Goal: Task Accomplishment & Management: Manage account settings

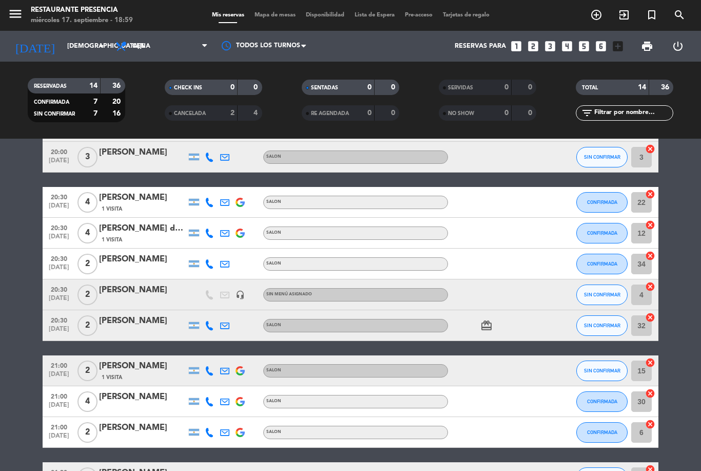
scroll to position [122, 0]
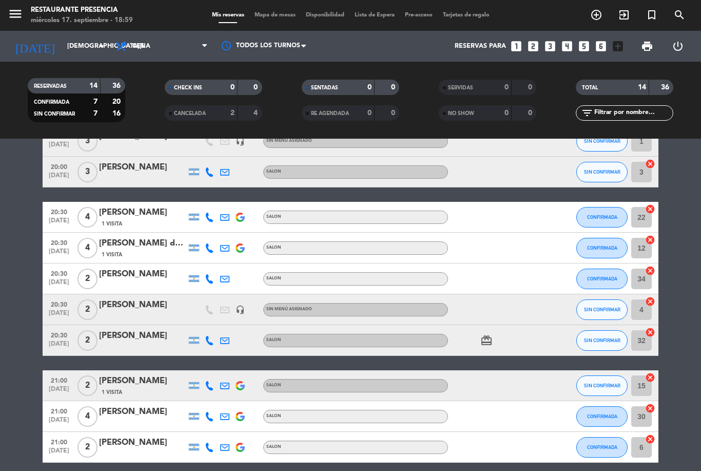
click at [562, 45] on icon "looks_4" at bounding box center [566, 46] width 13 height 13
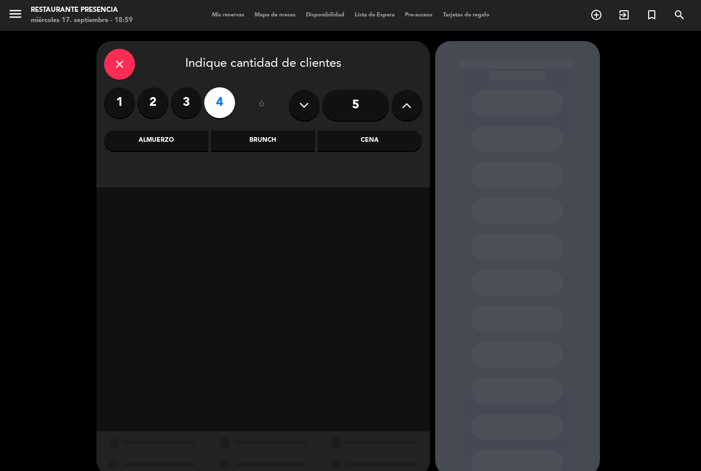
click at [347, 136] on div "Cena" at bounding box center [370, 140] width 104 height 21
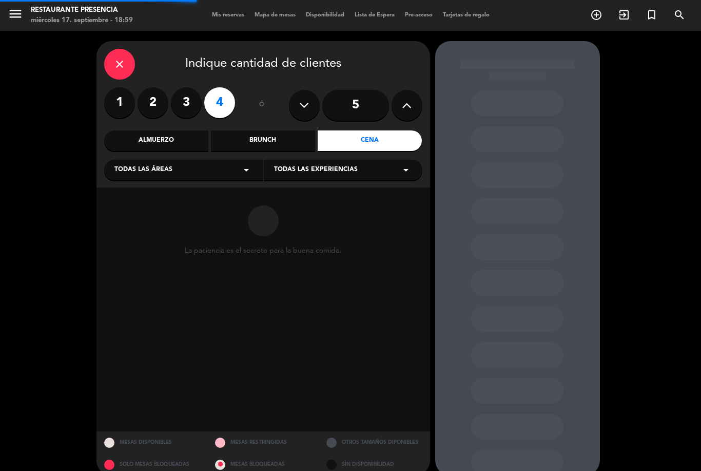
click at [144, 162] on div "Todas las áreas arrow_drop_down" at bounding box center [183, 170] width 159 height 21
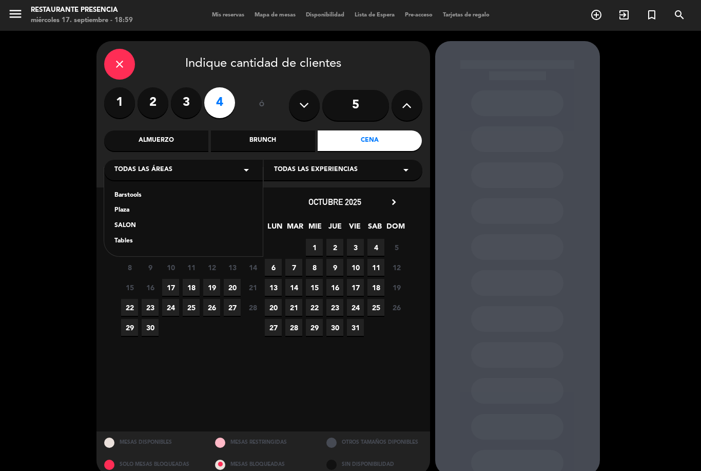
click at [122, 225] on div "SALON" at bounding box center [183, 226] width 138 height 10
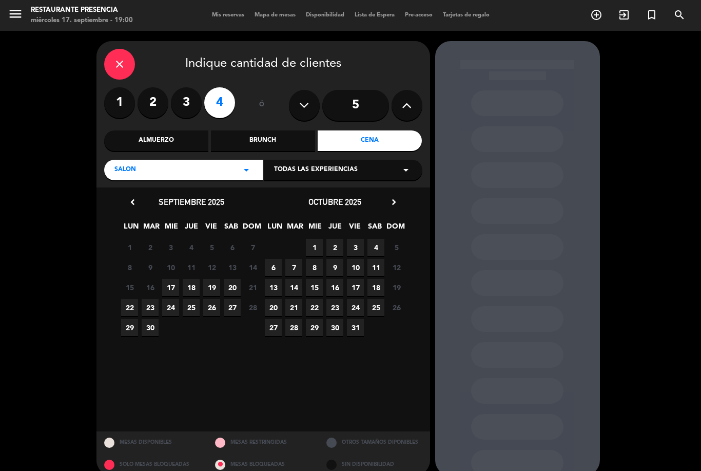
click at [169, 286] on span "17" at bounding box center [170, 287] width 17 height 17
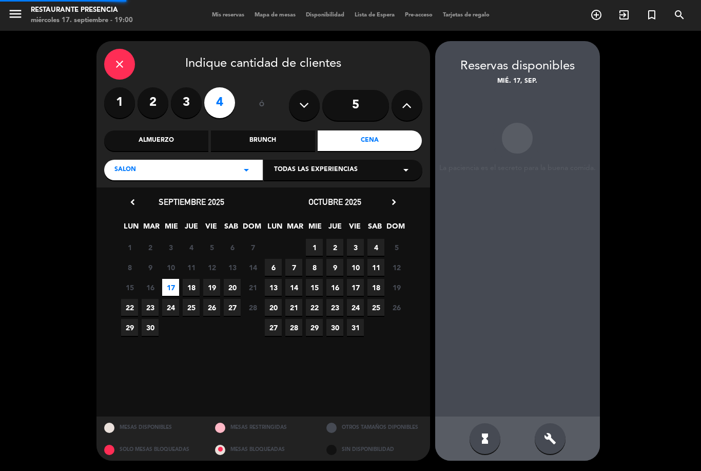
scroll to position [33, 0]
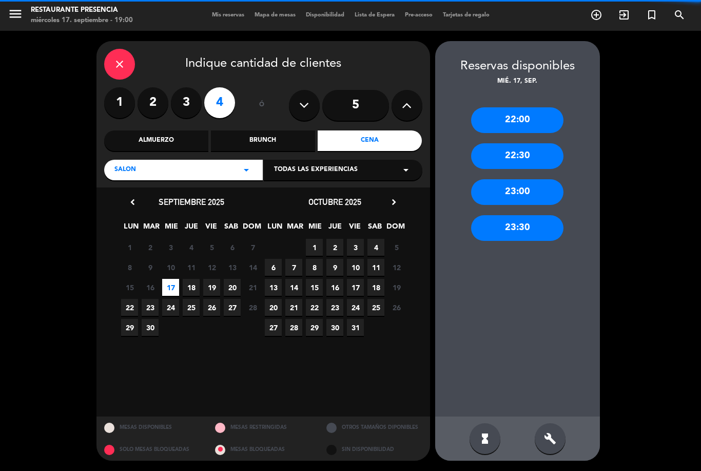
click at [197, 279] on span "18" at bounding box center [191, 287] width 17 height 17
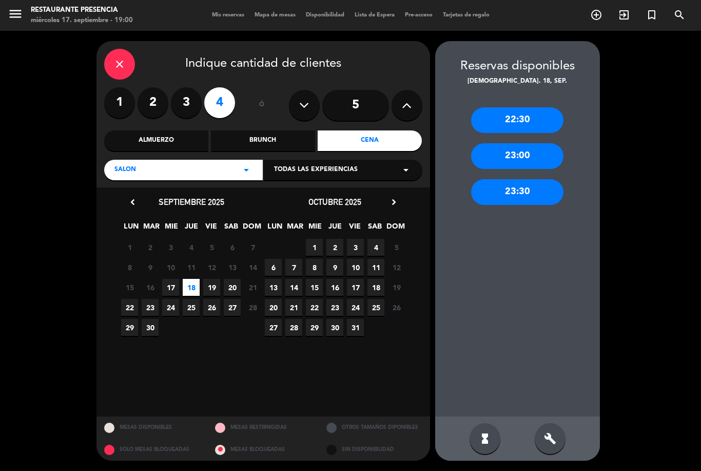
click at [541, 441] on div "build" at bounding box center [550, 438] width 31 height 31
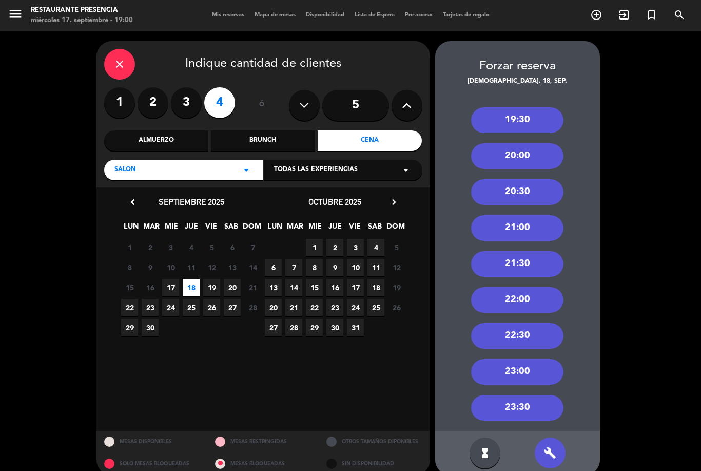
click at [509, 143] on div "20:00" at bounding box center [517, 156] width 92 height 26
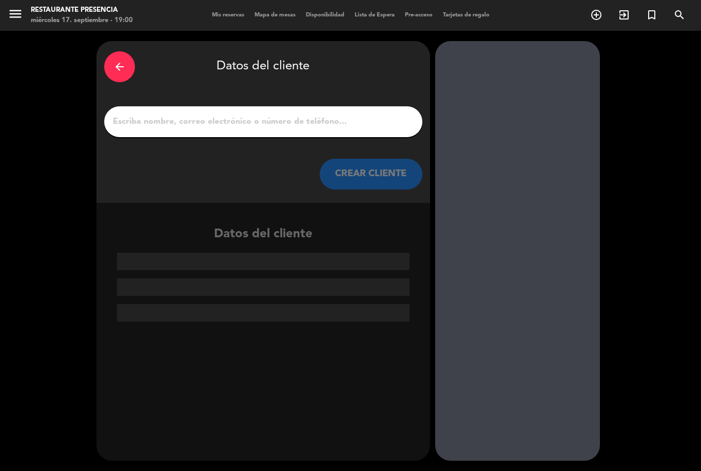
click at [236, 114] on input "1" at bounding box center [263, 121] width 303 height 14
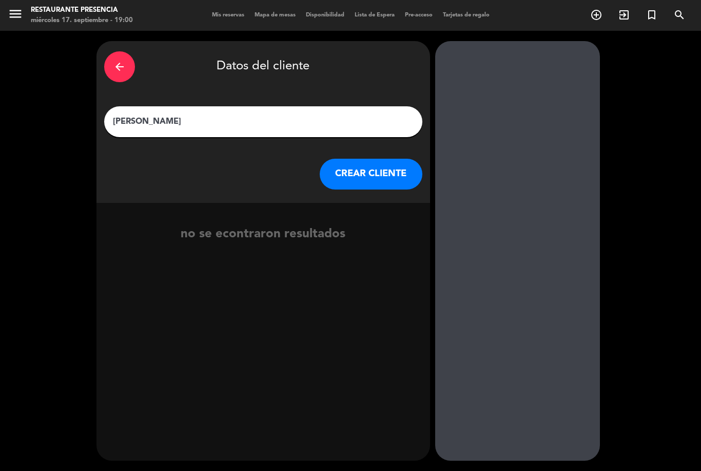
type input "[PERSON_NAME]"
click at [362, 159] on button "CREAR CLIENTE" at bounding box center [371, 174] width 103 height 31
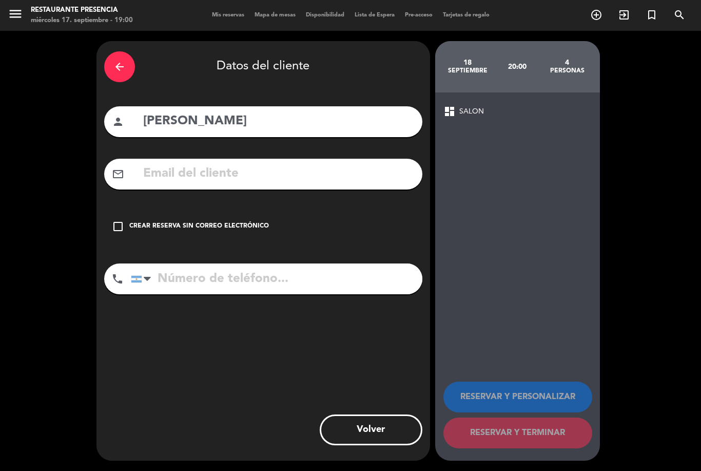
click at [7, 139] on div "arrow_back Datos del cliente person [PERSON_NAME] mail_outline check_box_outlin…" at bounding box center [350, 251] width 701 height 440
click at [127, 211] on div "check_box_outline_blank Crear reserva sin correo electrónico" at bounding box center [263, 226] width 318 height 31
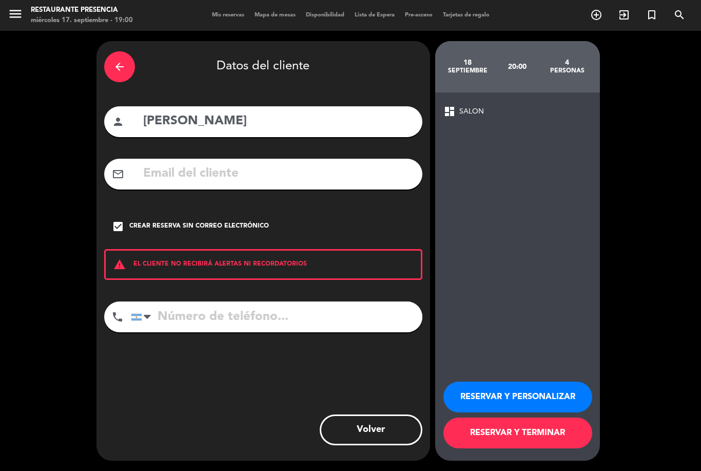
click at [490, 419] on button "RESERVAR Y TERMINAR" at bounding box center [517, 432] width 149 height 31
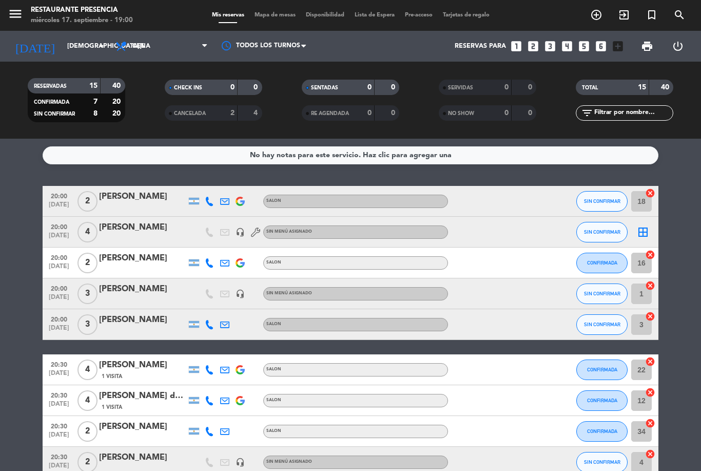
click at [141, 221] on div "[PERSON_NAME]" at bounding box center [142, 227] width 87 height 13
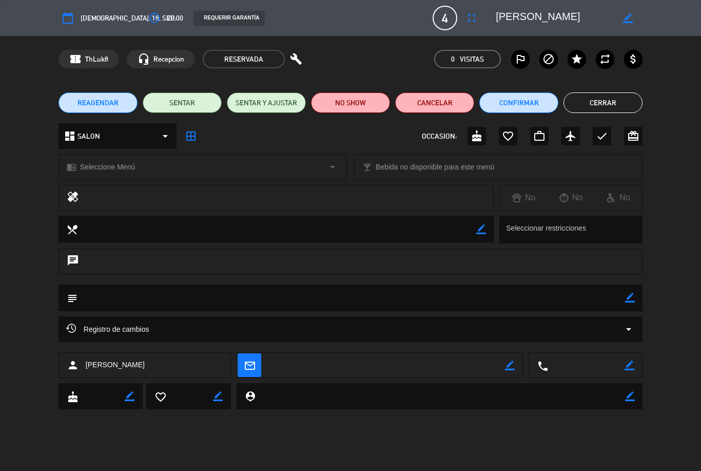
click at [634, 360] on icon "border_color" at bounding box center [630, 365] width 10 height 10
click at [594, 363] on textarea at bounding box center [586, 366] width 76 height 26
type textarea "1132289879"
click at [628, 364] on icon at bounding box center [630, 365] width 10 height 10
click at [617, 101] on button "Cerrar" at bounding box center [602, 102] width 79 height 21
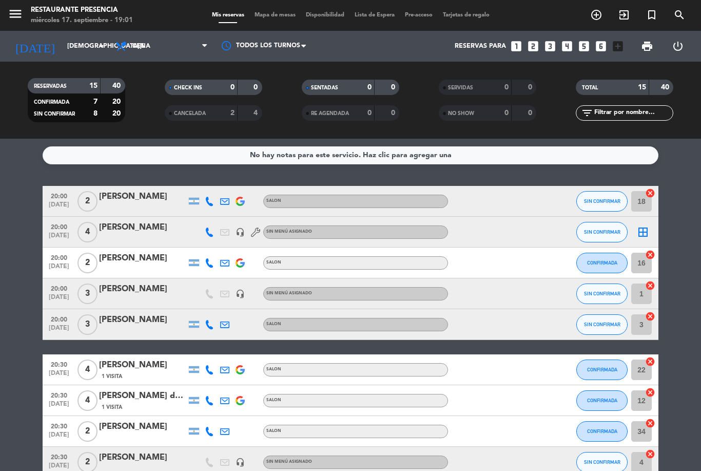
click at [77, 37] on input "[DEMOGRAPHIC_DATA][DATE]" at bounding box center [105, 45] width 87 height 17
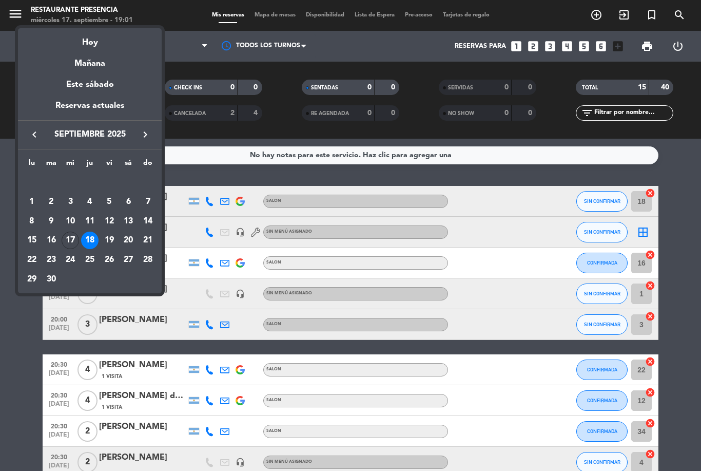
click at [104, 38] on div "Hoy" at bounding box center [90, 38] width 144 height 21
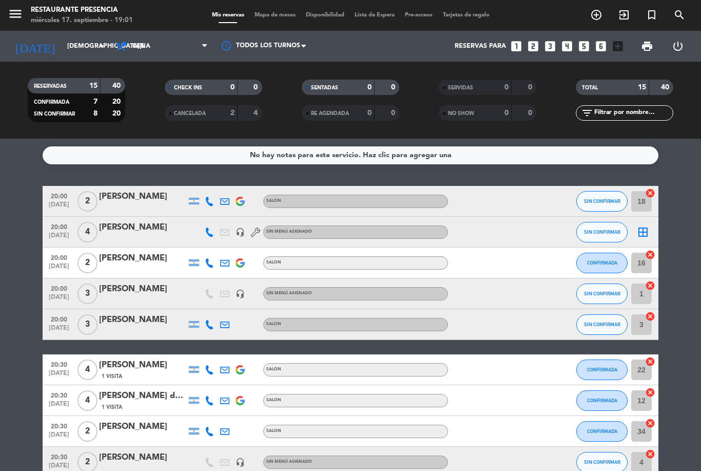
type input "[DATE]"
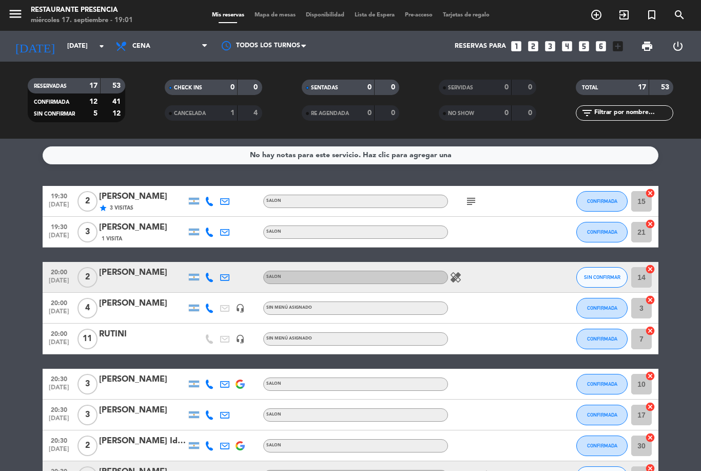
scroll to position [-1, 0]
click at [617, 274] on span "SIN CONFIRMAR" at bounding box center [602, 277] width 36 height 6
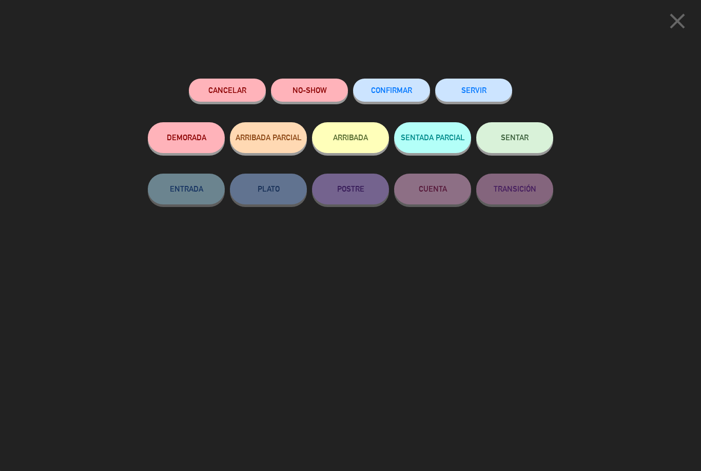
click at [674, 24] on icon "close" at bounding box center [678, 21] width 26 height 26
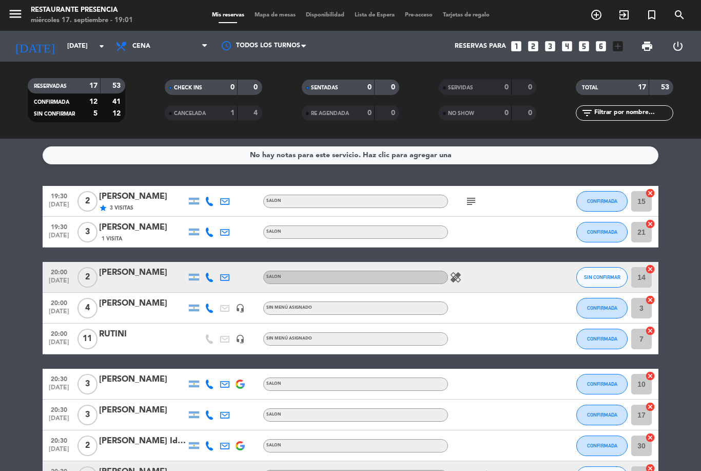
click at [611, 274] on span "SIN CONFIRMAR" at bounding box center [602, 277] width 36 height 6
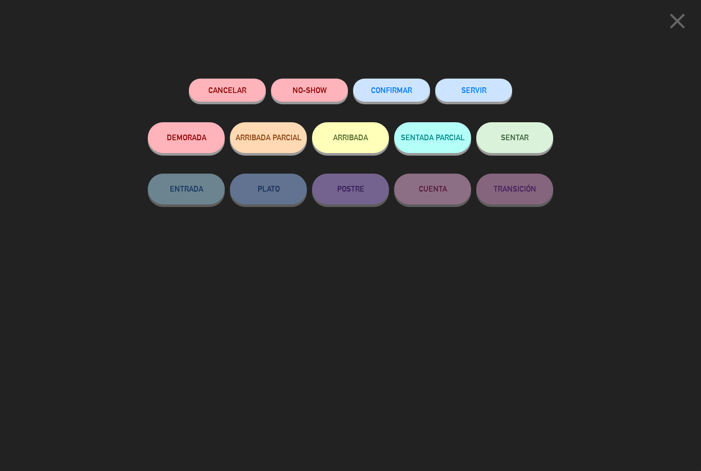
click at [397, 83] on button "CONFIRMAR" at bounding box center [391, 90] width 77 height 23
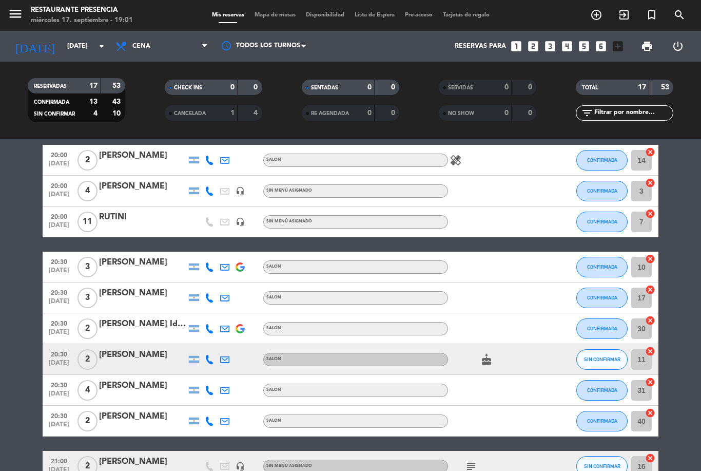
scroll to position [134, 0]
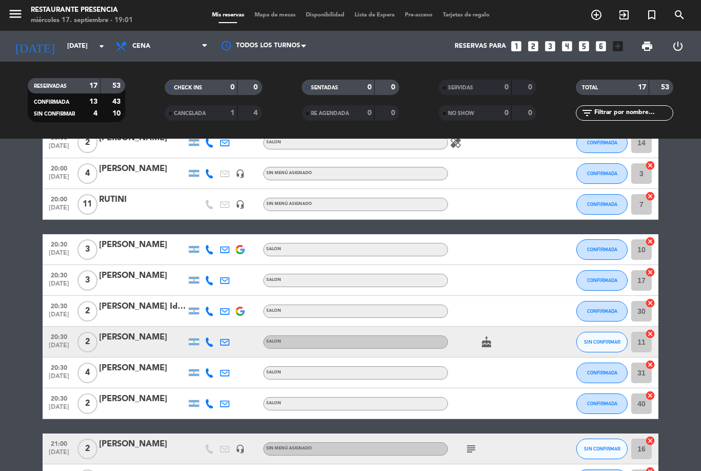
click at [612, 339] on span "SIN CONFIRMAR" at bounding box center [602, 342] width 36 height 6
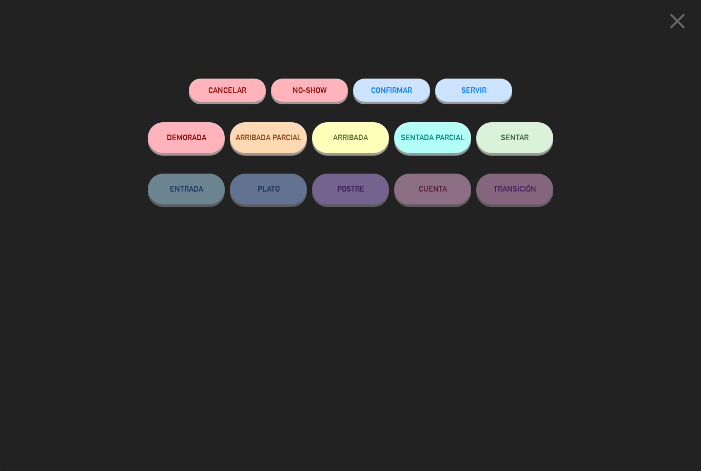
click at [392, 90] on span "CONFIRMAR" at bounding box center [391, 90] width 41 height 9
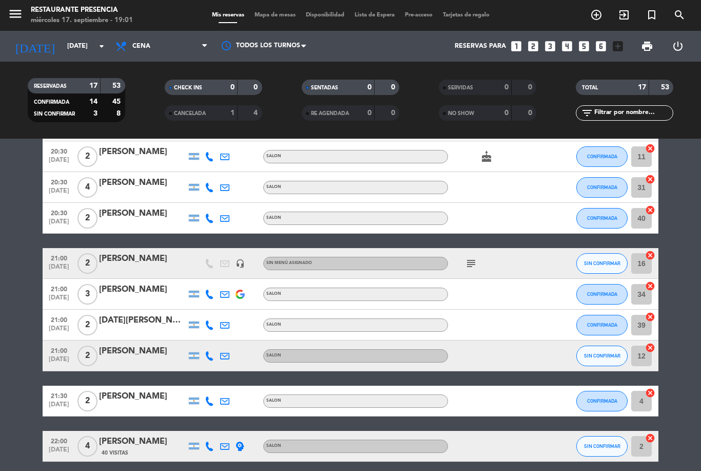
scroll to position [325, 0]
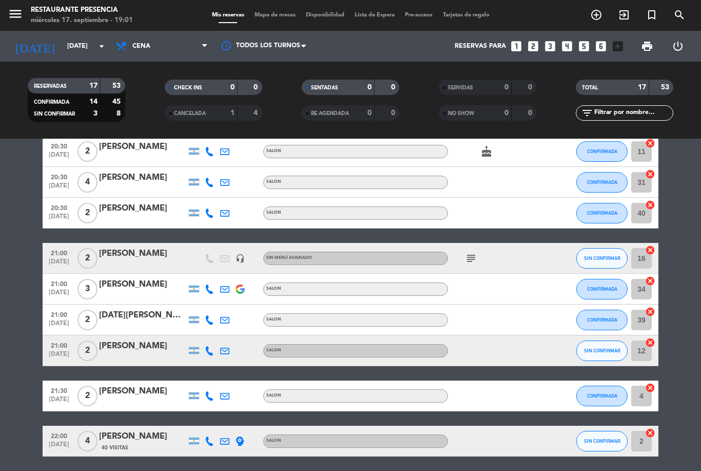
click at [606, 347] on span "SIN CONFIRMAR" at bounding box center [602, 350] width 36 height 6
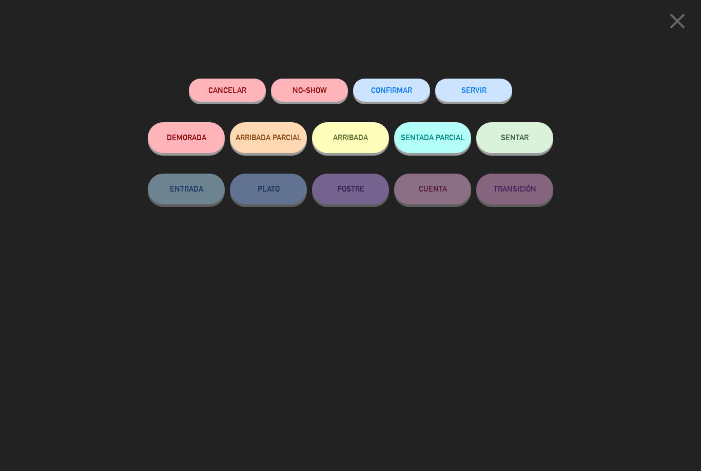
click at [400, 90] on span "CONFIRMAR" at bounding box center [391, 90] width 41 height 9
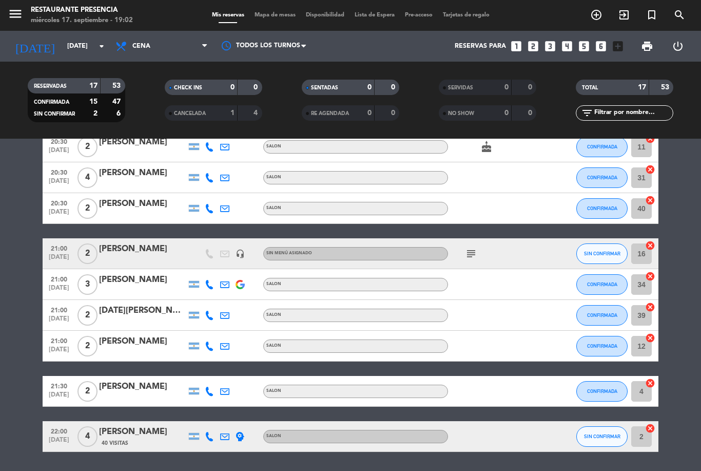
scroll to position [329, 0]
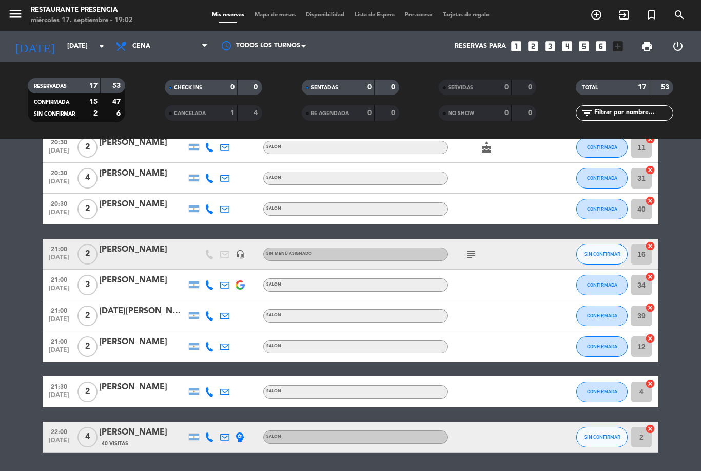
click at [594, 426] on button "SIN CONFIRMAR" at bounding box center [601, 436] width 51 height 21
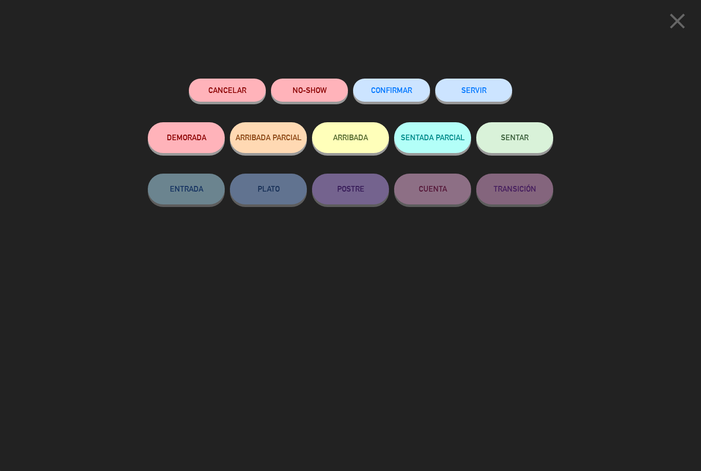
click at [235, 93] on button "Cancelar" at bounding box center [227, 90] width 77 height 23
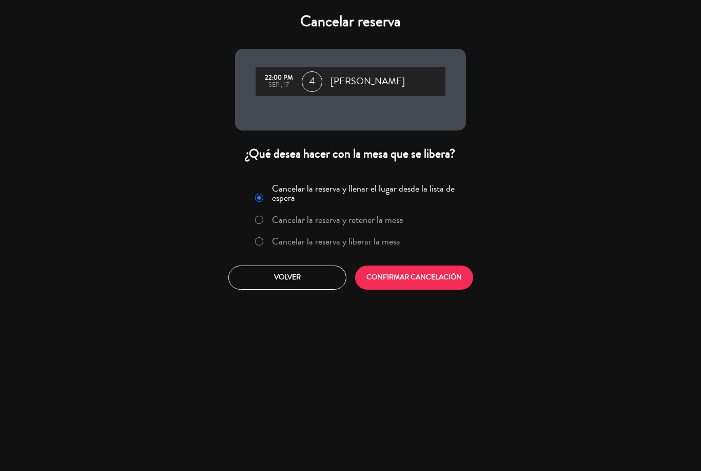
click at [448, 278] on button "CONFIRMAR CANCELACIÓN" at bounding box center [414, 277] width 118 height 24
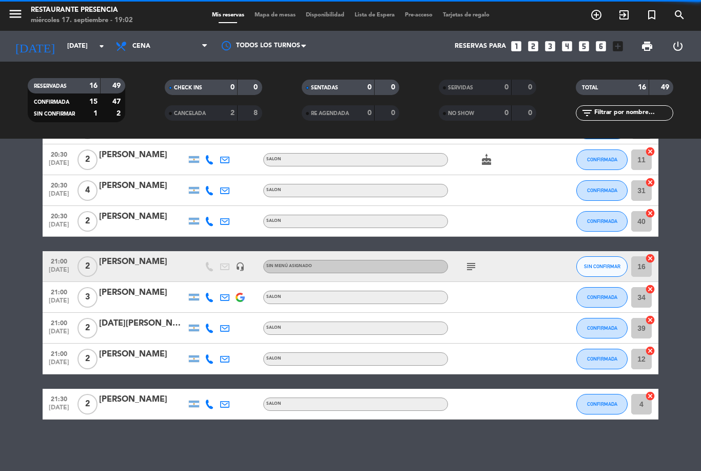
scroll to position [284, 0]
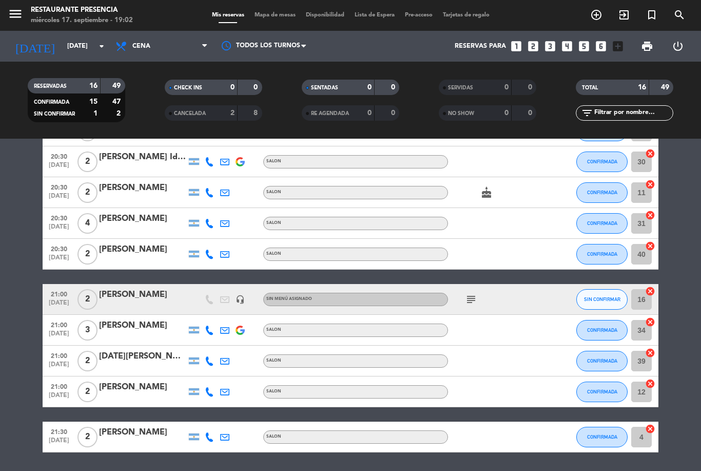
click at [472, 293] on icon "subject" at bounding box center [471, 299] width 12 height 12
click at [524, 315] on div at bounding box center [494, 330] width 92 height 30
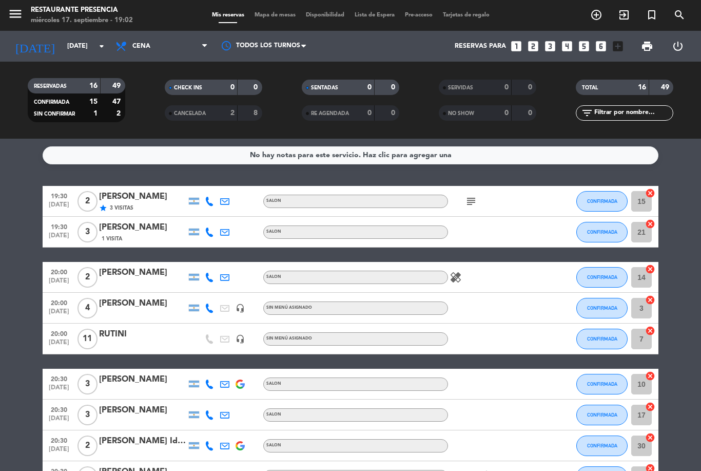
scroll to position [0, 0]
click at [138, 327] on div "RUTINI" at bounding box center [142, 333] width 87 height 13
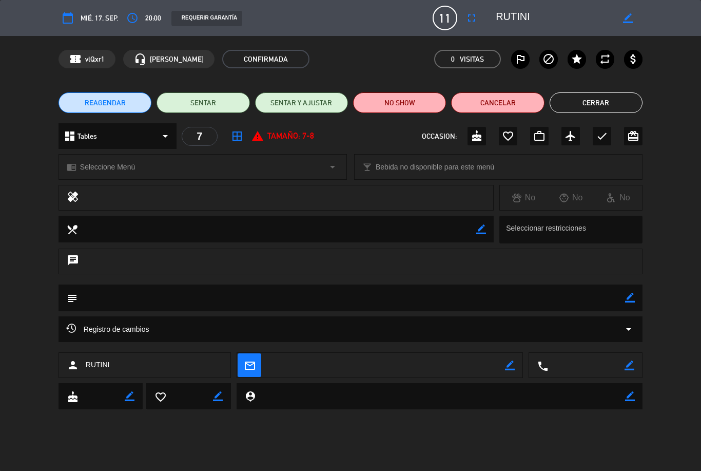
click at [472, 24] on button "fullscreen" at bounding box center [471, 18] width 18 height 18
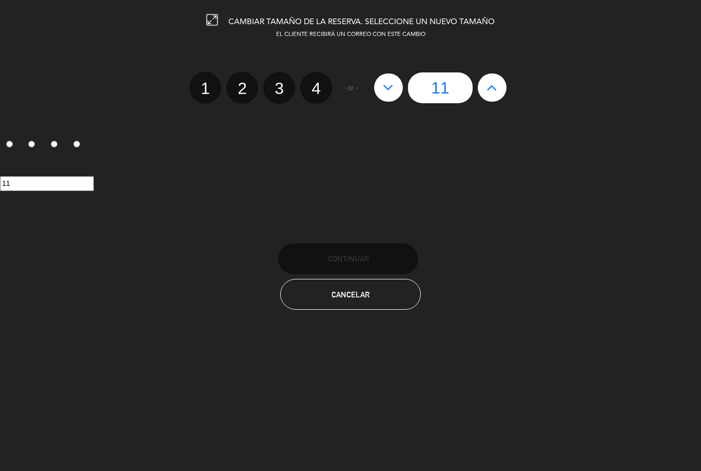
click at [385, 81] on icon at bounding box center [388, 87] width 11 height 16
type input "10"
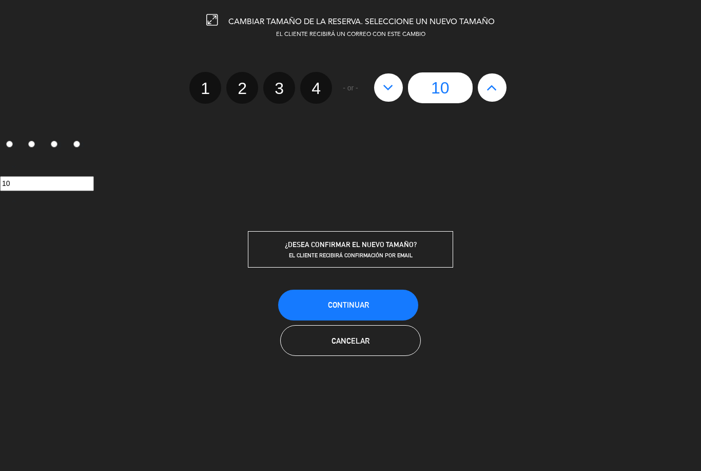
click at [387, 302] on button "Continuar" at bounding box center [348, 304] width 140 height 31
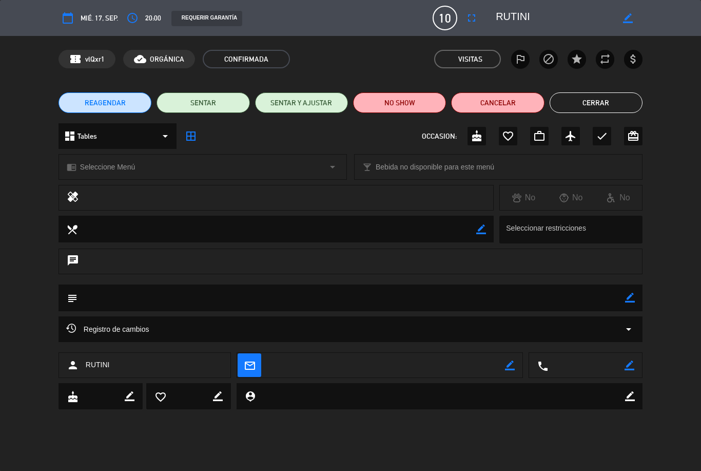
click at [599, 104] on button "Cerrar" at bounding box center [596, 102] width 93 height 21
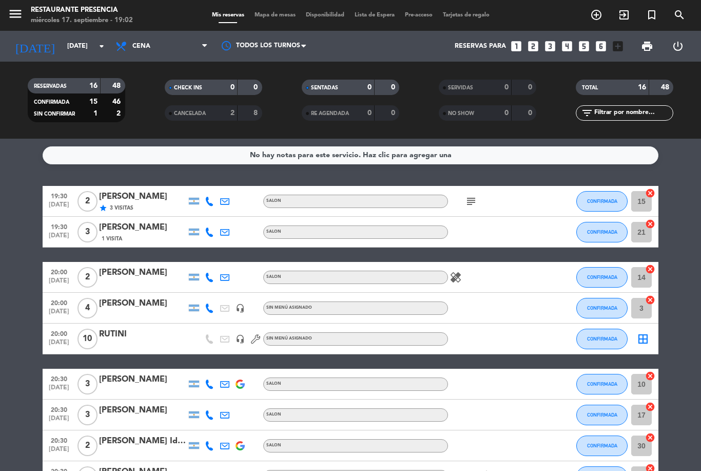
click at [469, 195] on icon "subject" at bounding box center [471, 201] width 12 height 12
click at [514, 221] on div "19:30 [DATE] 2 [PERSON_NAME] star 3 Visitas SALON subject VIP 4 seasons CONFIRM…" at bounding box center [351, 461] width 616 height 550
click at [457, 271] on icon "healing" at bounding box center [456, 277] width 12 height 12
click at [516, 323] on div at bounding box center [494, 338] width 92 height 30
click at [492, 470] on icon "cake" at bounding box center [486, 476] width 12 height 12
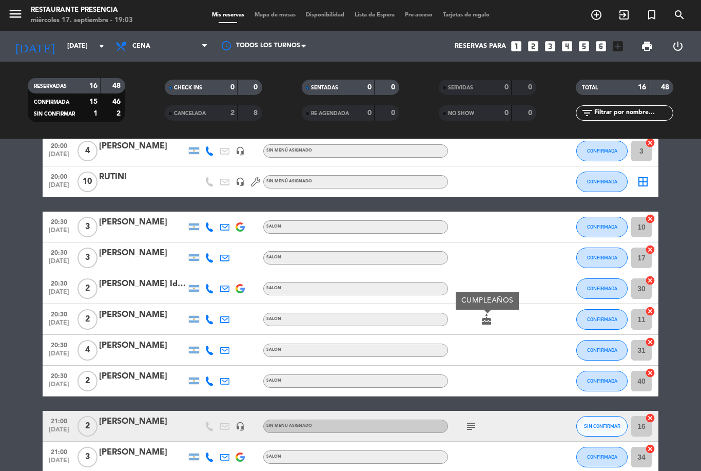
scroll to position [122, 0]
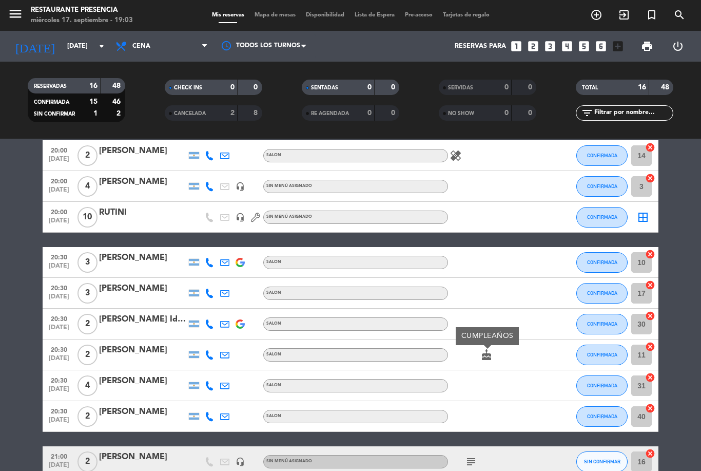
click at [642, 211] on icon "border_all" at bounding box center [643, 217] width 12 height 12
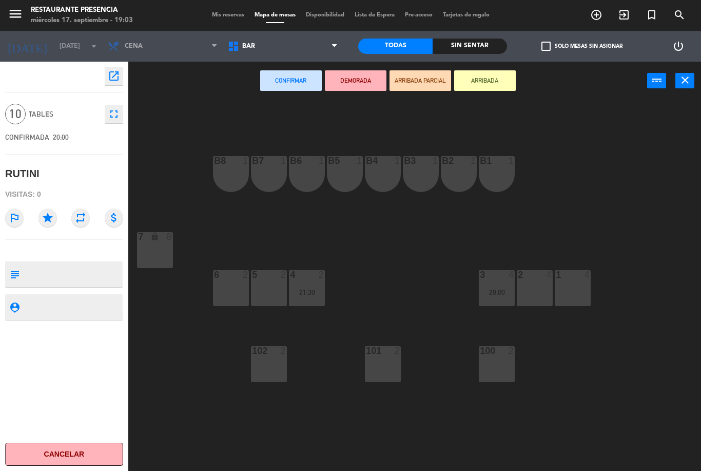
click at [144, 266] on div "7 lock 8" at bounding box center [155, 250] width 36 height 36
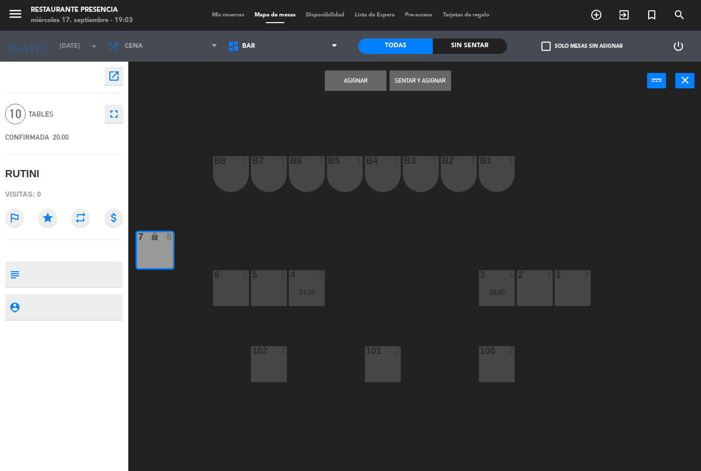
click at [418, 76] on button "Sentar y Asignar" at bounding box center [420, 80] width 62 height 21
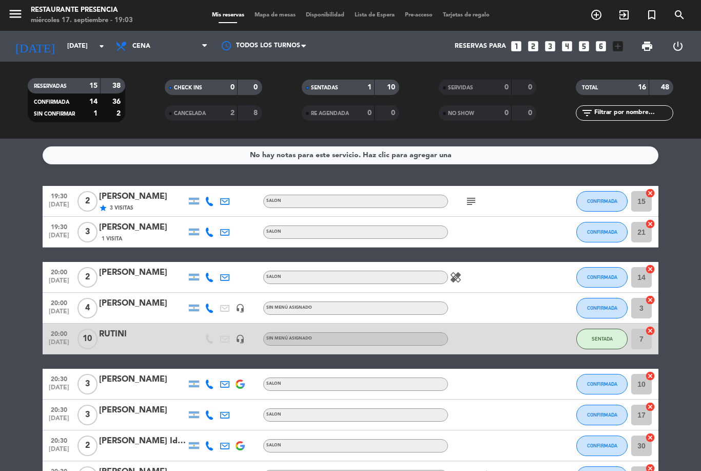
click at [608, 336] on span "SENTADA" at bounding box center [602, 339] width 21 height 6
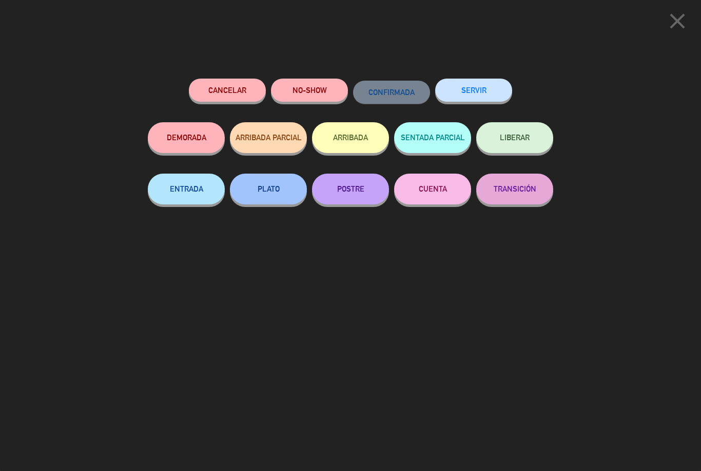
click at [516, 139] on span "LIBERAR" at bounding box center [515, 137] width 30 height 9
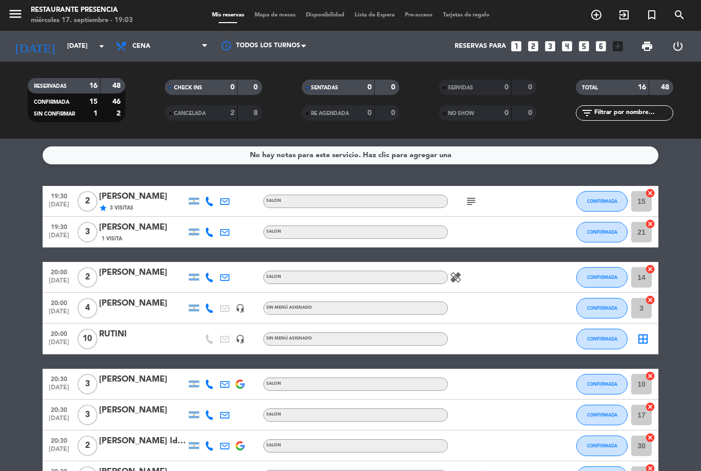
click at [639, 333] on icon "border_all" at bounding box center [643, 339] width 12 height 12
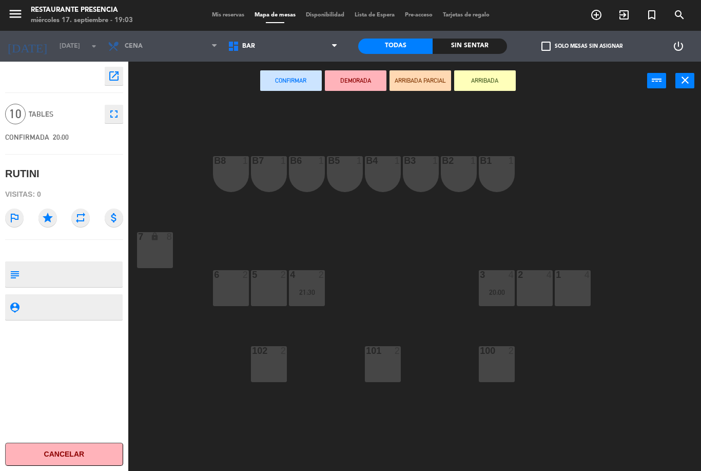
click at [151, 254] on div "7 lock 8" at bounding box center [155, 250] width 36 height 36
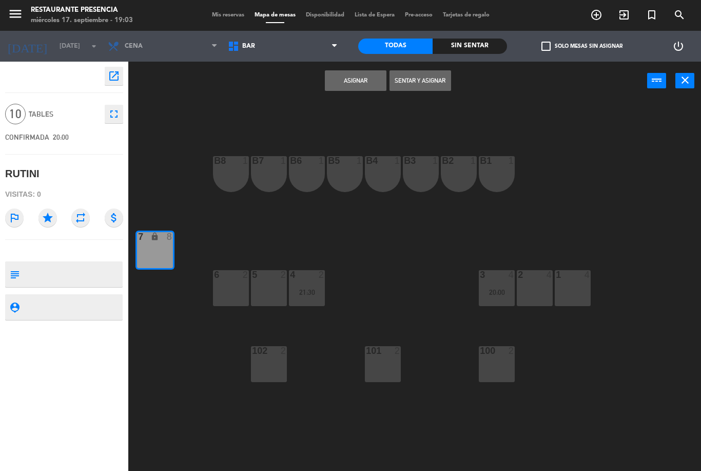
click at [361, 75] on button "Asignar" at bounding box center [356, 80] width 62 height 21
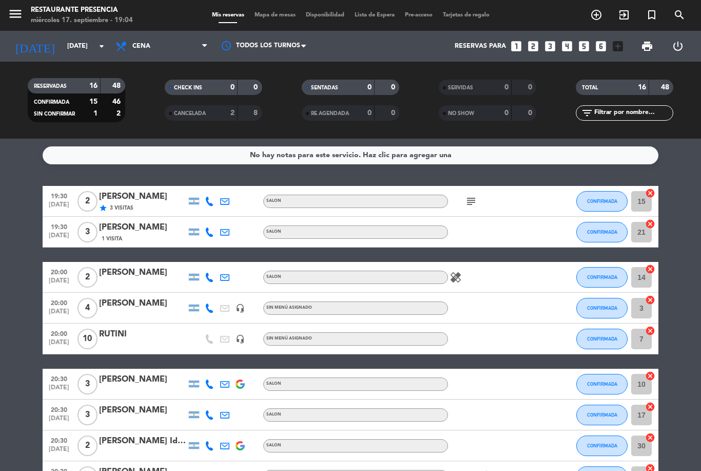
click at [474, 195] on icon "subject" at bounding box center [471, 201] width 12 height 12
click at [499, 262] on div "healing" at bounding box center [494, 277] width 92 height 30
click at [459, 271] on icon "healing" at bounding box center [456, 277] width 12 height 12
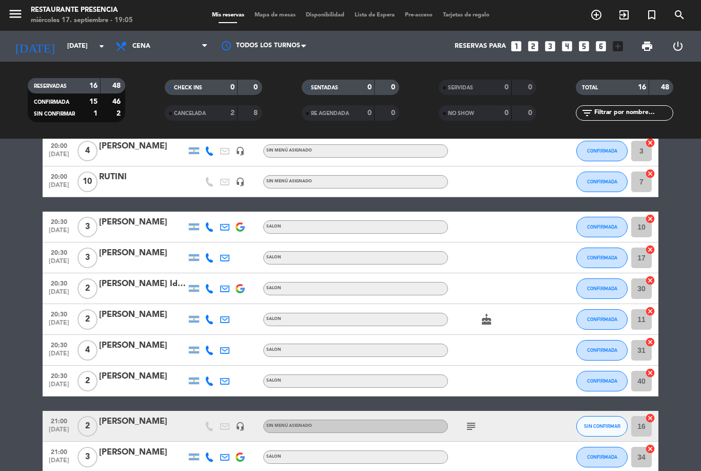
scroll to position [159, 0]
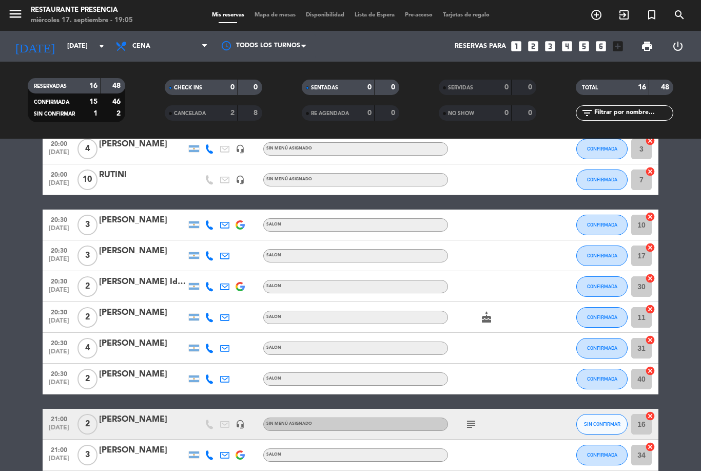
click at [471, 418] on icon "subject" at bounding box center [471, 424] width 12 height 12
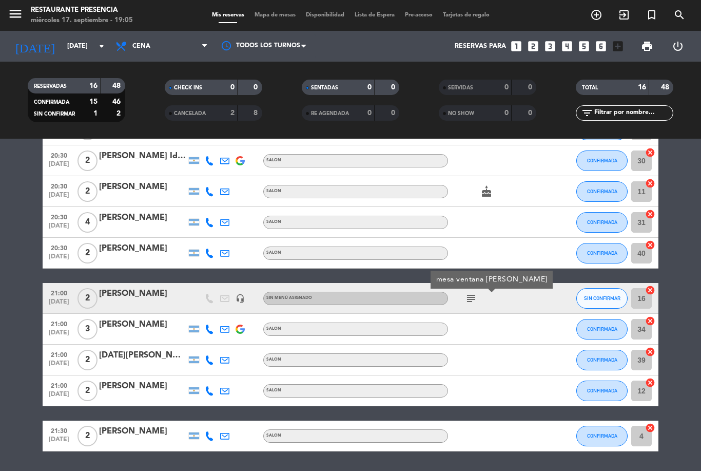
scroll to position [284, 0]
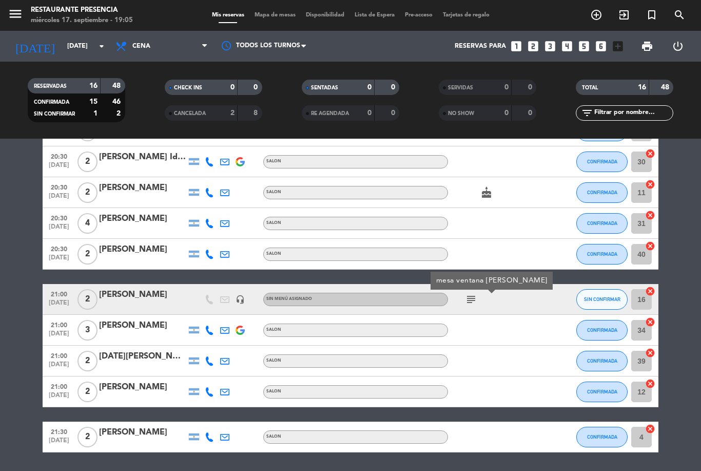
click at [493, 345] on div at bounding box center [494, 360] width 92 height 30
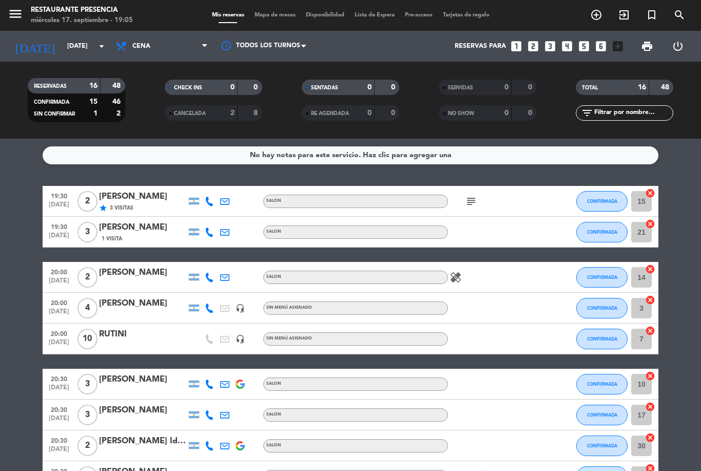
scroll to position [23, 0]
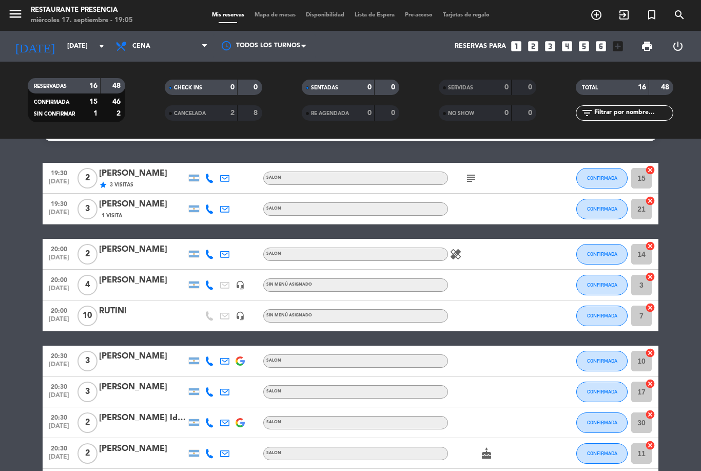
click at [477, 172] on icon "subject" at bounding box center [471, 178] width 12 height 12
click at [491, 300] on div at bounding box center [494, 315] width 92 height 30
click at [491, 447] on icon "cake" at bounding box center [486, 453] width 12 height 12
click at [520, 376] on div at bounding box center [494, 391] width 92 height 30
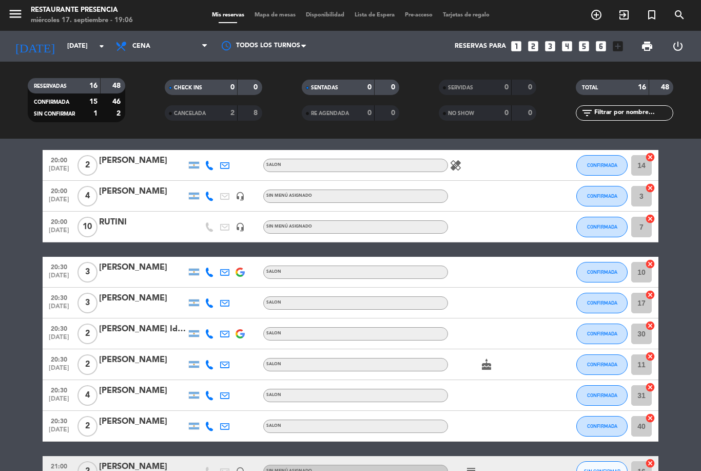
scroll to position [111, 0]
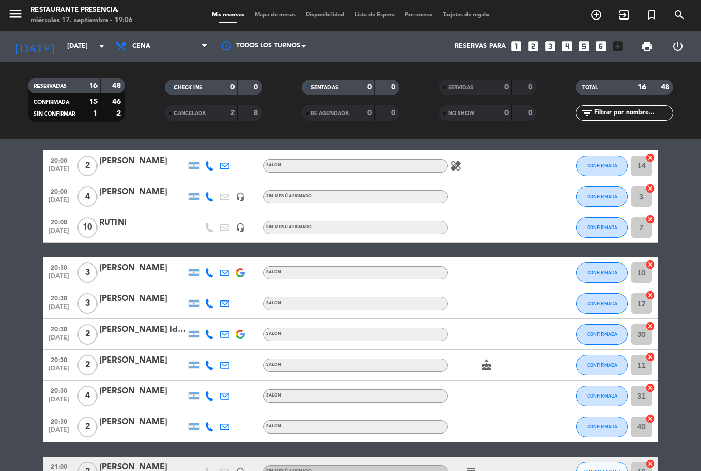
click at [461, 160] on icon "healing" at bounding box center [456, 166] width 12 height 12
click at [509, 319] on div at bounding box center [494, 334] width 92 height 30
click at [498, 349] on div "cake" at bounding box center [494, 364] width 92 height 30
click at [488, 359] on icon "cake" at bounding box center [486, 365] width 12 height 12
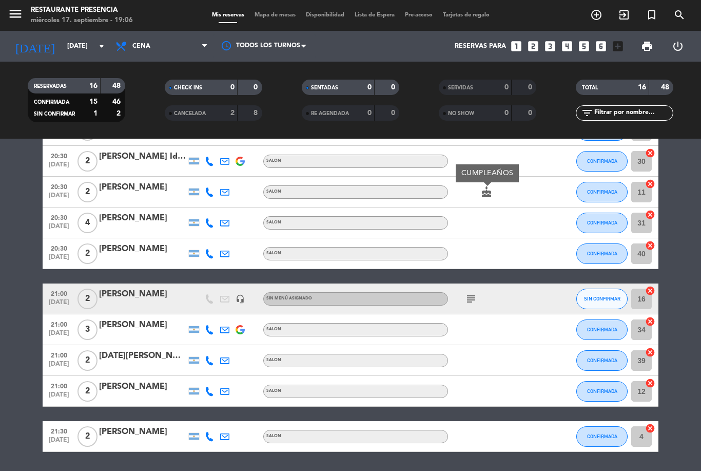
scroll to position [284, 0]
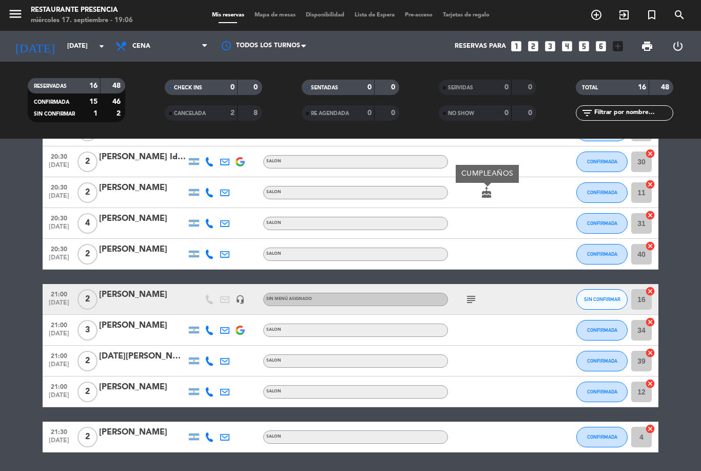
click at [473, 293] on icon "subject" at bounding box center [471, 299] width 12 height 12
click at [492, 345] on div at bounding box center [494, 360] width 92 height 30
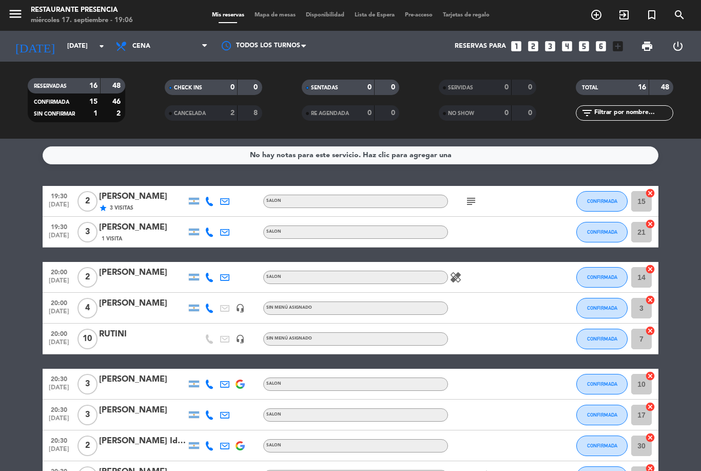
scroll to position [0, 0]
click at [472, 195] on icon "subject" at bounding box center [471, 201] width 12 height 12
click at [26, 246] on bookings-row "19:30 [DATE] 2 [PERSON_NAME] star 3 Visitas SALON subject VIP 4 seasons CONFIRM…" at bounding box center [350, 461] width 701 height 550
click at [458, 271] on icon "healing" at bounding box center [456, 277] width 12 height 12
click at [489, 399] on div at bounding box center [494, 414] width 92 height 30
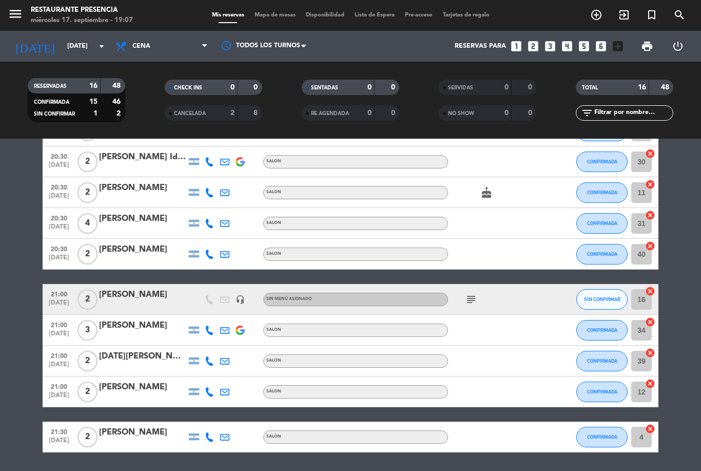
scroll to position [284, 0]
click at [491, 186] on icon "cake" at bounding box center [486, 192] width 12 height 12
click at [518, 239] on div at bounding box center [494, 254] width 92 height 30
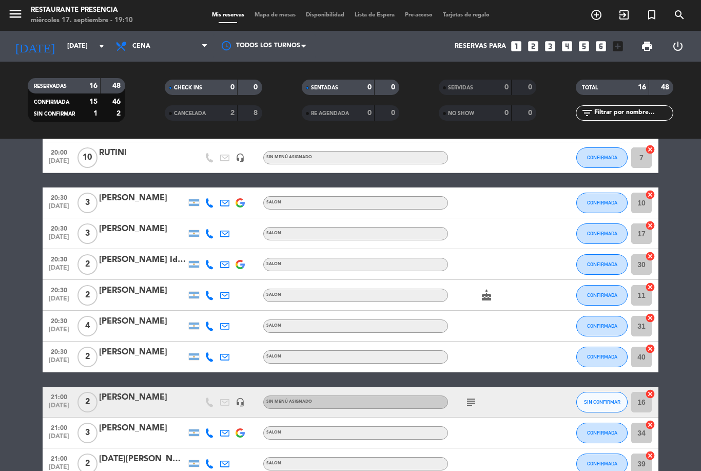
scroll to position [146, 0]
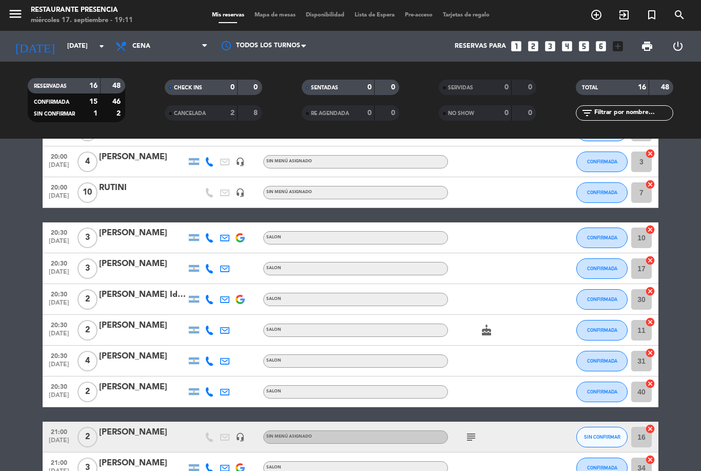
click at [481, 345] on div at bounding box center [494, 360] width 92 height 30
click at [491, 324] on icon "cake" at bounding box center [486, 330] width 12 height 12
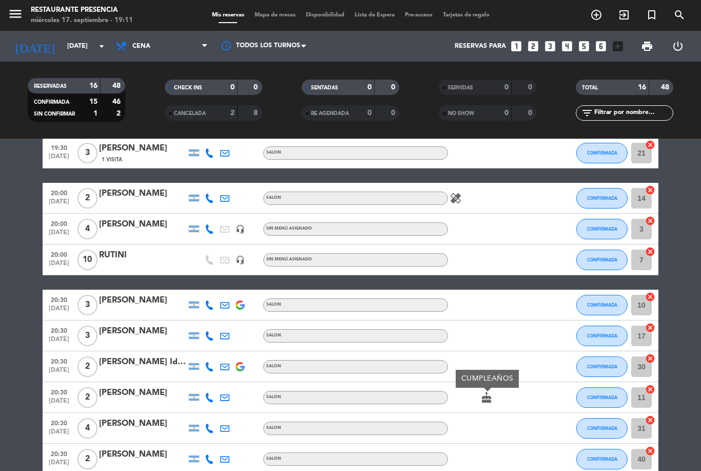
scroll to position [79, 0]
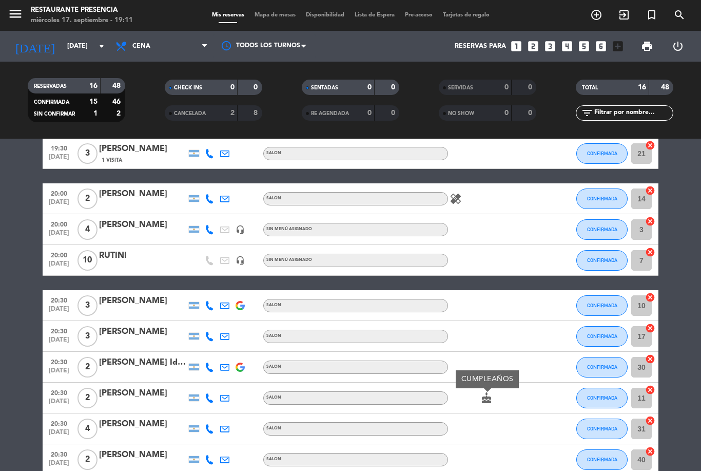
click at [511, 321] on div at bounding box center [494, 336] width 92 height 30
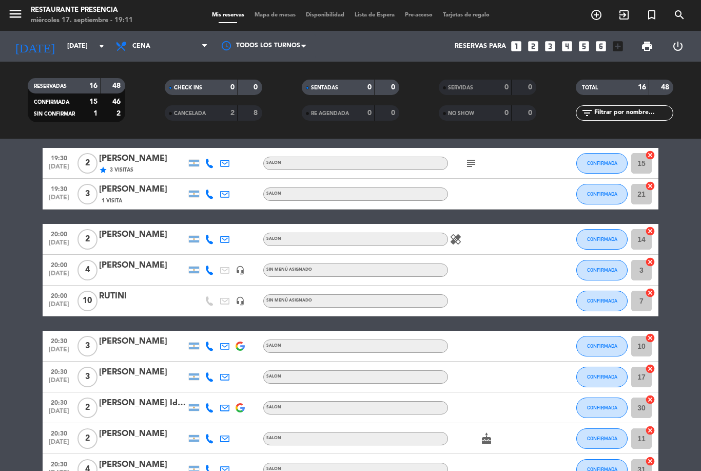
scroll to position [36, 0]
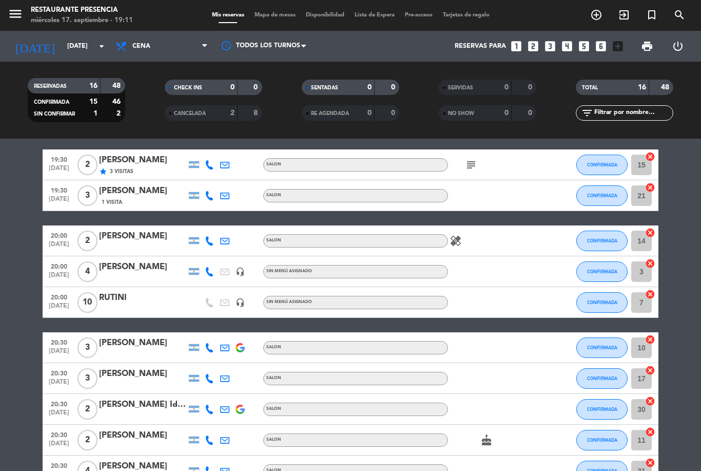
click at [461, 235] on icon "healing" at bounding box center [456, 241] width 12 height 12
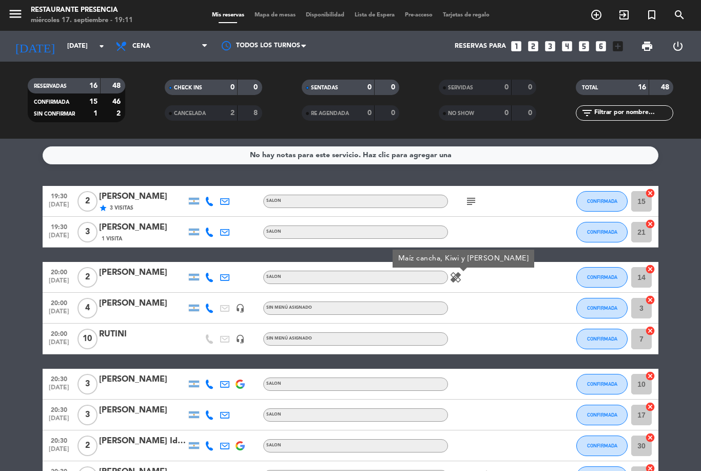
scroll to position [0, 0]
click at [466, 202] on icon "subject" at bounding box center [471, 201] width 12 height 12
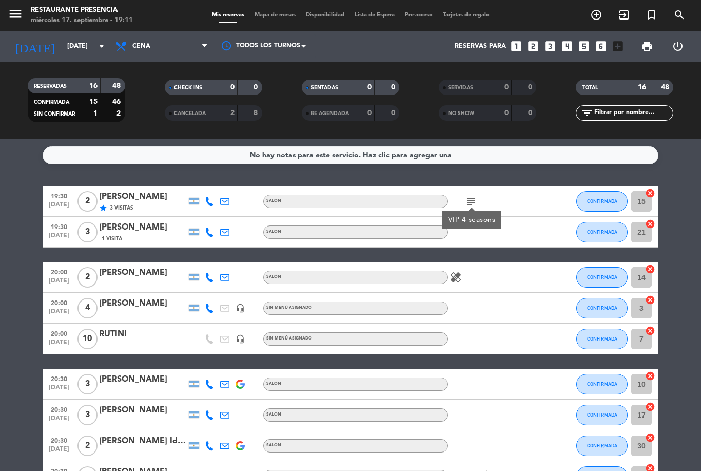
click at [513, 241] on div at bounding box center [494, 232] width 92 height 30
click at [476, 200] on icon "subject" at bounding box center [471, 201] width 12 height 12
click at [500, 238] on div at bounding box center [494, 232] width 92 height 30
click at [476, 206] on icon "subject" at bounding box center [471, 201] width 12 height 12
click at [493, 233] on div at bounding box center [494, 232] width 92 height 30
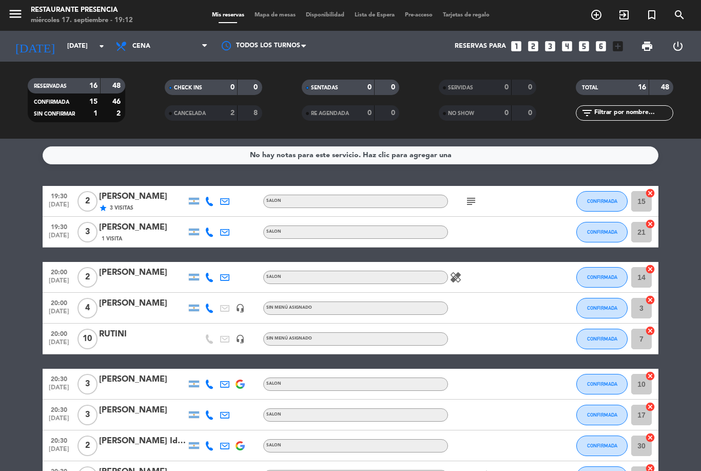
click at [475, 195] on icon "subject" at bounding box center [471, 201] width 12 height 12
click at [536, 220] on div at bounding box center [494, 232] width 92 height 30
click at [476, 203] on icon "subject" at bounding box center [471, 201] width 12 height 12
click at [507, 267] on div "healing" at bounding box center [494, 277] width 92 height 30
click at [466, 198] on icon "subject" at bounding box center [471, 201] width 12 height 12
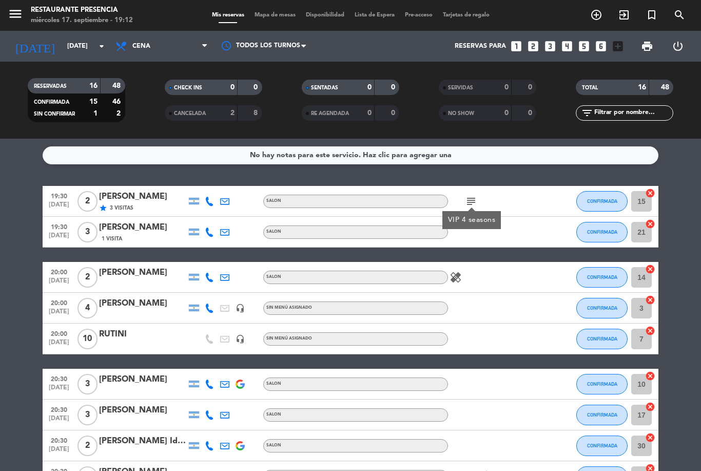
click at [488, 296] on div at bounding box center [494, 308] width 92 height 30
click at [451, 277] on icon "healing" at bounding box center [456, 277] width 12 height 12
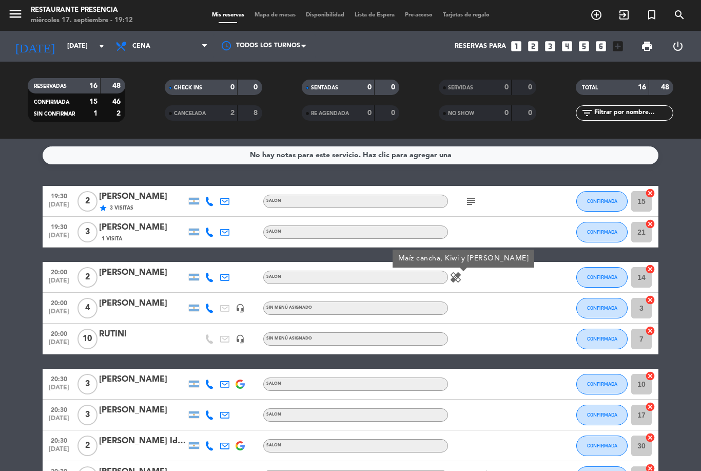
click at [497, 316] on div at bounding box center [494, 308] width 92 height 30
click at [463, 205] on div "subject" at bounding box center [494, 201] width 92 height 30
click at [474, 201] on icon "subject" at bounding box center [471, 201] width 12 height 12
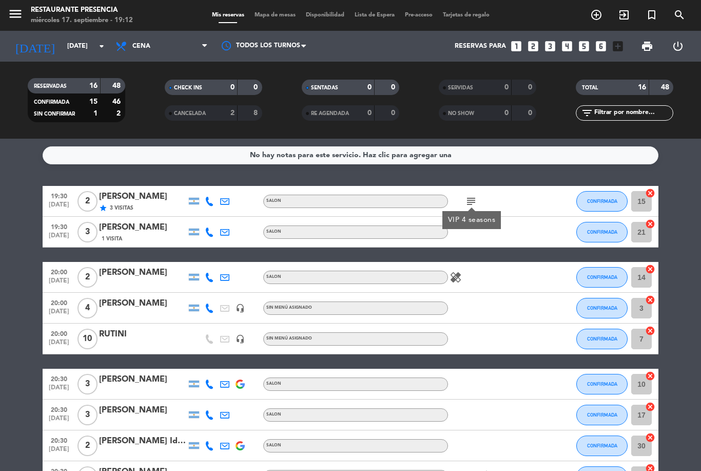
click at [502, 251] on div "19:30 [DATE] 2 [PERSON_NAME] star 3 Visitas SALON subject VIP 4 seasons CONFIRM…" at bounding box center [351, 461] width 616 height 550
click at [474, 200] on icon "subject" at bounding box center [471, 201] width 12 height 12
click at [515, 230] on div at bounding box center [494, 232] width 92 height 30
click at [474, 197] on icon "subject" at bounding box center [471, 201] width 12 height 12
click at [485, 223] on div "VIP 4 seasons" at bounding box center [472, 220] width 48 height 11
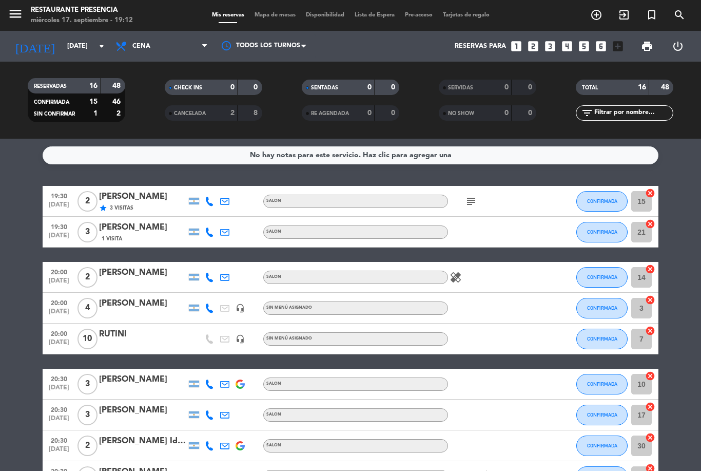
click at [472, 203] on icon "subject" at bounding box center [471, 201] width 12 height 12
click at [518, 264] on div "healing" at bounding box center [494, 277] width 92 height 30
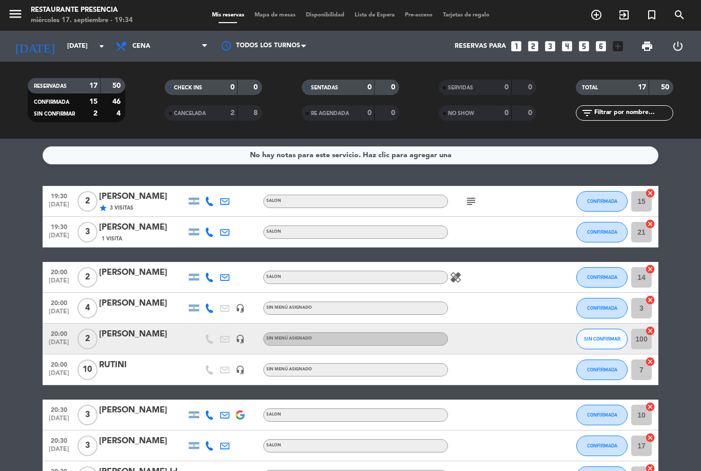
click at [609, 200] on span "CONFIRMADA" at bounding box center [602, 201] width 30 height 6
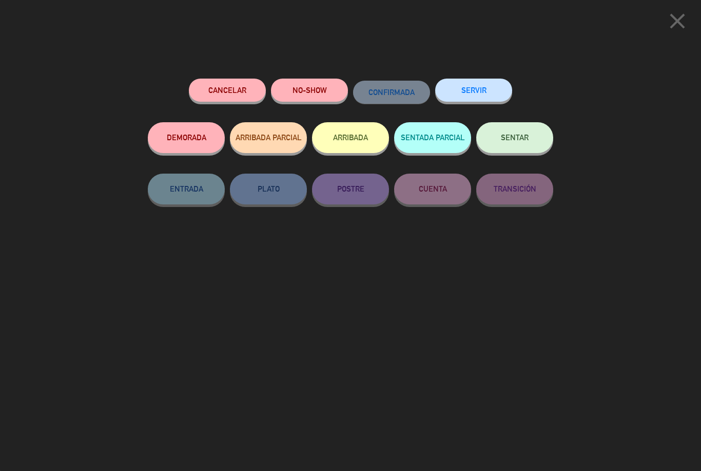
click at [236, 86] on button "Cancelar" at bounding box center [227, 90] width 77 height 23
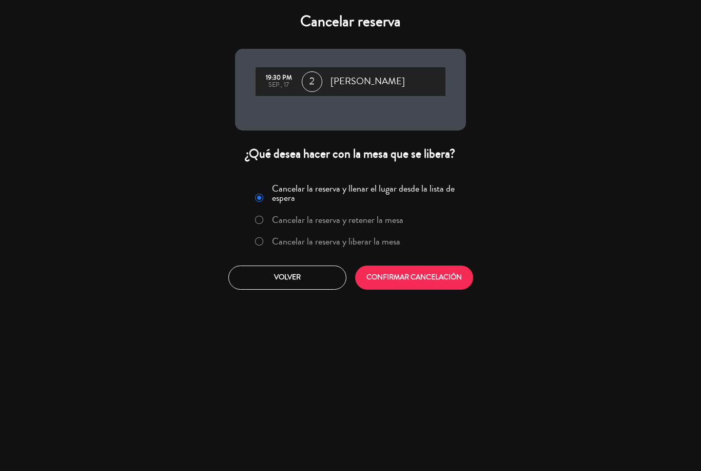
click at [433, 277] on button "CONFIRMAR CANCELACIÓN" at bounding box center [414, 277] width 118 height 24
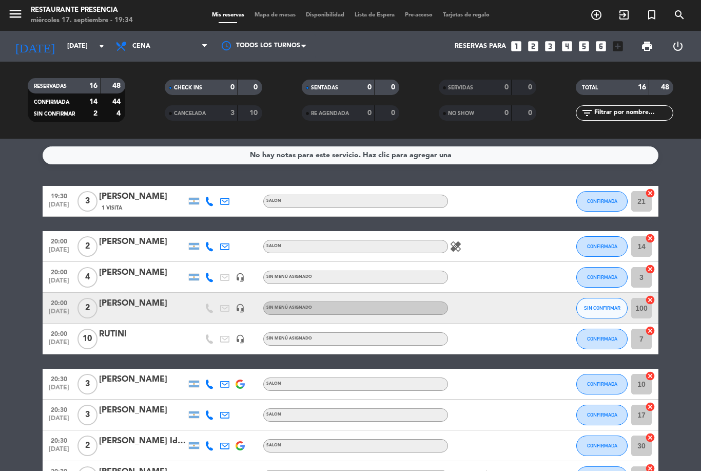
scroll to position [16, 0]
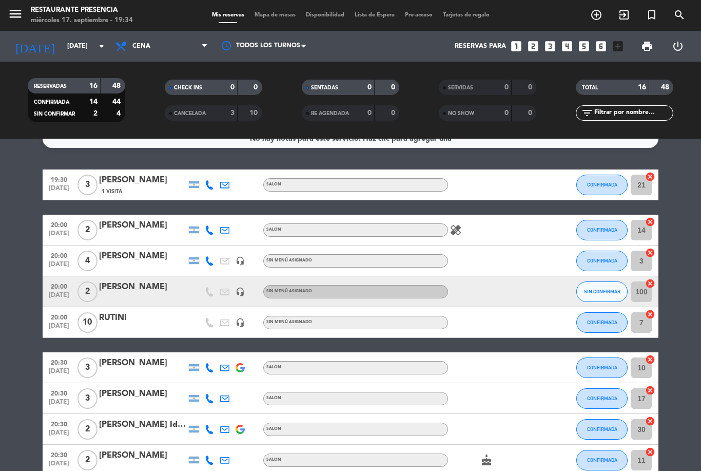
click at [458, 234] on icon "healing" at bounding box center [456, 230] width 12 height 12
click at [523, 375] on div at bounding box center [494, 367] width 92 height 30
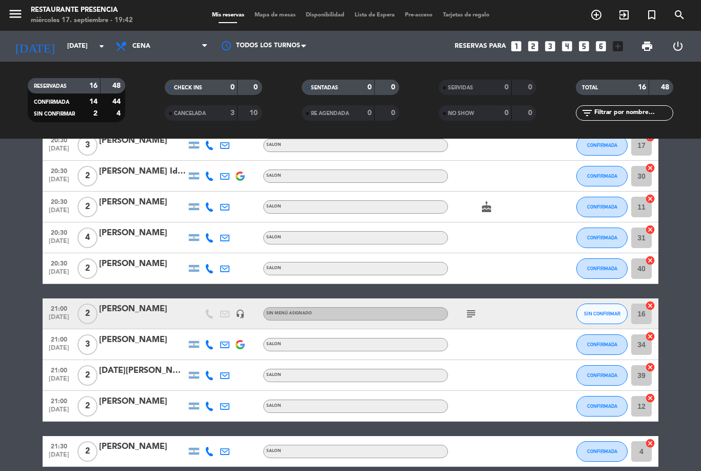
scroll to position [277, 0]
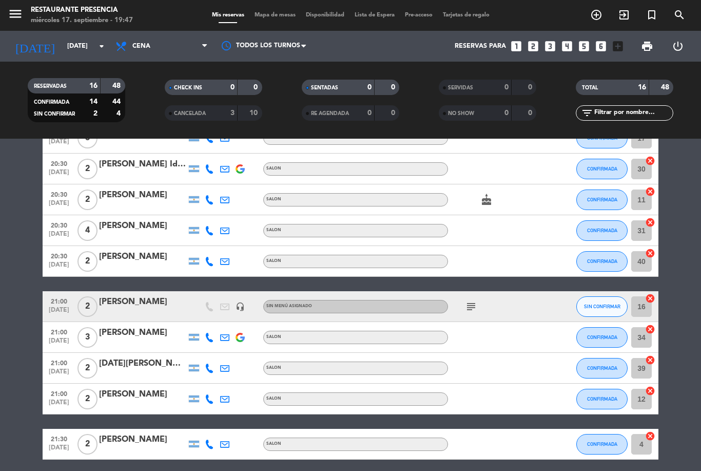
click at [535, 40] on icon "looks_two" at bounding box center [533, 46] width 13 height 13
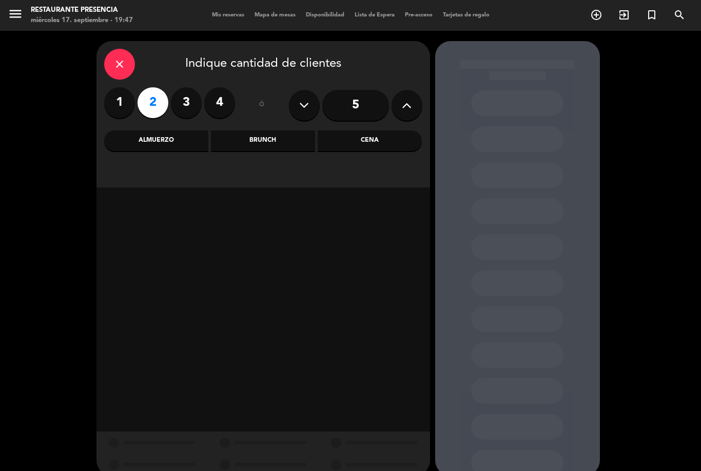
click at [384, 130] on div "Cena" at bounding box center [370, 140] width 104 height 21
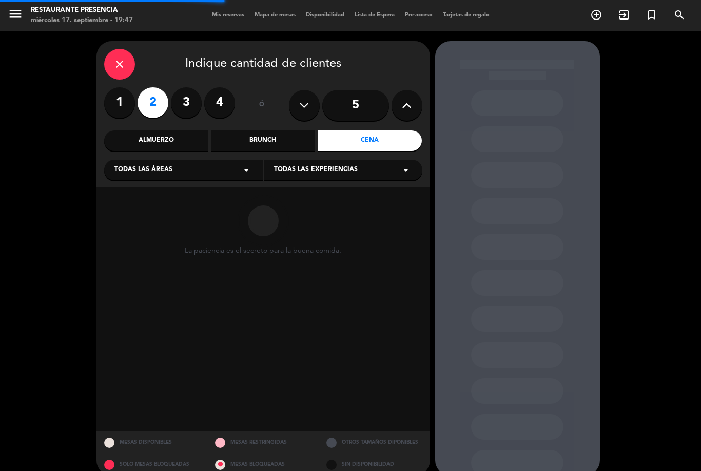
click at [145, 160] on div "Todas las áreas arrow_drop_down" at bounding box center [183, 170] width 159 height 21
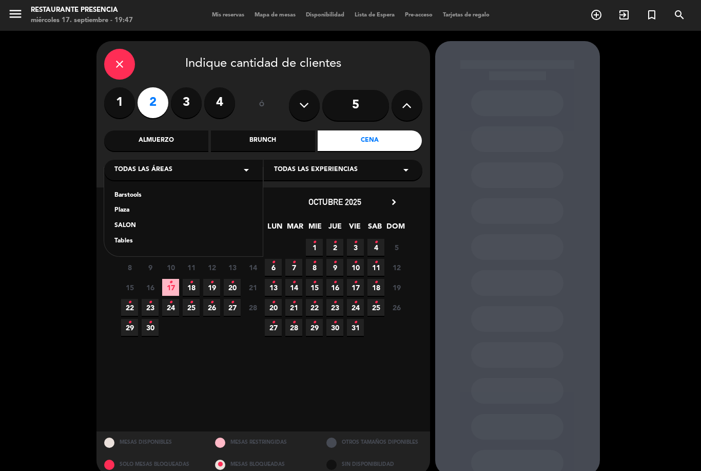
click at [114, 221] on div "SALON" at bounding box center [183, 226] width 138 height 10
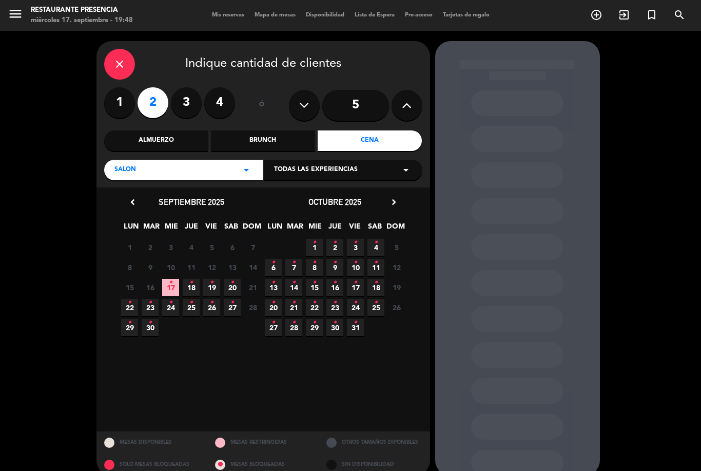
click at [170, 274] on icon "•" at bounding box center [171, 282] width 4 height 16
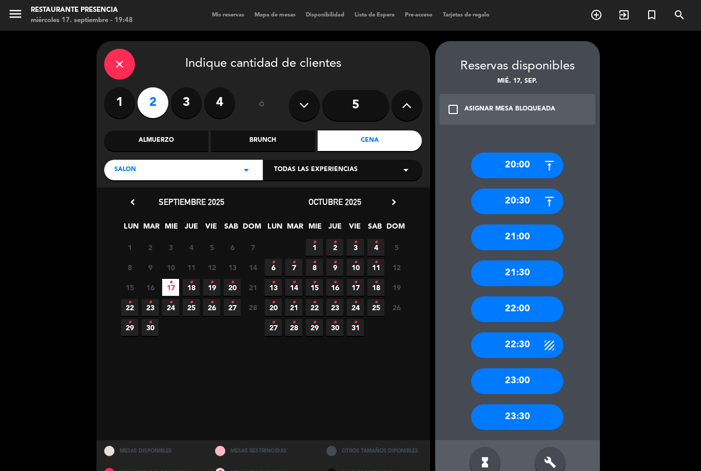
click at [543, 159] on icon at bounding box center [549, 165] width 13 height 13
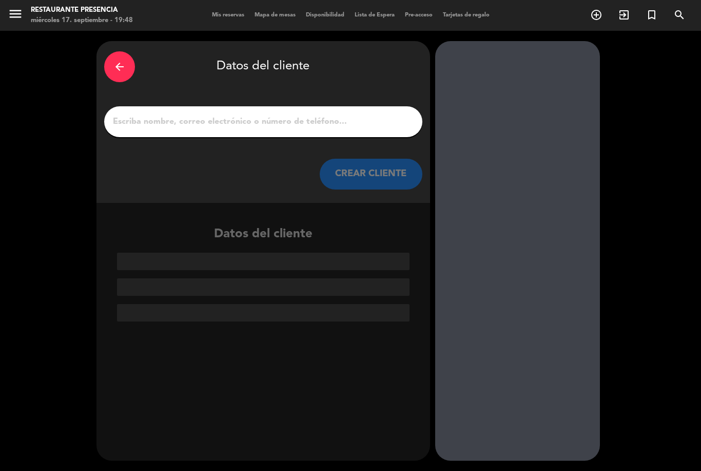
click at [358, 114] on input "1" at bounding box center [263, 121] width 303 height 14
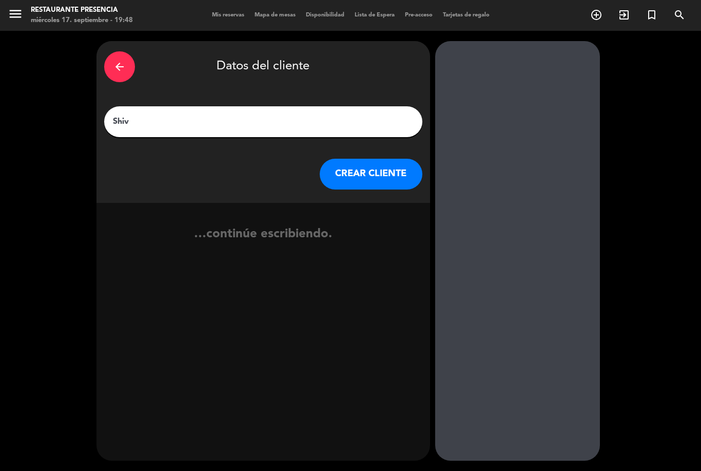
type input "[DEMOGRAPHIC_DATA]"
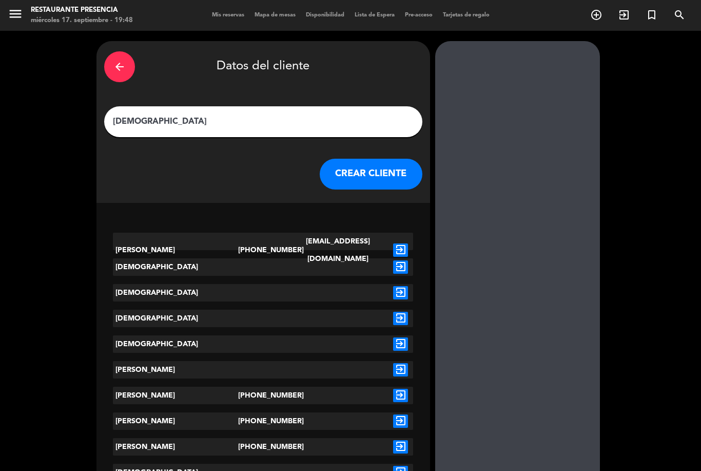
click at [403, 243] on icon "exit_to_app" at bounding box center [400, 249] width 15 height 13
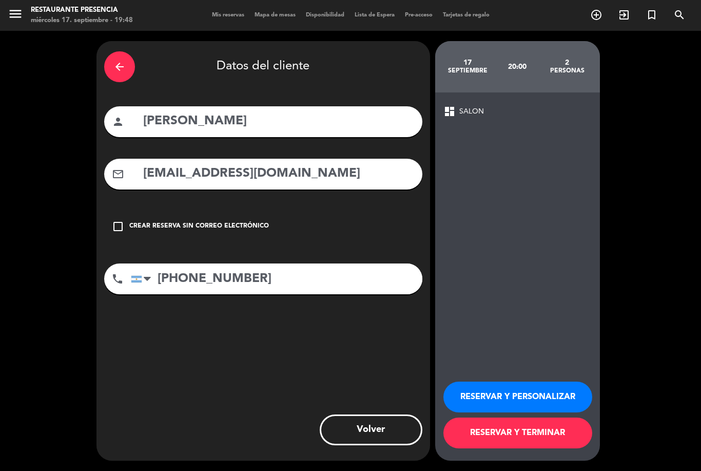
click at [564, 440] on button "RESERVAR Y TERMINAR" at bounding box center [517, 432] width 149 height 31
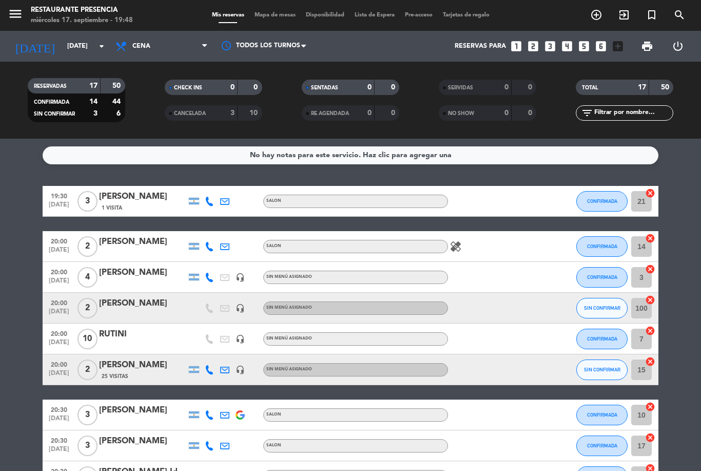
click at [264, 15] on span "Mapa de mesas" at bounding box center [274, 15] width 51 height 6
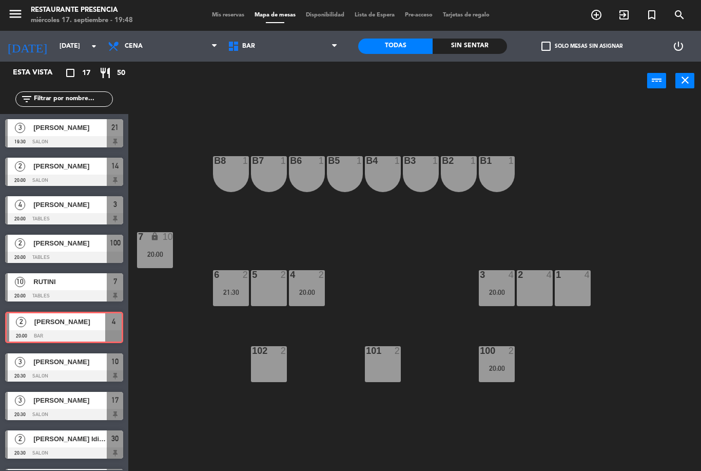
click at [303, 288] on div "20:00" at bounding box center [307, 291] width 36 height 7
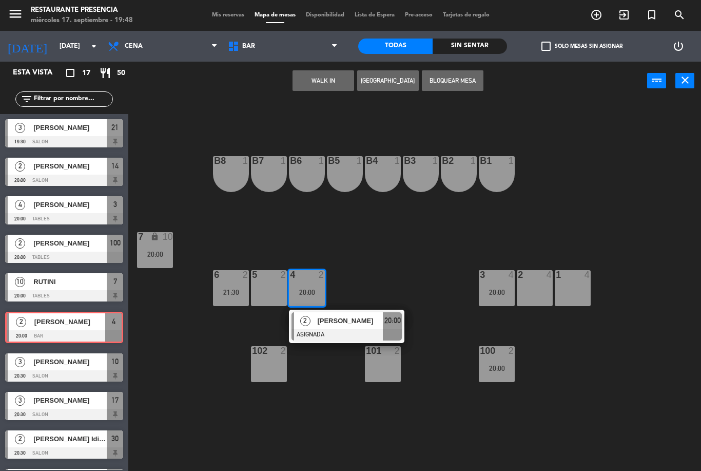
click at [317, 335] on div at bounding box center [346, 334] width 110 height 11
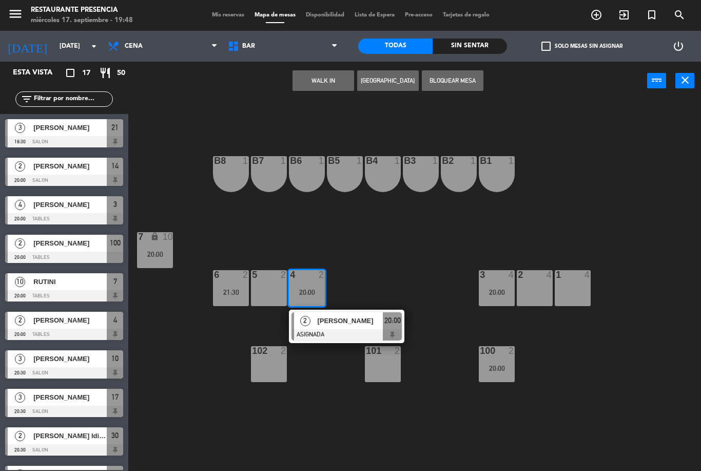
click at [323, 324] on span "[PERSON_NAME]" at bounding box center [350, 320] width 66 height 11
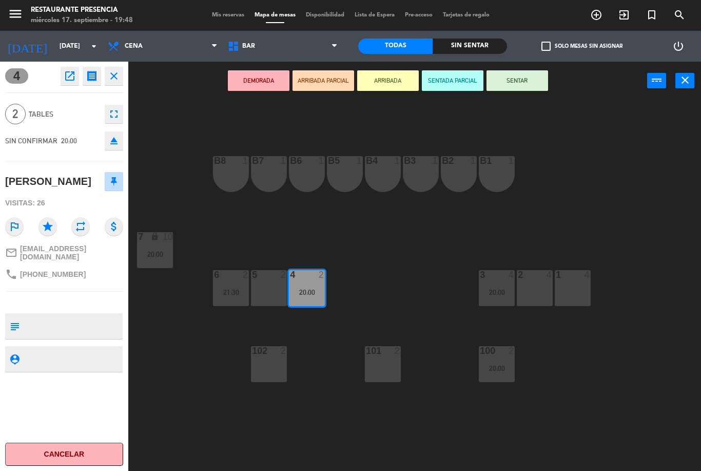
click at [513, 89] on button "SENTAR" at bounding box center [517, 80] width 62 height 21
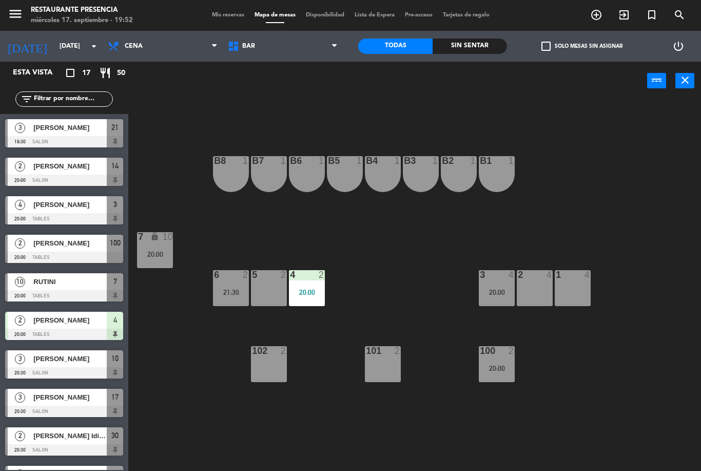
click at [31, 283] on div "10" at bounding box center [20, 281] width 25 height 17
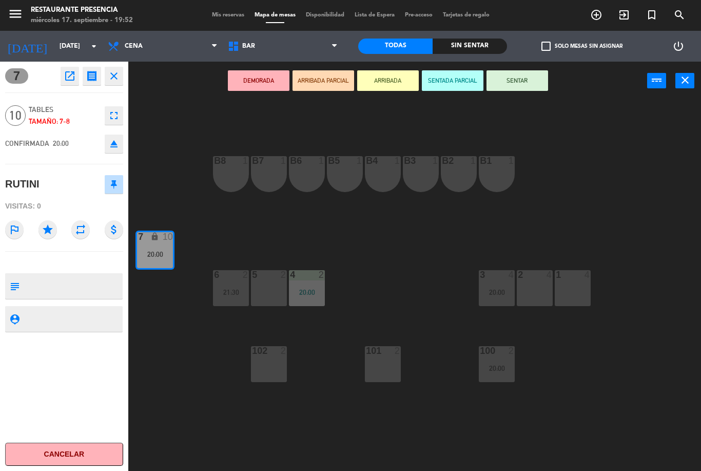
click at [461, 80] on button "SENTADA PARCIAL" at bounding box center [453, 80] width 62 height 21
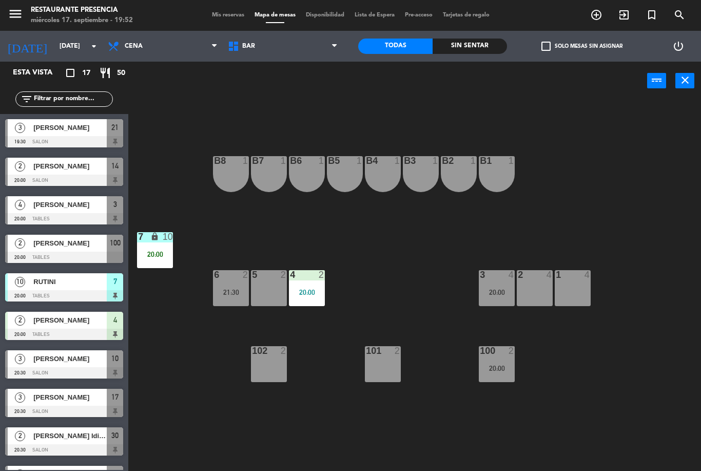
click at [303, 56] on span "BAR" at bounding box center [283, 46] width 120 height 23
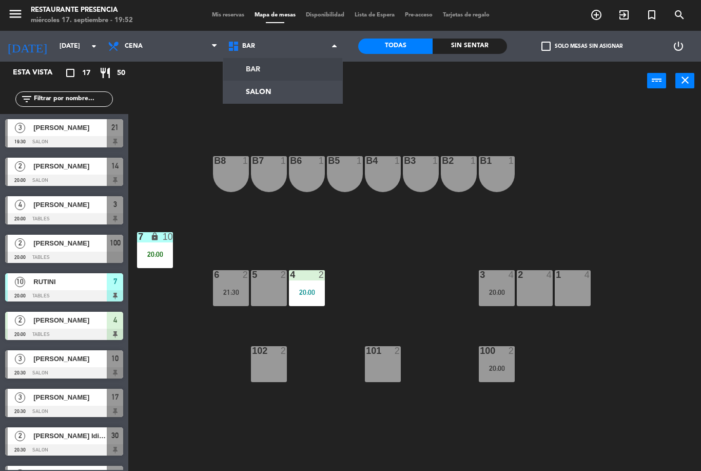
click at [297, 97] on ng-component "menu Restaurante Presencia [DATE] 17. septiembre - 19:52 Mis reservas Mapa de m…" at bounding box center [350, 235] width 701 height 471
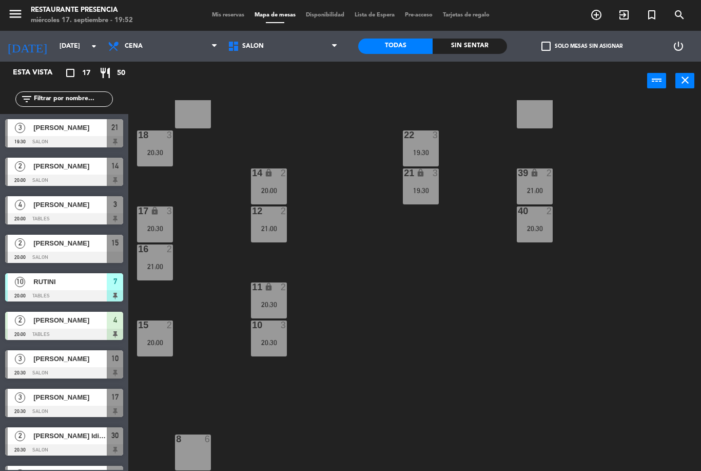
click at [159, 333] on div "15 2 20:00" at bounding box center [155, 338] width 36 height 36
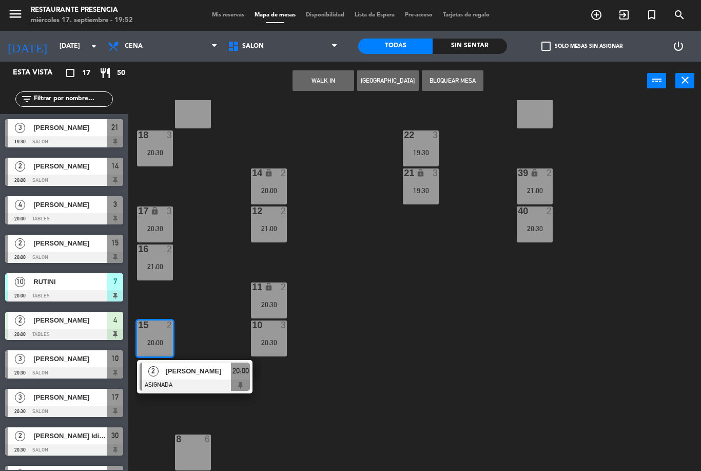
click at [201, 373] on span "[PERSON_NAME]" at bounding box center [198, 370] width 66 height 11
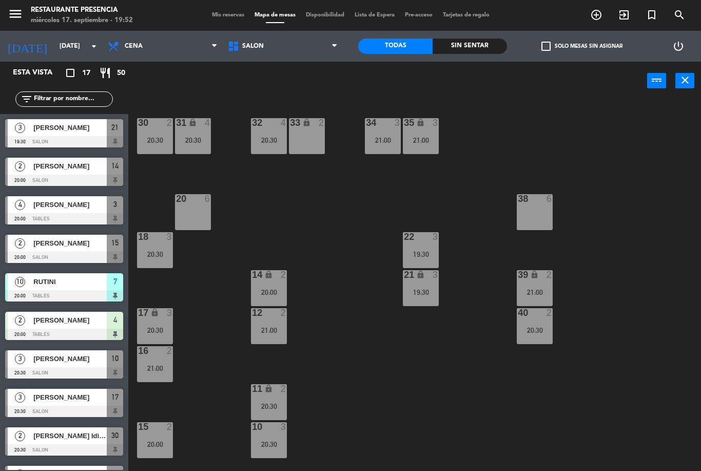
click at [426, 305] on div "21 lock 3 19:30" at bounding box center [421, 288] width 36 height 36
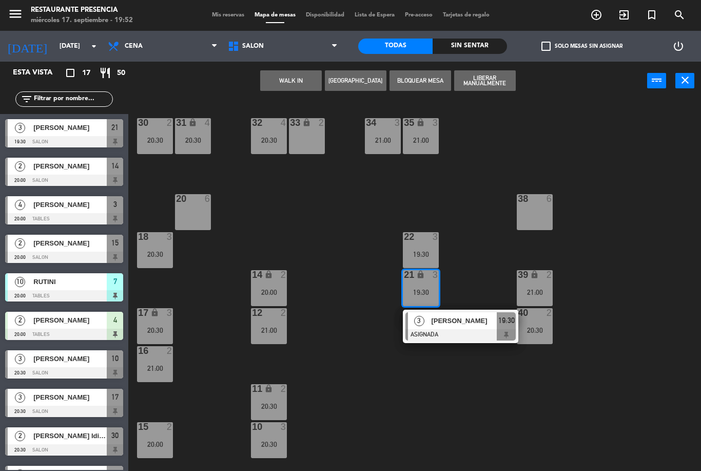
click at [474, 378] on div "30 2 20:30 31 lock 4 20:30 32 4 20:30 33 lock 2 34 3 21:00 35 lock 3 21:00 38 6…" at bounding box center [418, 285] width 566 height 371
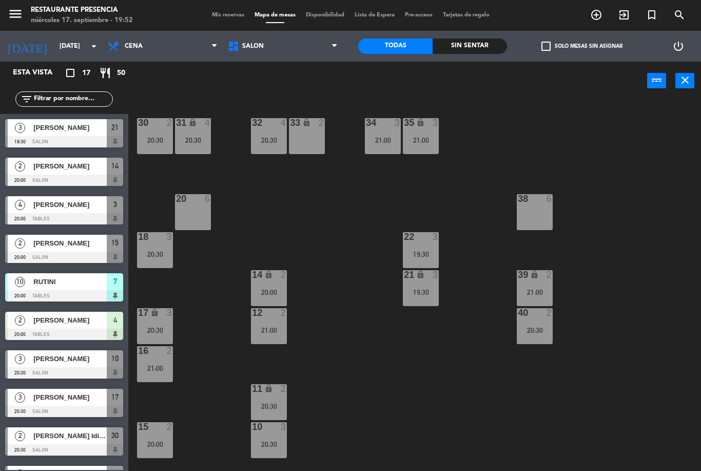
click at [424, 293] on div "19:30" at bounding box center [421, 291] width 36 height 7
click at [465, 382] on div "30 2 20:30 31 lock 4 20:30 32 4 20:30 33 lock 2 34 3 21:00 35 lock 3 21:00 38 6…" at bounding box center [418, 285] width 566 height 371
click at [304, 43] on span "SALON" at bounding box center [283, 46] width 120 height 23
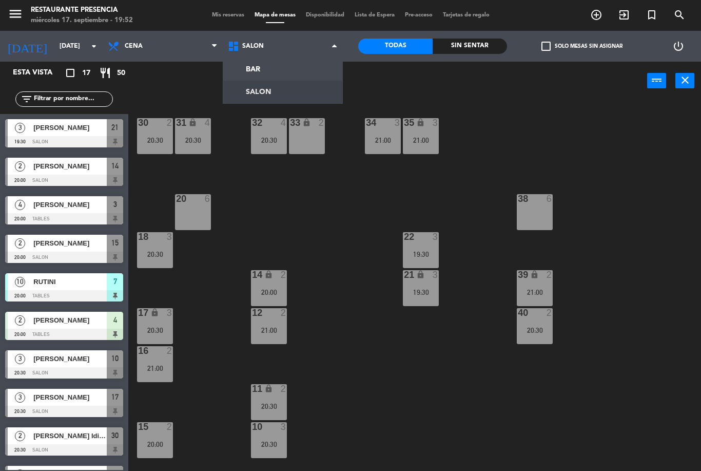
click at [285, 76] on ng-component "menu Restaurante Presencia [DATE] 17. septiembre - 19:52 Mis reservas Mapa de m…" at bounding box center [350, 235] width 701 height 471
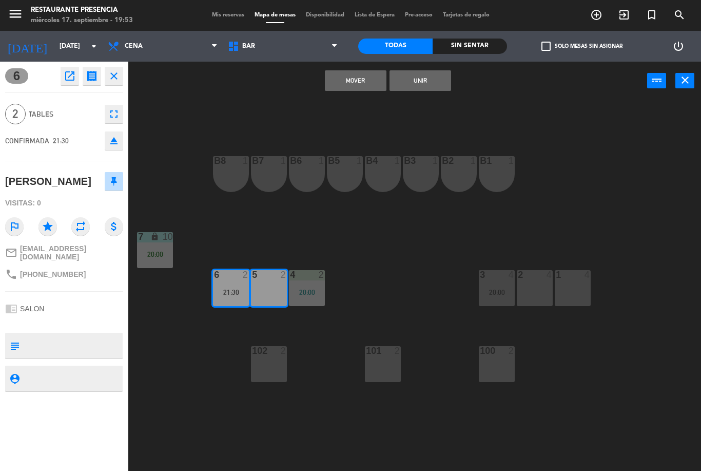
click at [362, 78] on button "Mover" at bounding box center [356, 80] width 62 height 21
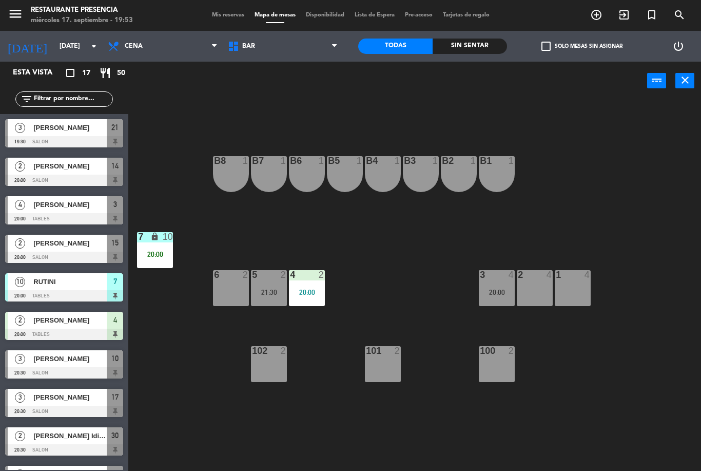
scroll to position [195, 0]
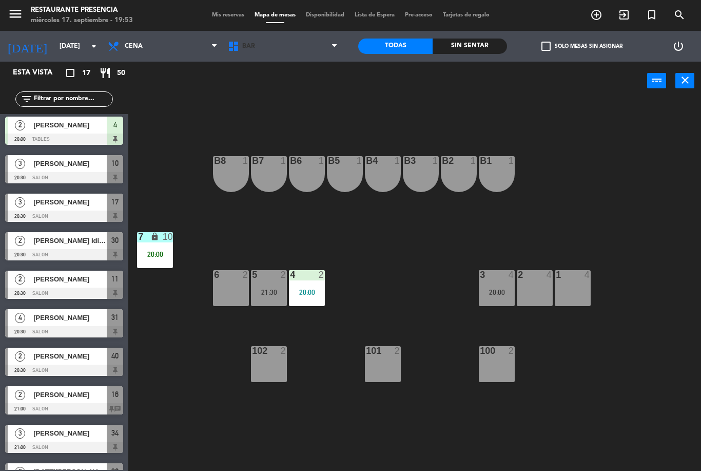
click at [309, 53] on span "BAR" at bounding box center [283, 46] width 120 height 23
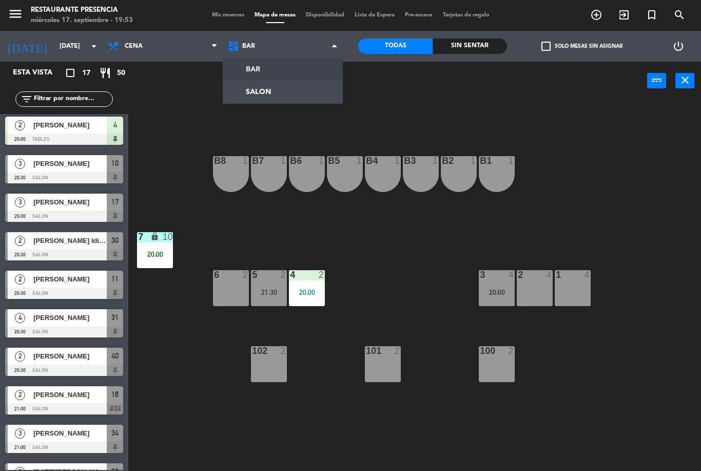
click at [297, 102] on ng-component "menu Restaurante Presencia [DATE] 17. septiembre - 19:53 Mis reservas Mapa de m…" at bounding box center [350, 235] width 701 height 471
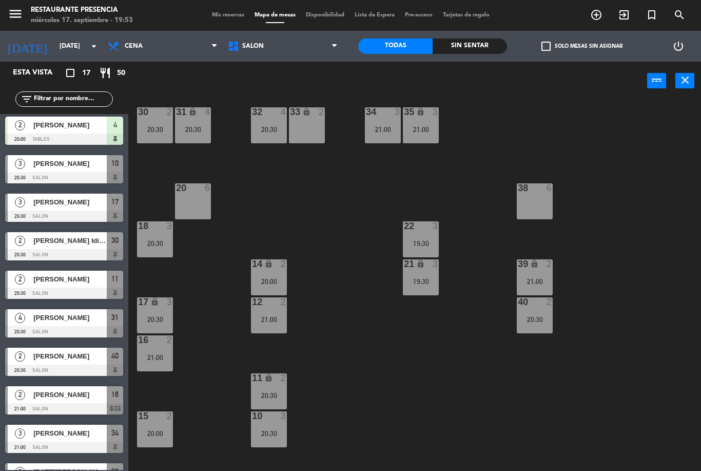
scroll to position [11, 0]
click at [162, 345] on div "16 2 21:00" at bounding box center [155, 353] width 36 height 36
click at [347, 357] on div "30 2 20:30 31 lock 4 20:30 32 4 20:30 33 lock 2 34 3 21:00 35 lock 3 21:00 38 6…" at bounding box center [418, 285] width 566 height 371
click at [159, 300] on icon "lock" at bounding box center [154, 301] width 9 height 9
click at [329, 368] on div "30 2 20:30 31 lock 4 20:30 32 4 20:30 33 lock 2 34 3 21:00 35 lock 3 21:00 38 6…" at bounding box center [418, 285] width 566 height 371
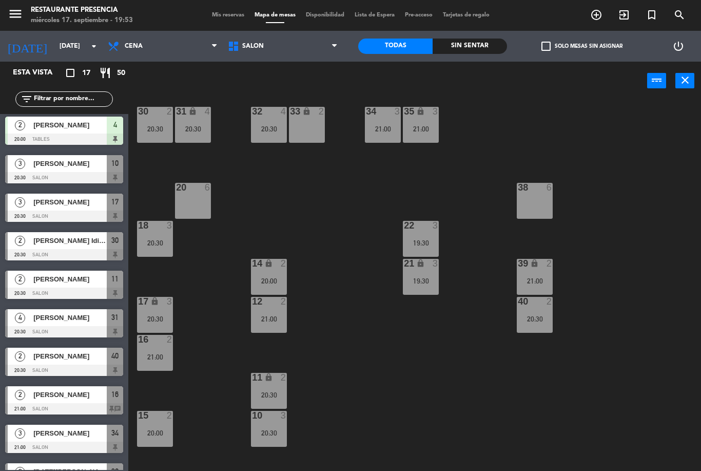
click at [166, 356] on div "21:00" at bounding box center [155, 356] width 36 height 7
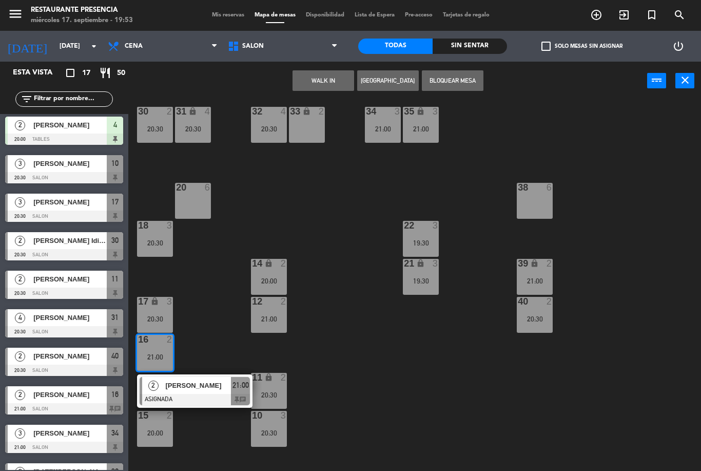
click at [161, 388] on div "2" at bounding box center [153, 385] width 22 height 17
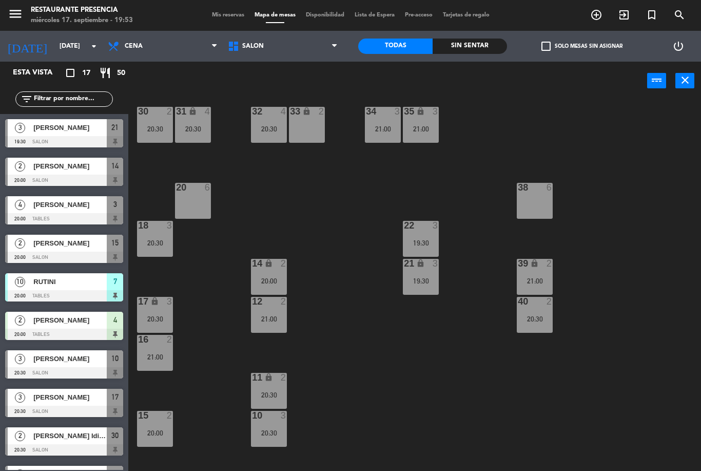
scroll to position [41, 0]
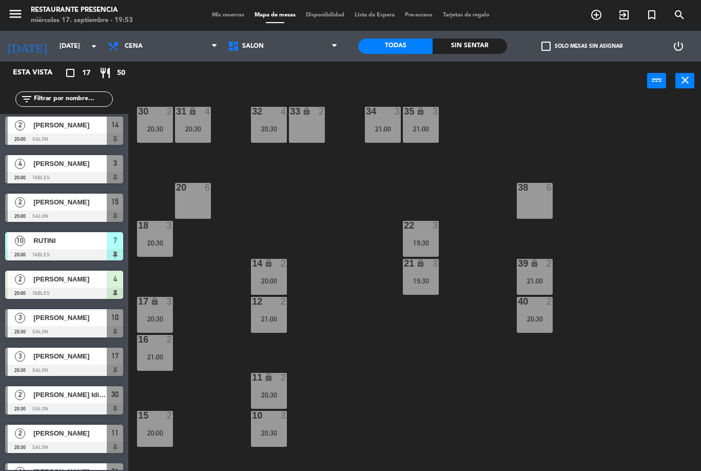
click at [276, 388] on div "11 lock 2 20:30" at bounding box center [269, 391] width 36 height 36
click at [327, 381] on div "30 2 20:30 31 lock 4 20:30 32 4 20:30 33 lock 2 34 3 21:00 35 lock 3 21:00 38 6…" at bounding box center [418, 285] width 566 height 371
click at [401, 126] on div "21:00" at bounding box center [383, 128] width 36 height 7
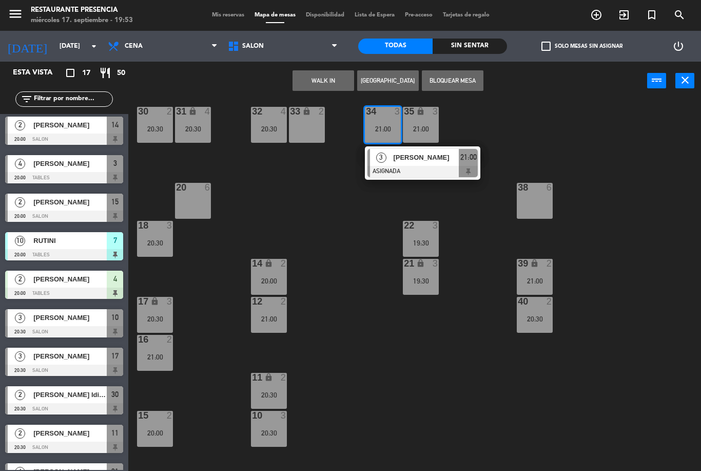
click at [473, 205] on div "30 2 20:30 31 lock 4 20:30 32 4 20:30 33 lock 2 34 3 21:00 3 [PERSON_NAME] ASIG…" at bounding box center [418, 285] width 566 height 371
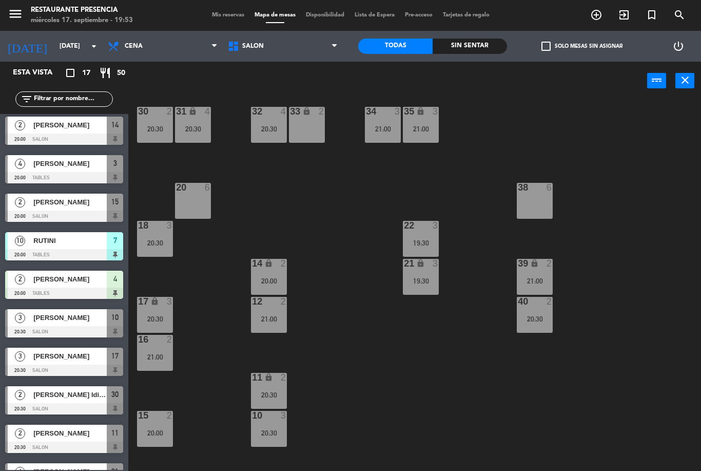
click at [197, 126] on div "20:30" at bounding box center [193, 128] width 36 height 7
click at [337, 293] on div "30 2 20:30 31 lock 4 20:30 32 4 20:30 33 lock 2 34 3 21:00 35 lock 3 21:00 38 6…" at bounding box center [418, 285] width 566 height 371
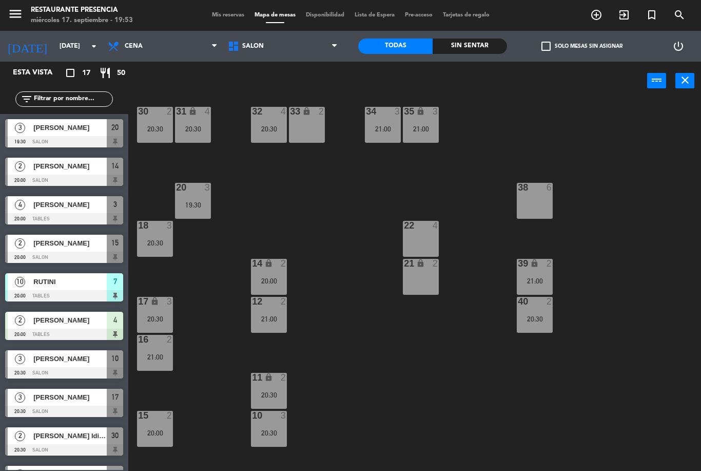
click at [272, 324] on div "12 2 21:00" at bounding box center [269, 315] width 36 height 36
click at [508, 385] on div "30 2 20:30 31 lock 4 20:30 32 4 20:30 33 lock 2 34 3 21:00 35 lock 3 21:00 38 6…" at bounding box center [418, 285] width 566 height 371
click at [187, 208] on div "19:30" at bounding box center [193, 204] width 36 height 7
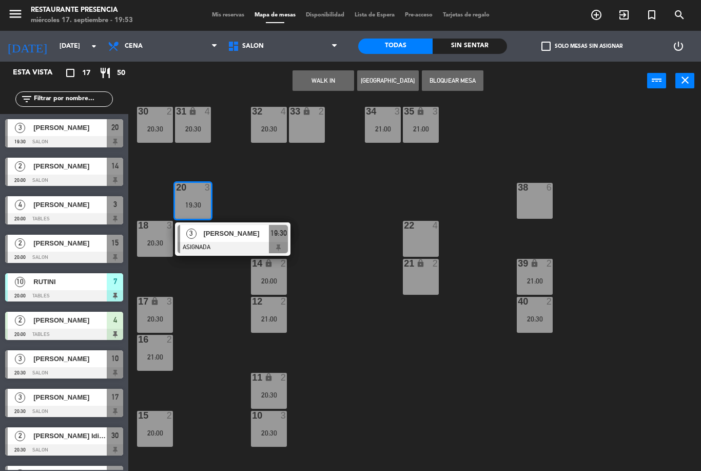
click at [501, 371] on div "30 2 20:30 31 lock 4 20:30 32 4 20:30 33 lock 2 34 3 21:00 35 lock 3 21:00 38 6…" at bounding box center [418, 285] width 566 height 371
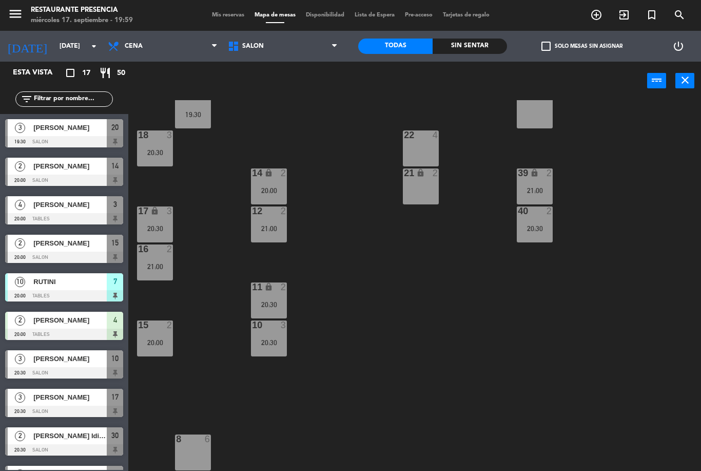
scroll to position [102, 0]
click at [280, 55] on span "SALON" at bounding box center [283, 46] width 120 height 23
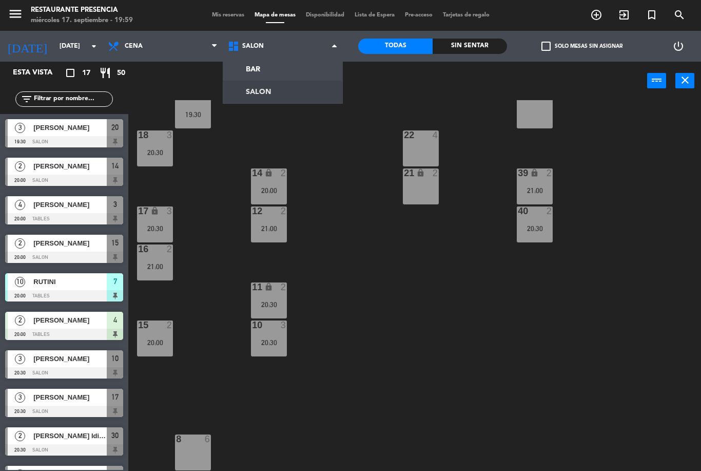
click at [278, 84] on ng-component "menu Restaurante Presencia [DATE] 17. septiembre - 19:59 Mis reservas Mapa de m…" at bounding box center [350, 235] width 701 height 471
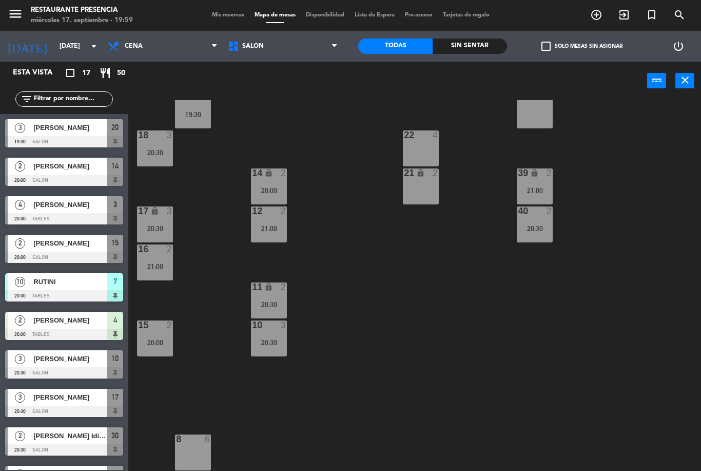
click at [262, 55] on span "SALON" at bounding box center [283, 46] width 120 height 23
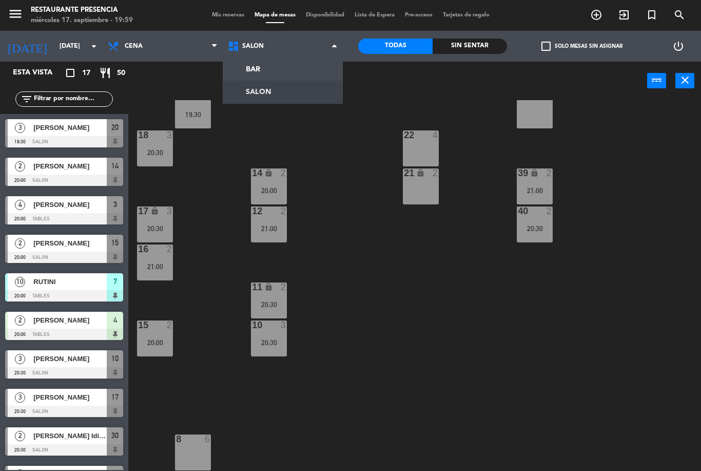
click at [271, 80] on ng-component "menu Restaurante Presencia [DATE] 17. septiembre - 19:59 Mis reservas Mapa de m…" at bounding box center [350, 235] width 701 height 471
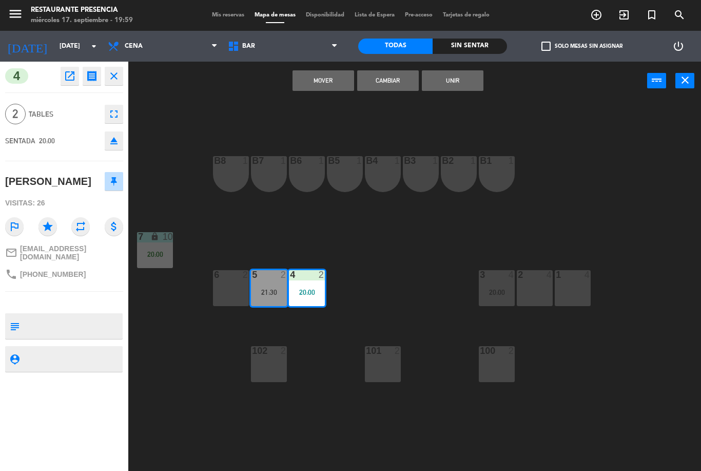
click at [400, 76] on button "Cambiar" at bounding box center [388, 80] width 62 height 21
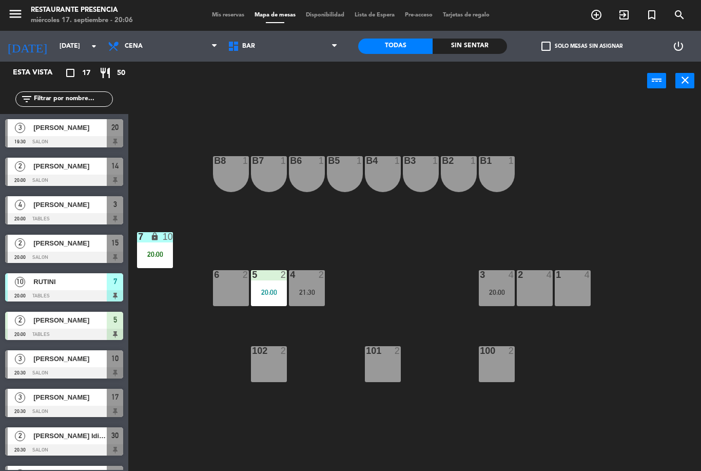
click at [271, 44] on span "BAR" at bounding box center [283, 46] width 120 height 23
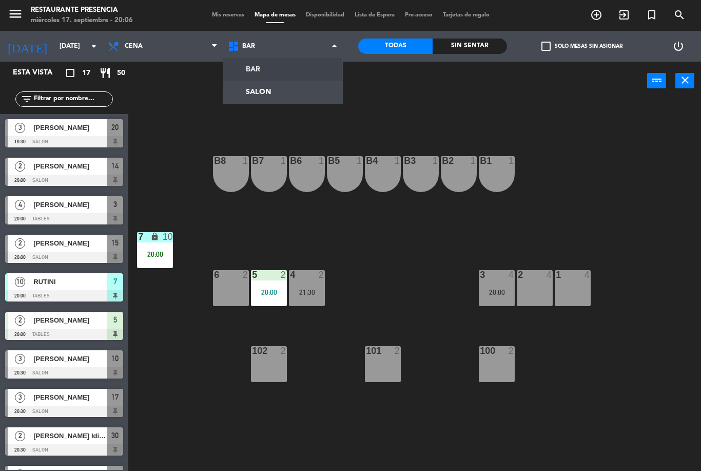
click at [280, 103] on ng-component "menu Restaurante Presencia [DATE] 17. septiembre - 20:06 Mis reservas Mapa de m…" at bounding box center [350, 235] width 701 height 471
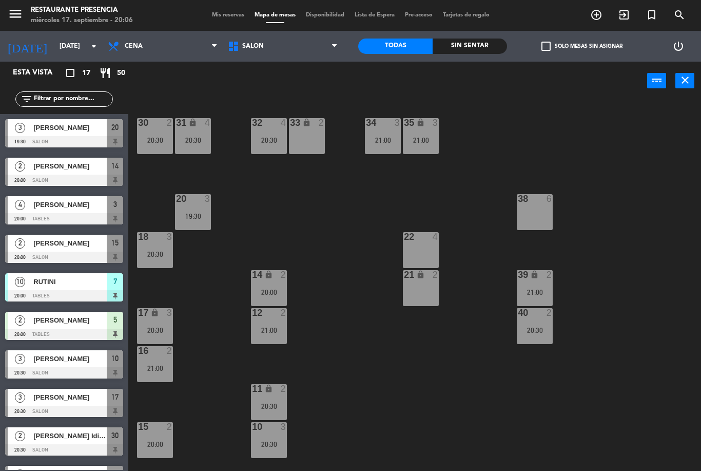
click at [274, 281] on div "14 lock 2 20:00" at bounding box center [269, 288] width 36 height 36
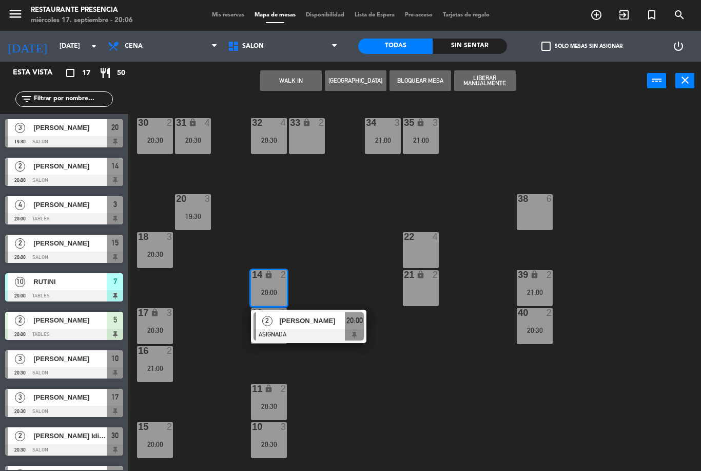
click at [332, 322] on span "[PERSON_NAME]" at bounding box center [312, 320] width 66 height 11
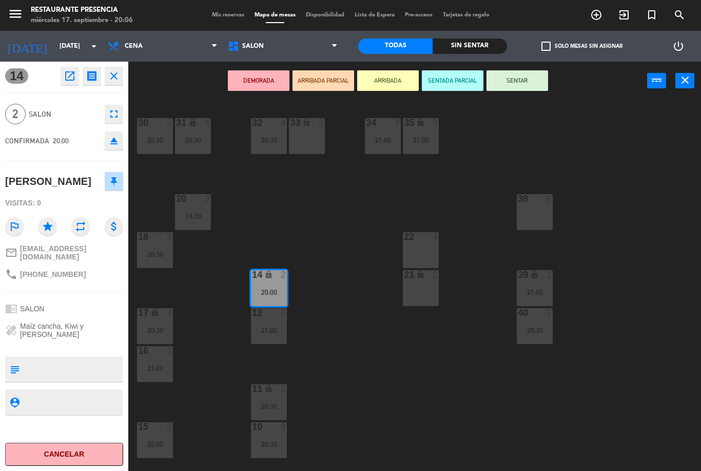
click at [513, 88] on button "SENTAR" at bounding box center [517, 80] width 62 height 21
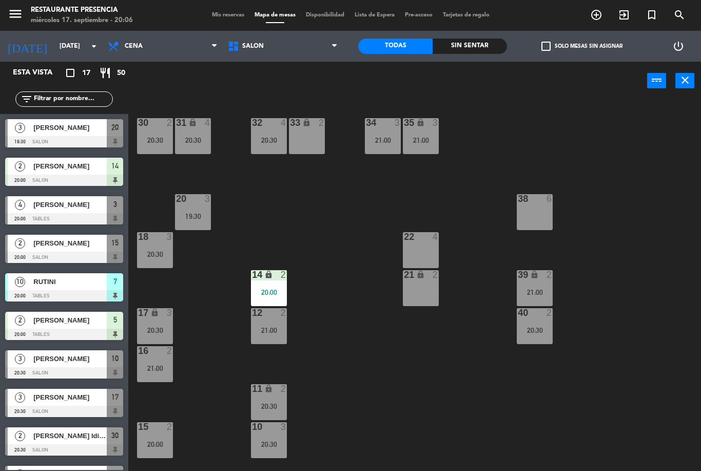
click at [43, 297] on div at bounding box center [64, 295] width 118 height 11
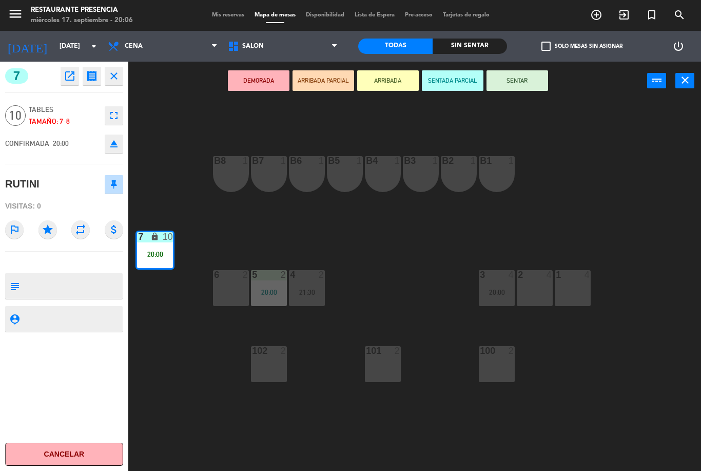
click at [535, 81] on button "SENTAR" at bounding box center [517, 80] width 62 height 21
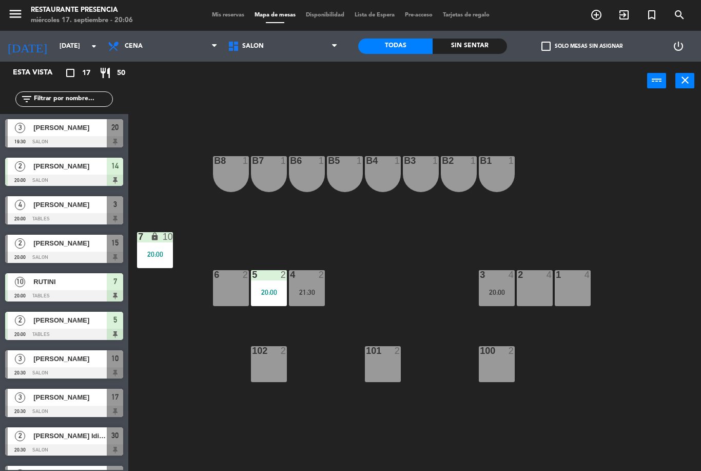
click at [512, 271] on div "4" at bounding box center [512, 274] width 6 height 9
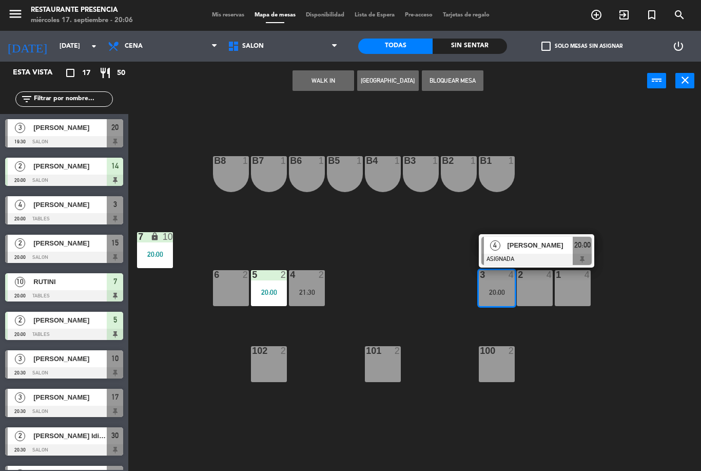
click at [550, 244] on span "[PERSON_NAME]" at bounding box center [540, 245] width 66 height 11
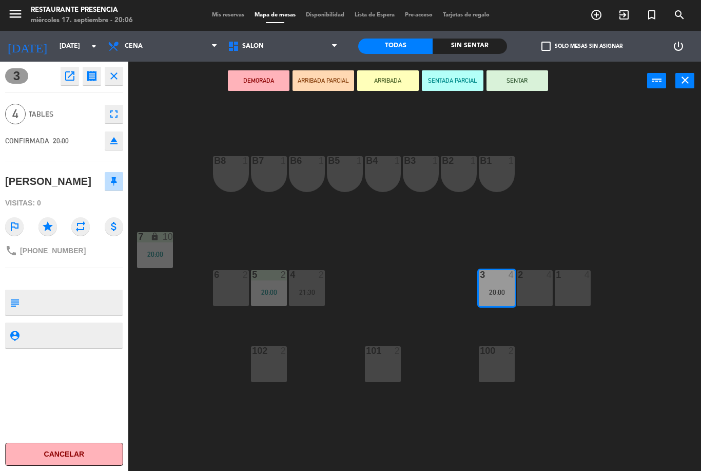
click at [512, 86] on button "SENTAR" at bounding box center [517, 80] width 62 height 21
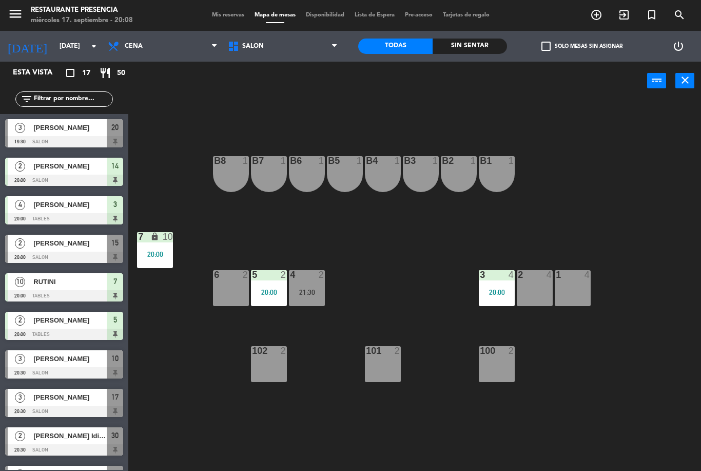
click at [591, 15] on icon "add_circle_outline" at bounding box center [596, 15] width 12 height 12
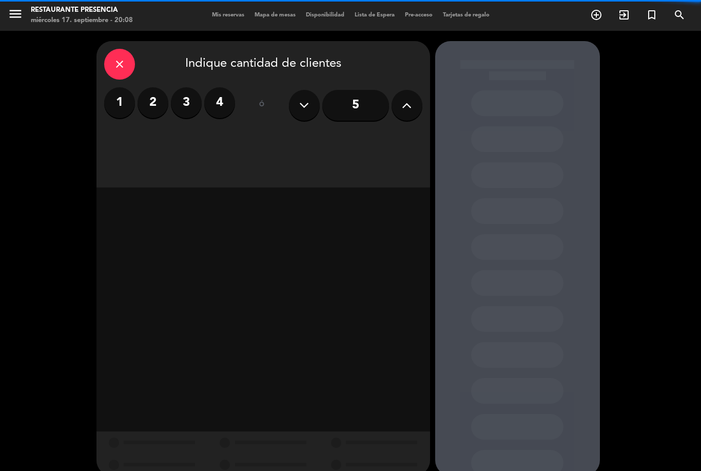
click at [206, 105] on label "4" at bounding box center [219, 102] width 31 height 31
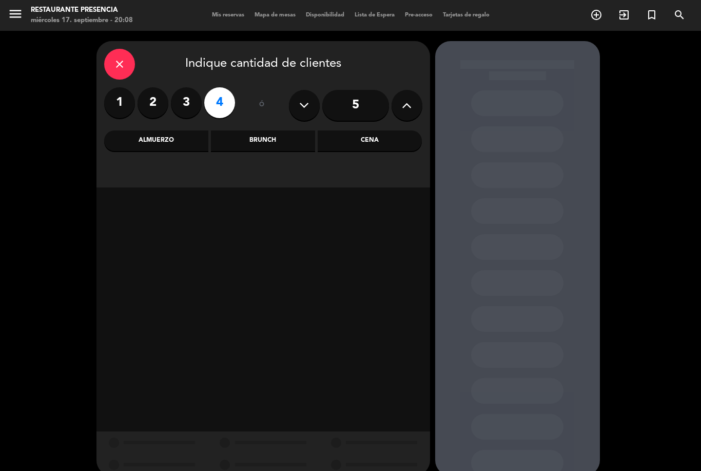
click at [380, 146] on div "Cena" at bounding box center [370, 140] width 104 height 21
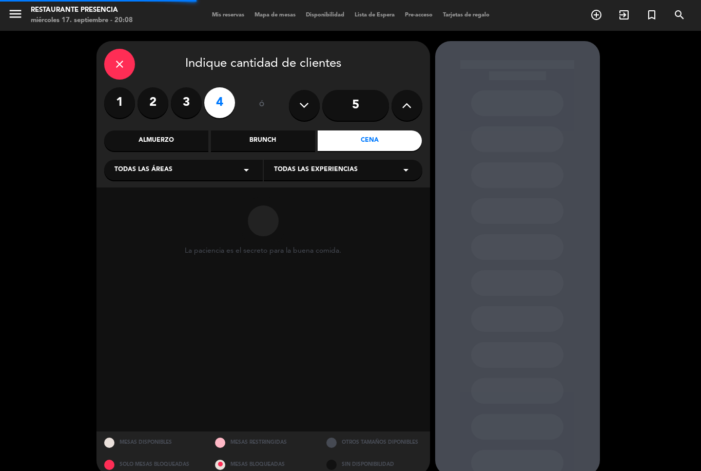
click at [181, 170] on div "Todas las áreas arrow_drop_down" at bounding box center [183, 170] width 159 height 21
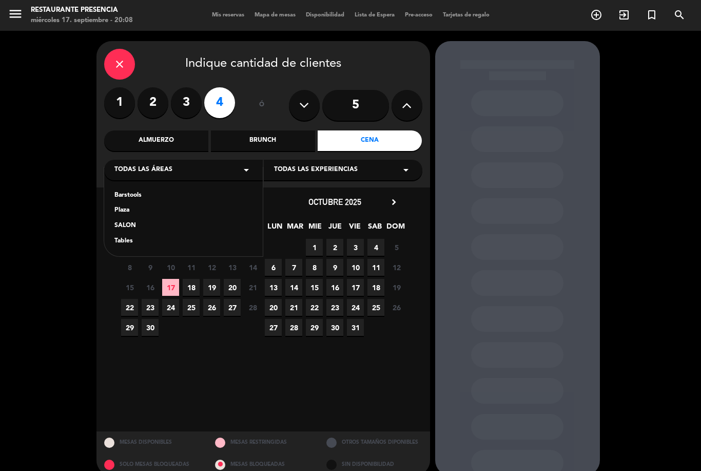
click at [135, 226] on div "SALON" at bounding box center [183, 226] width 138 height 10
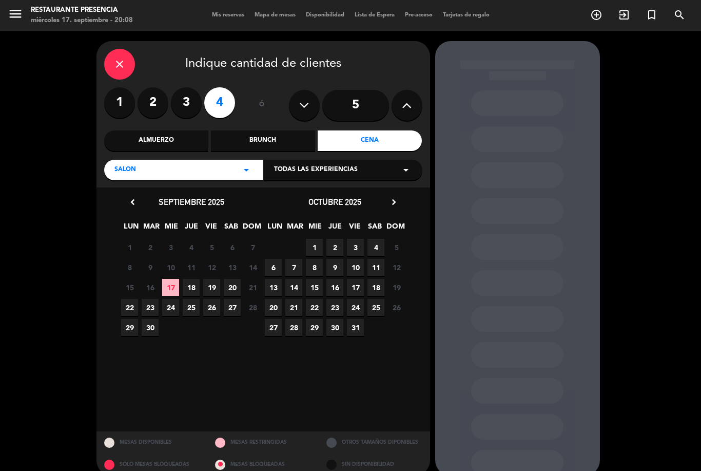
click at [174, 284] on span "17" at bounding box center [170, 287] width 17 height 17
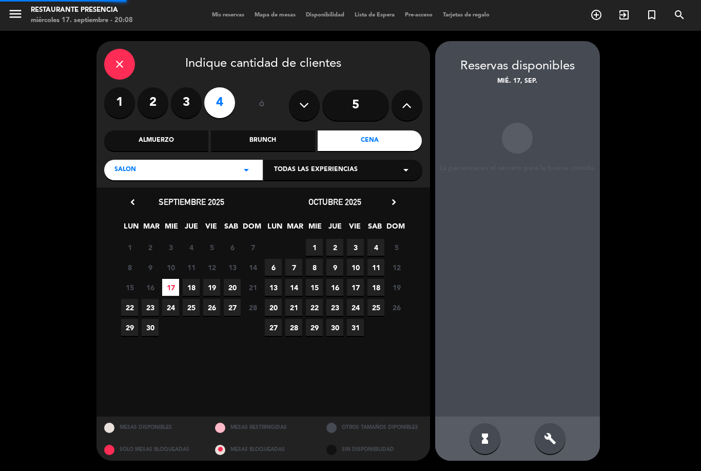
scroll to position [33, 0]
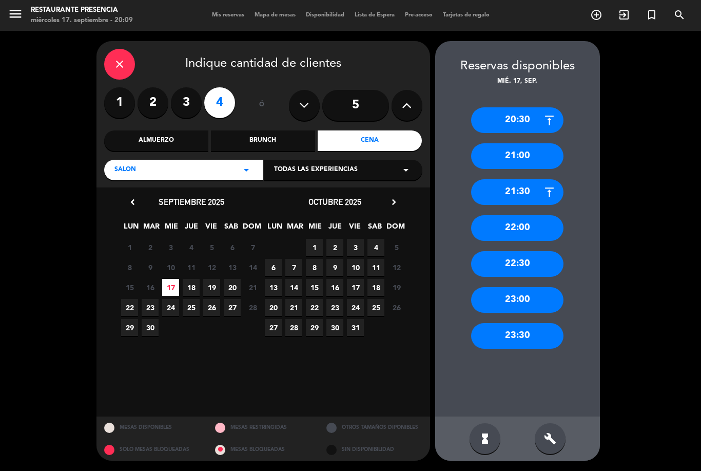
click at [517, 107] on div "20:30" at bounding box center [517, 120] width 92 height 26
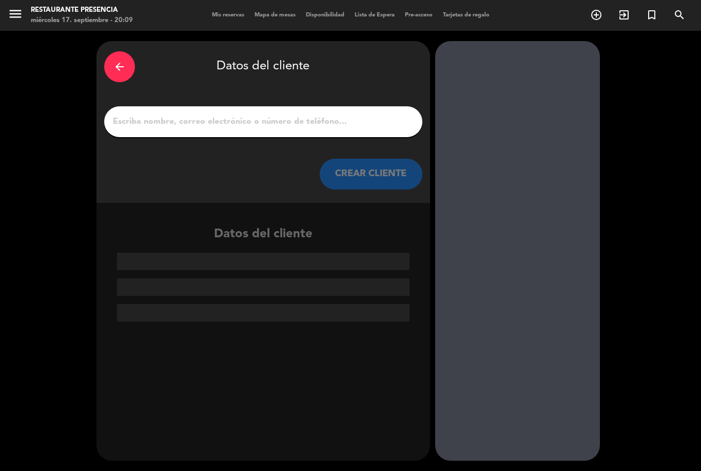
click at [315, 114] on input "1" at bounding box center [263, 121] width 303 height 14
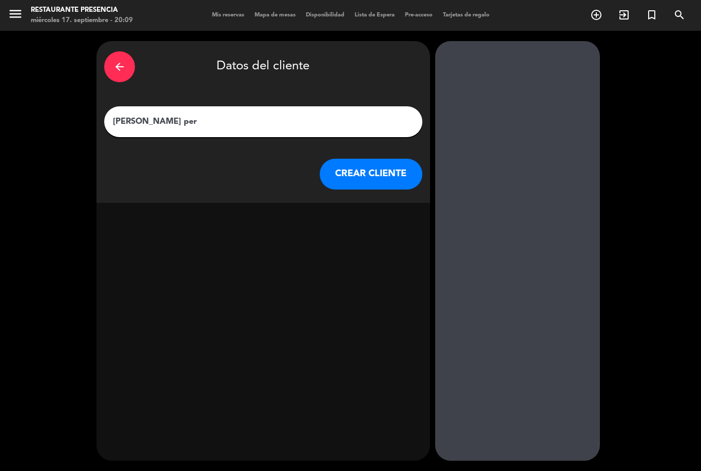
type input "[PERSON_NAME]"
click at [387, 159] on button "CREAR CLIENTE" at bounding box center [371, 174] width 103 height 31
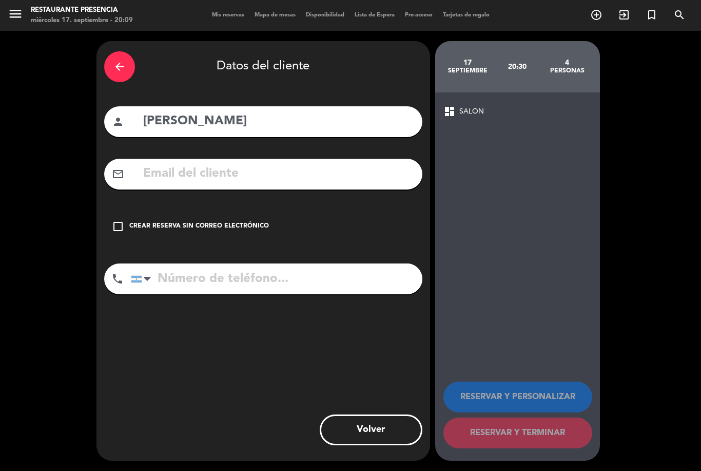
click at [121, 211] on div "check_box_outline_blank Crear reserva sin correo electrónico" at bounding box center [263, 226] width 318 height 31
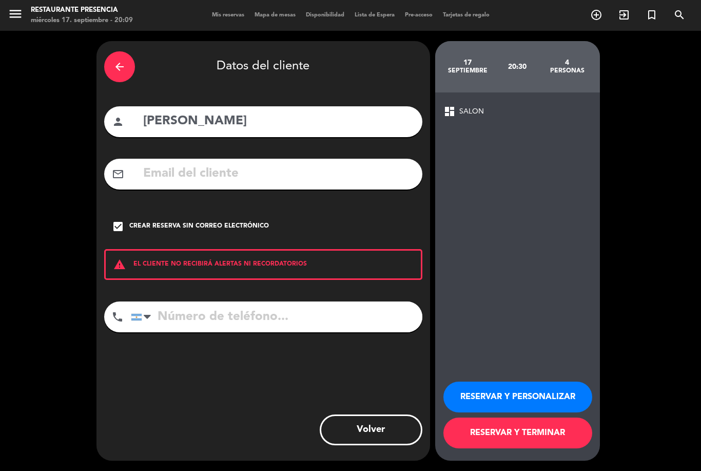
click at [286, 301] on input "tel" at bounding box center [276, 316] width 291 height 31
type input "1140506460"
click at [532, 441] on button "RESERVAR Y TERMINAR" at bounding box center [517, 432] width 149 height 31
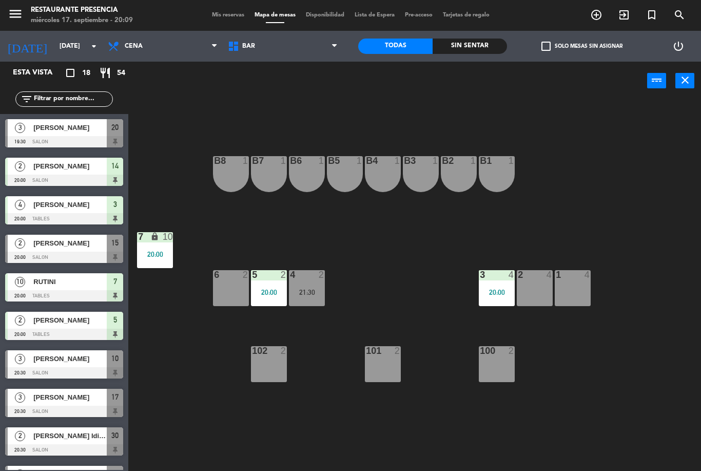
click at [321, 284] on div "4 2 21:30" at bounding box center [307, 288] width 36 height 36
click at [408, 264] on div "B1 1 B2 1 B3 1 B4 1 B5 1 B6 1 B7 1 B8 1 7 lock 10 20:00 1 4 2 4 3 4 20:00 4 2 2…" at bounding box center [418, 285] width 566 height 371
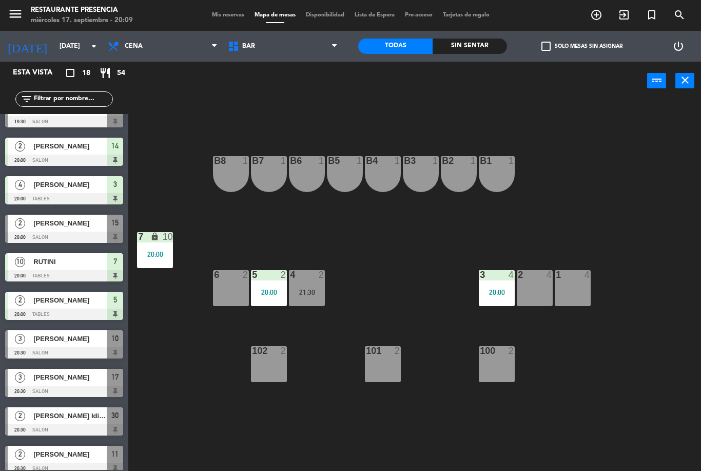
click at [304, 48] on span "BAR" at bounding box center [283, 46] width 120 height 23
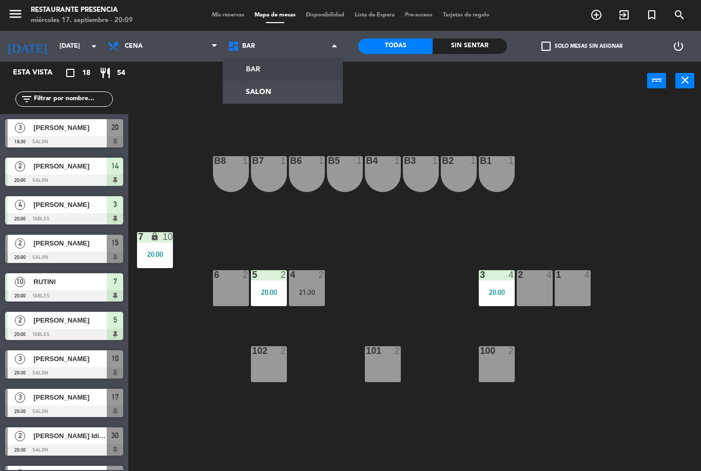
scroll to position [-1, 0]
click at [293, 89] on ng-component "menu Restaurante Presencia [DATE] 17. septiembre - 20:09 Mis reservas Mapa de m…" at bounding box center [350, 235] width 701 height 471
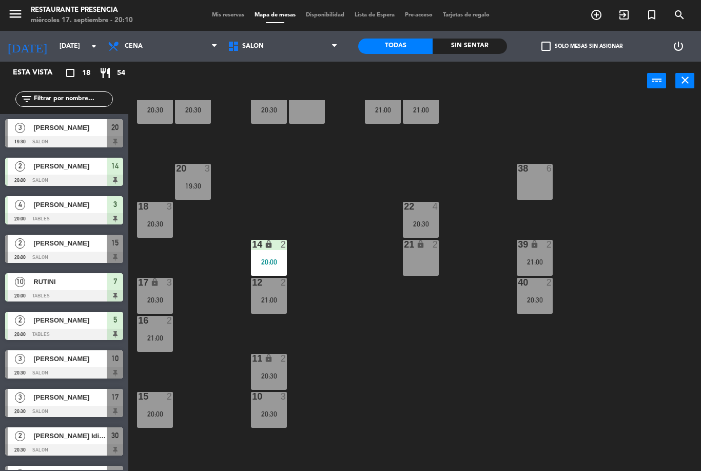
scroll to position [48, 0]
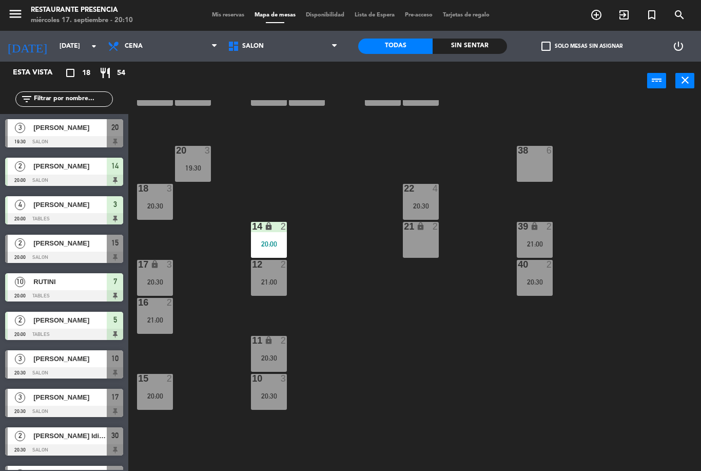
click at [167, 383] on div "2" at bounding box center [170, 378] width 6 height 9
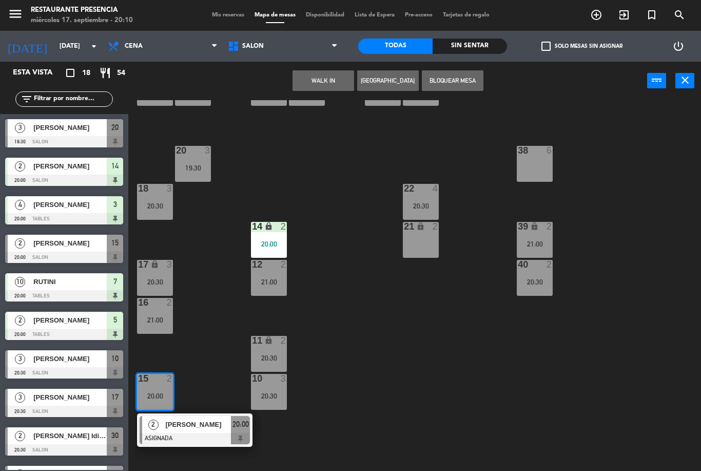
scroll to position [0, 0]
click at [599, 340] on div "30 2 20:30 31 lock 4 20:30 32 4 20:30 33 lock 2 34 3 21:00 35 lock 3 21:00 38 6…" at bounding box center [418, 285] width 566 height 371
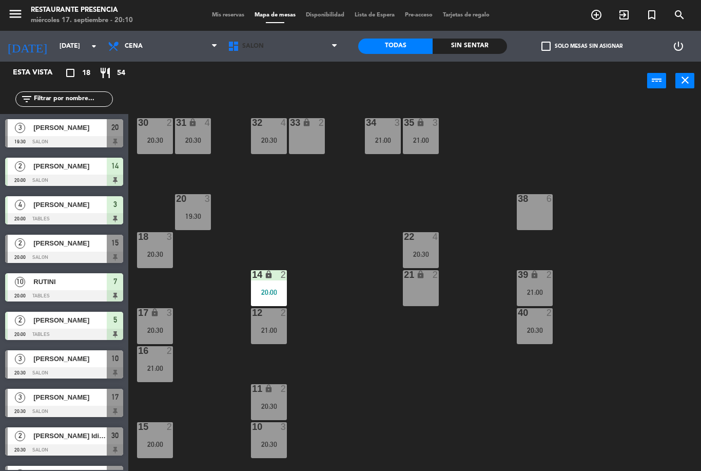
click at [304, 43] on span "SALON" at bounding box center [283, 46] width 120 height 23
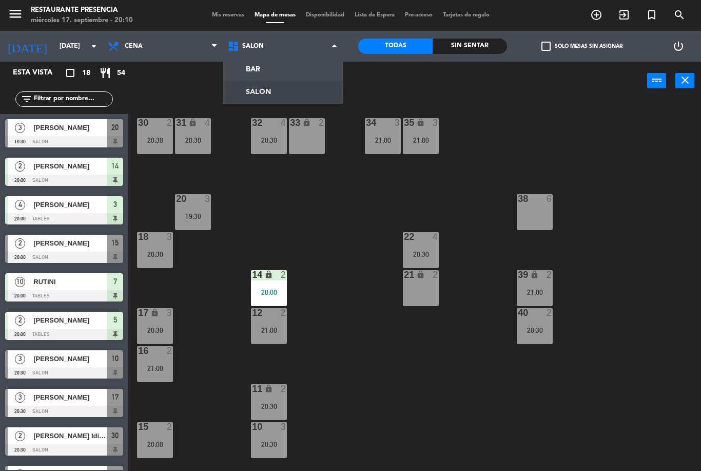
click at [297, 64] on ng-component "menu Restaurante Presencia [DATE] 17. septiembre - 20:10 Mis reservas Mapa de m…" at bounding box center [350, 235] width 701 height 471
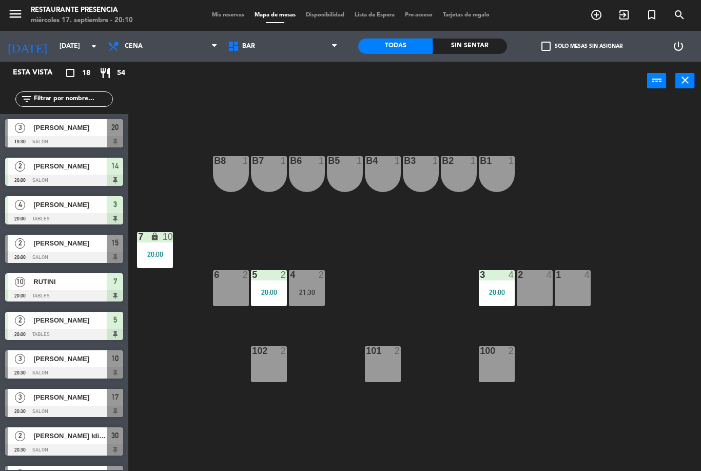
click at [298, 55] on span "BAR" at bounding box center [283, 46] width 120 height 23
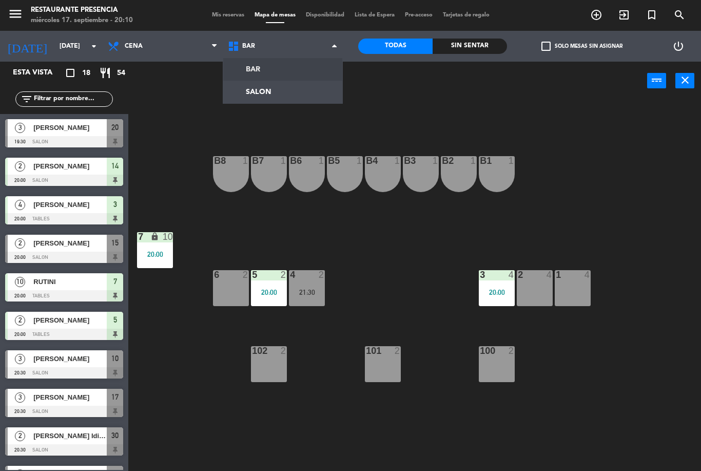
click at [291, 91] on ng-component "menu Restaurante Presencia [DATE] 17. septiembre - 20:10 Mis reservas Mapa de m…" at bounding box center [350, 235] width 701 height 471
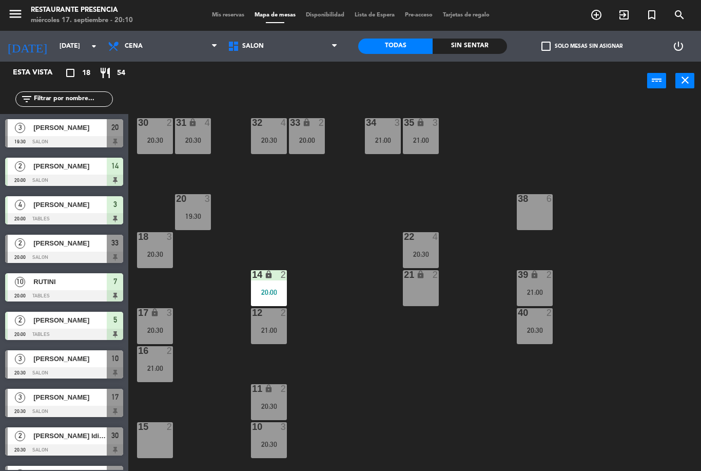
click at [598, 13] on icon "add_circle_outline" at bounding box center [596, 15] width 12 height 12
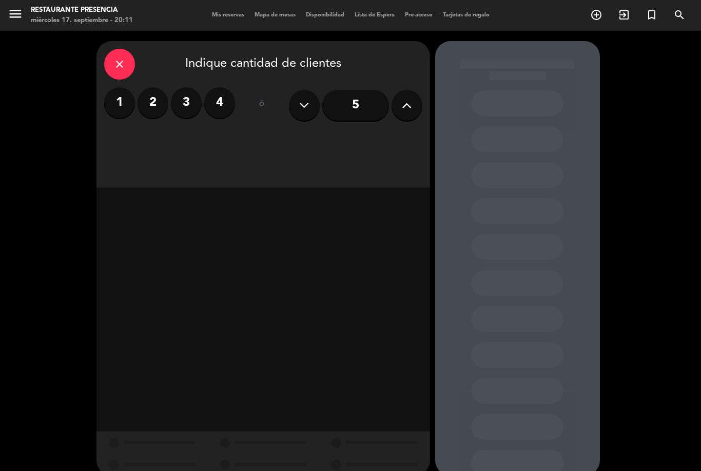
click at [164, 87] on label "2" at bounding box center [153, 102] width 31 height 31
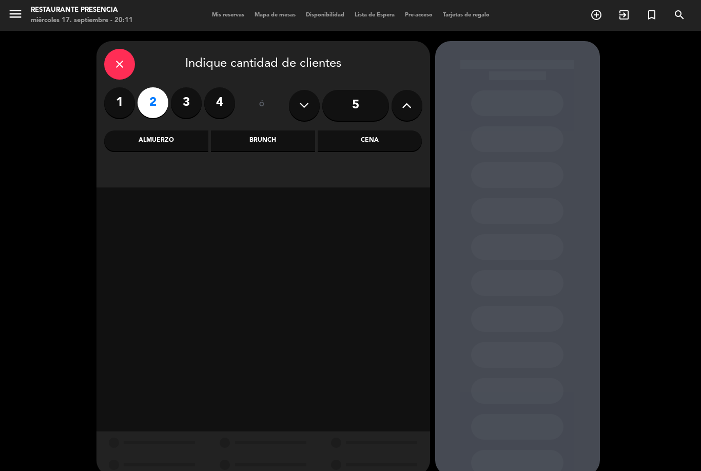
click at [394, 130] on div "Cena" at bounding box center [370, 140] width 104 height 21
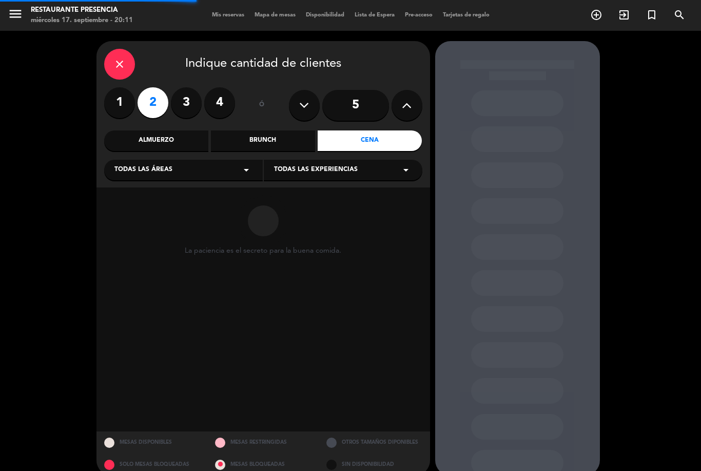
click at [172, 160] on div "Todas las áreas arrow_drop_down" at bounding box center [183, 170] width 159 height 21
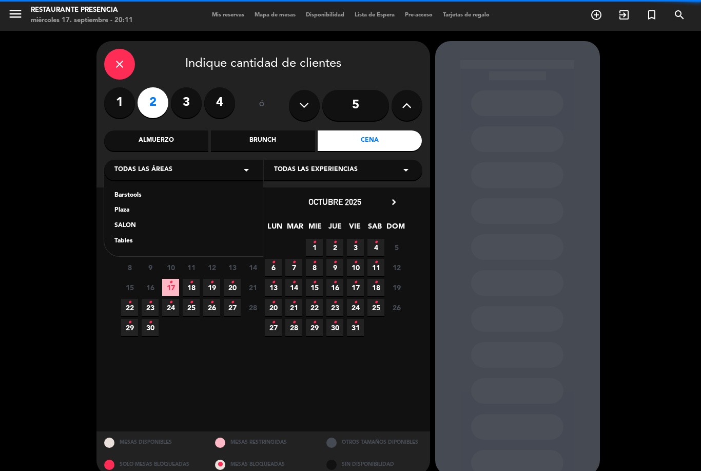
click at [141, 221] on div "SALON" at bounding box center [183, 226] width 138 height 10
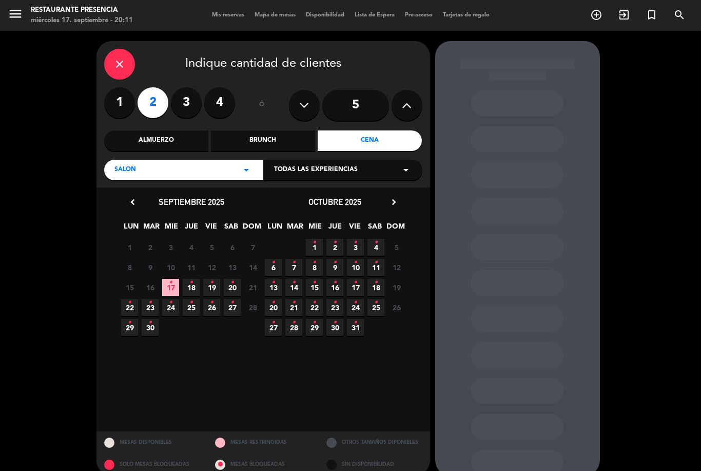
click at [169, 274] on icon "•" at bounding box center [171, 282] width 4 height 16
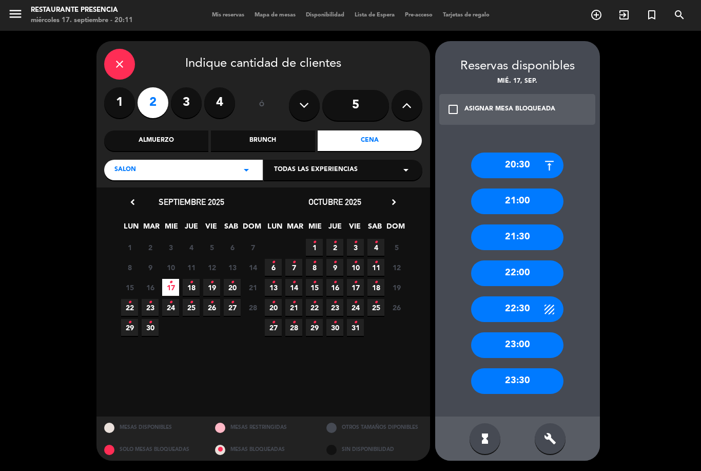
click at [535, 152] on div "20:30" at bounding box center [517, 165] width 92 height 26
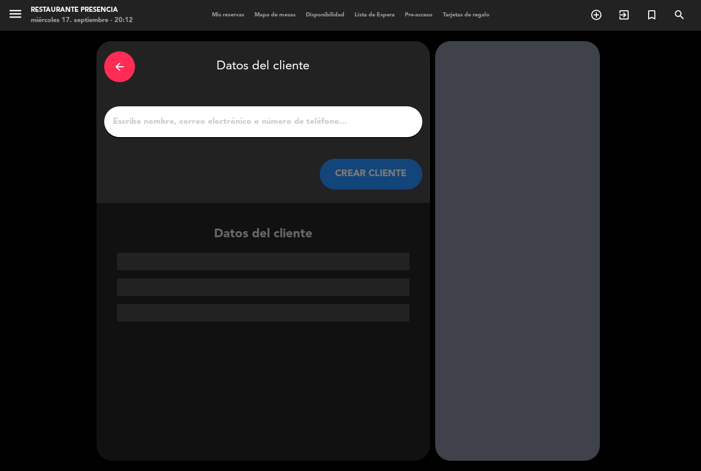
click at [238, 114] on input "1" at bounding box center [263, 121] width 303 height 14
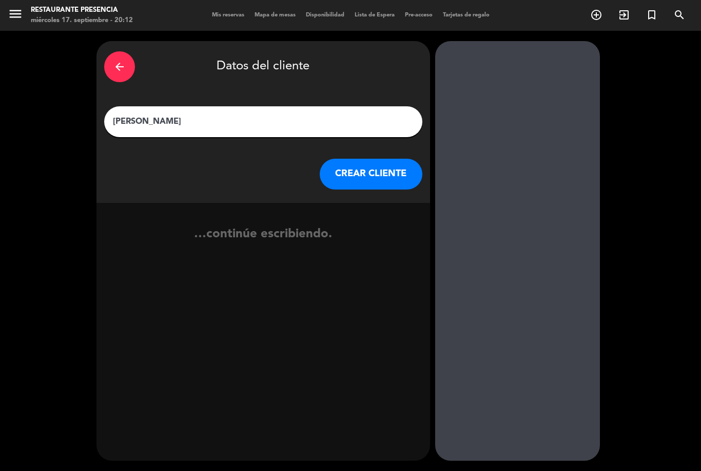
type input "Marina"
click at [381, 159] on button "CREAR CLIENTE" at bounding box center [371, 174] width 103 height 31
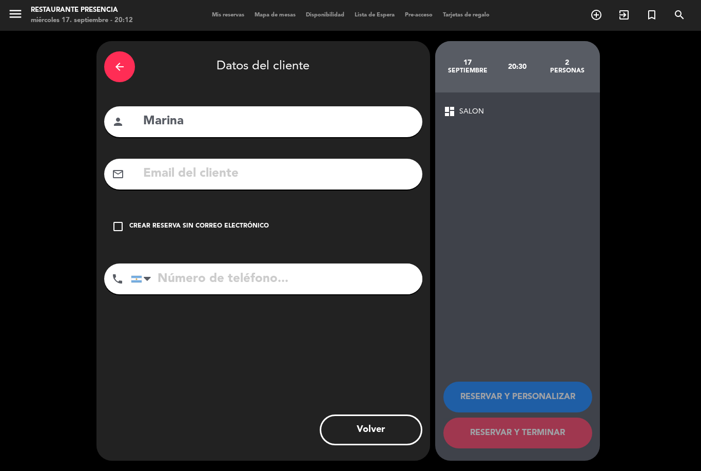
click at [115, 211] on div "check_box_outline_blank Crear reserva sin correo electrónico" at bounding box center [263, 226] width 318 height 31
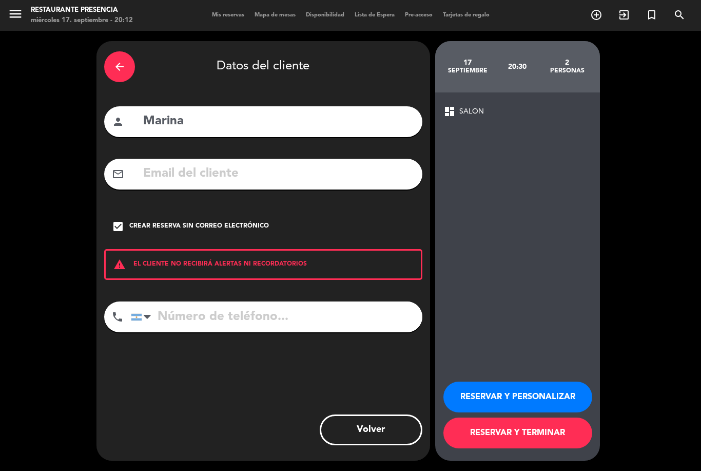
click at [547, 438] on button "RESERVAR Y TERMINAR" at bounding box center [517, 432] width 149 height 31
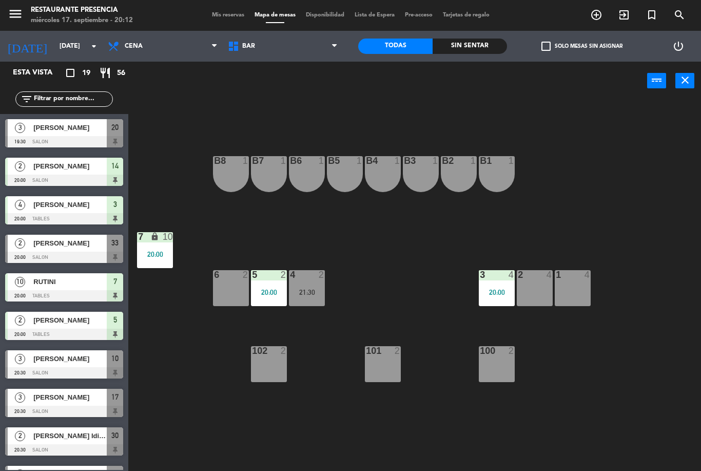
click at [296, 51] on span "BAR" at bounding box center [283, 46] width 120 height 23
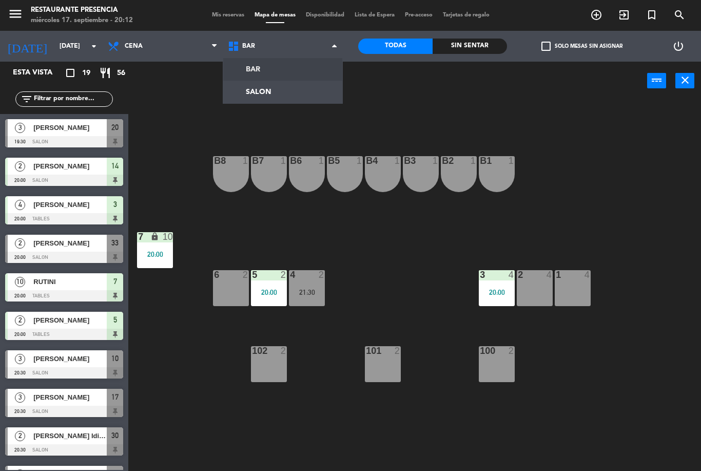
click at [287, 91] on ng-component "menu Restaurante Presencia [DATE] 17. septiembre - 20:12 Mis reservas Mapa de m…" at bounding box center [350, 235] width 701 height 471
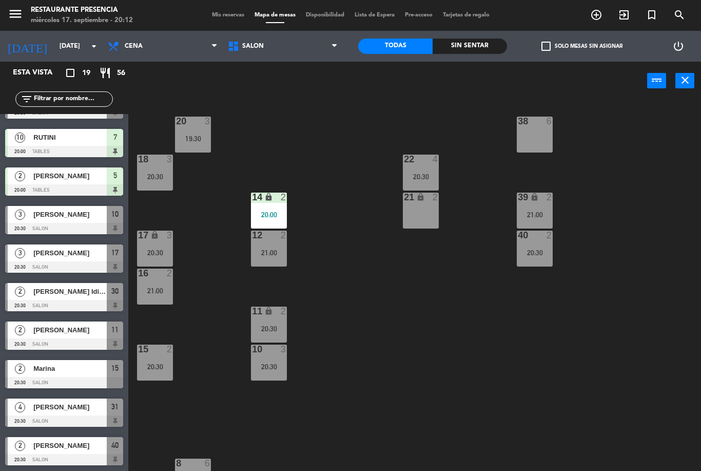
scroll to position [83, 0]
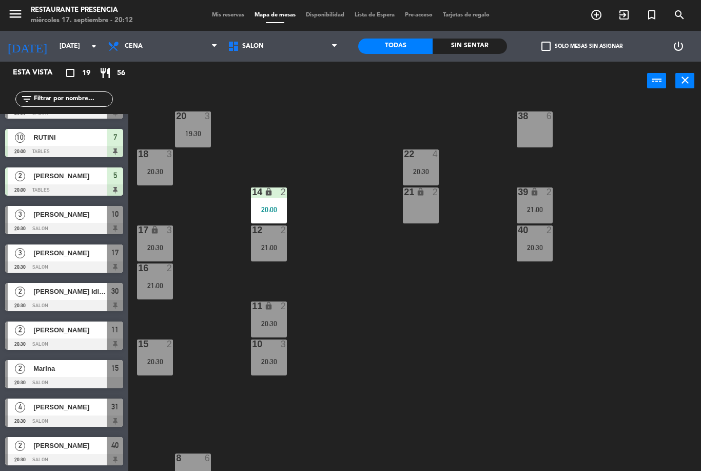
click at [163, 356] on div "15 2 20:30" at bounding box center [155, 357] width 36 height 36
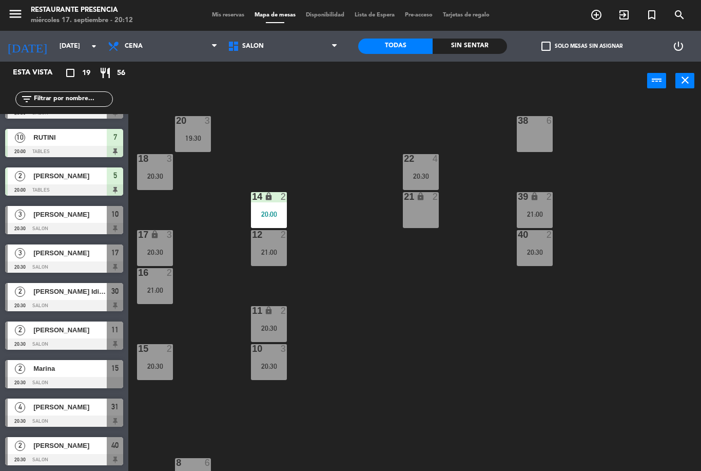
click at [176, 352] on div "2" at bounding box center [172, 348] width 17 height 9
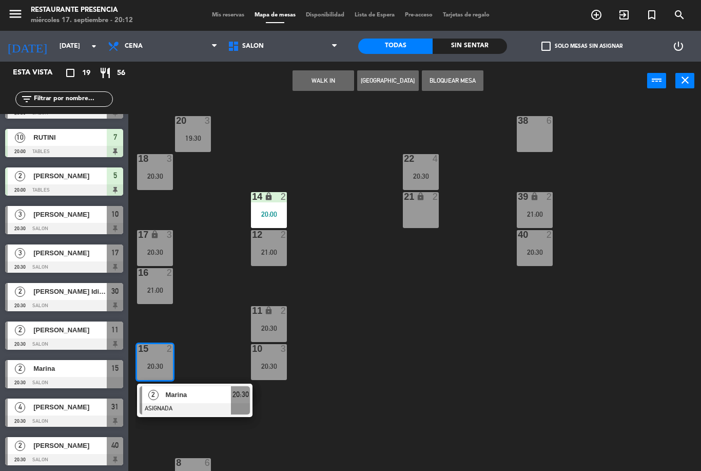
click at [196, 396] on span "Marina" at bounding box center [198, 394] width 66 height 11
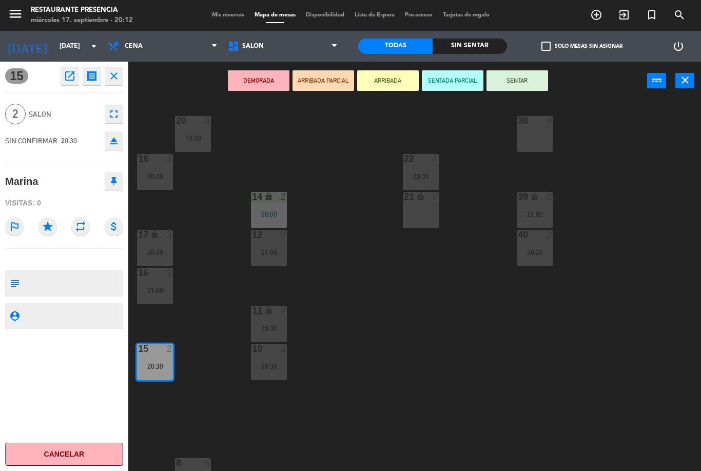
click at [519, 73] on button "SENTAR" at bounding box center [517, 80] width 62 height 21
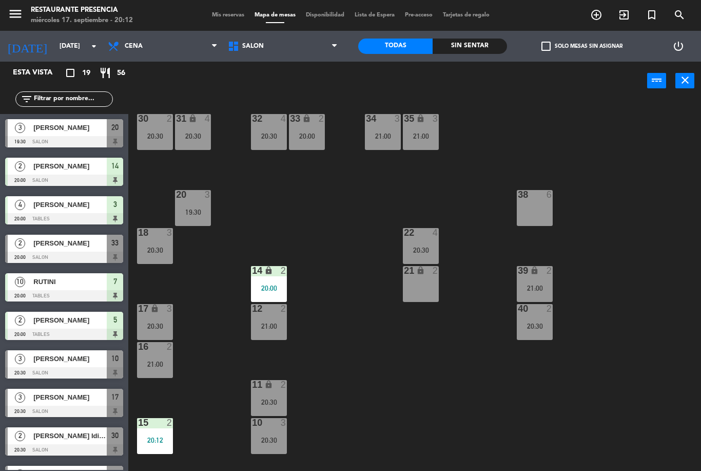
scroll to position [7, 0]
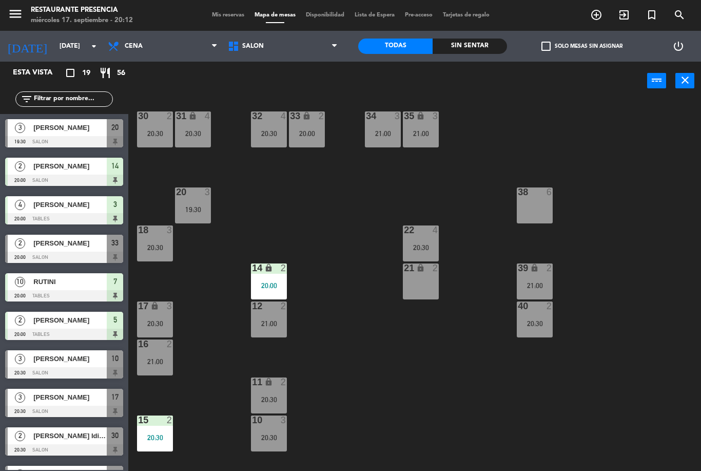
click at [315, 126] on div "33 lock 2 20:00" at bounding box center [307, 129] width 36 height 36
click at [350, 233] on div "30 2 20:30 31 lock 4 20:30 32 4 20:30 33 lock 2 20:00 34 3 21:00 35 lock 3 21:0…" at bounding box center [418, 285] width 566 height 371
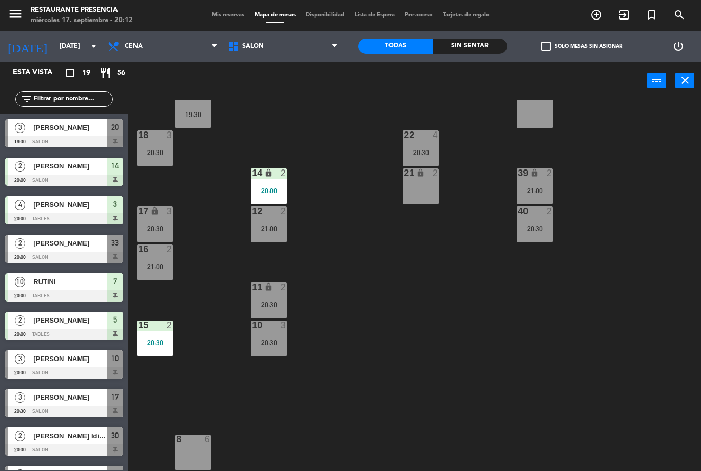
scroll to position [102, 0]
click at [291, 49] on span "SALON" at bounding box center [283, 46] width 120 height 23
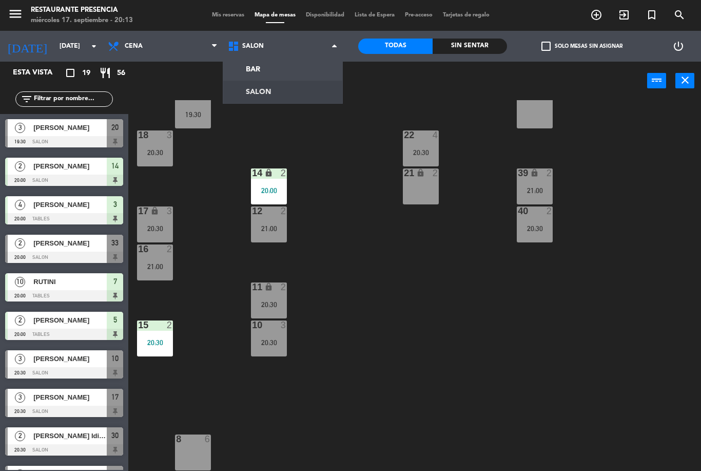
click at [291, 74] on ng-component "menu Restaurante Presencia [DATE] 17. septiembre - 20:13 Mis reservas Mapa de m…" at bounding box center [350, 235] width 701 height 471
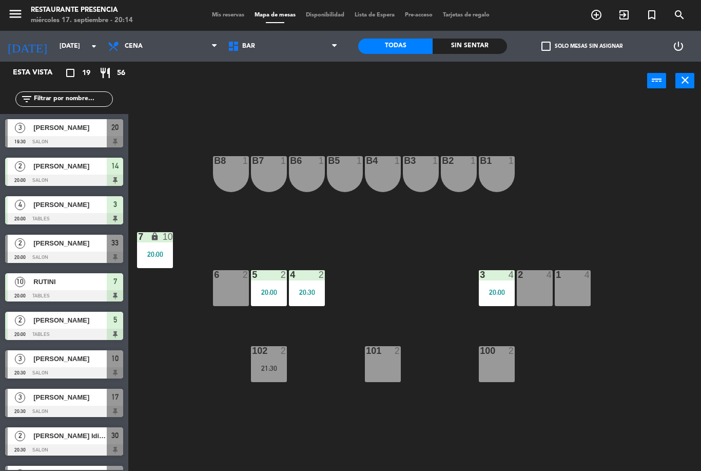
scroll to position [0, 0]
click at [287, 45] on span "BAR" at bounding box center [283, 46] width 120 height 23
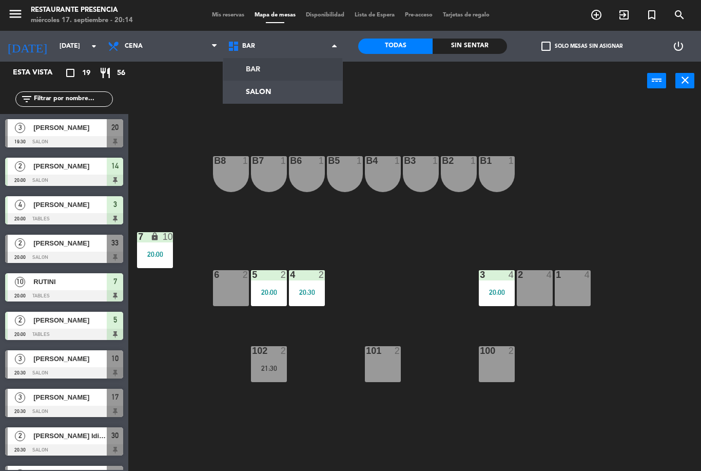
click at [286, 91] on ng-component "menu Restaurante Presencia [DATE] 17. septiembre - 20:14 Mis reservas Mapa de m…" at bounding box center [350, 235] width 701 height 471
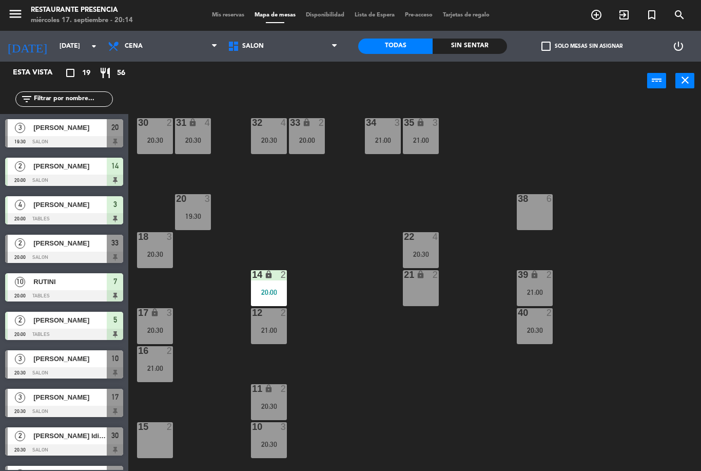
click at [544, 289] on div "21:00" at bounding box center [535, 291] width 36 height 7
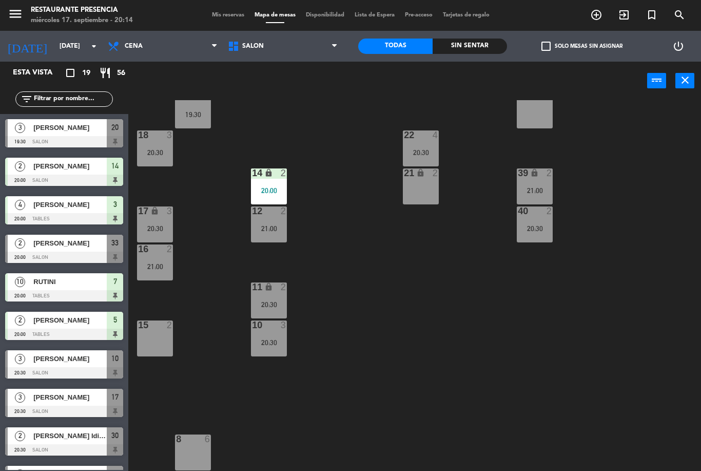
scroll to position [102, 0]
click at [534, 255] on div "30 2 20:30 31 lock 4 20:30 32 4 20:30 33 lock 2 20:00 34 3 21:00 35 lock 3 21:0…" at bounding box center [418, 285] width 566 height 371
click at [542, 240] on div "40 2 20:30" at bounding box center [535, 224] width 36 height 36
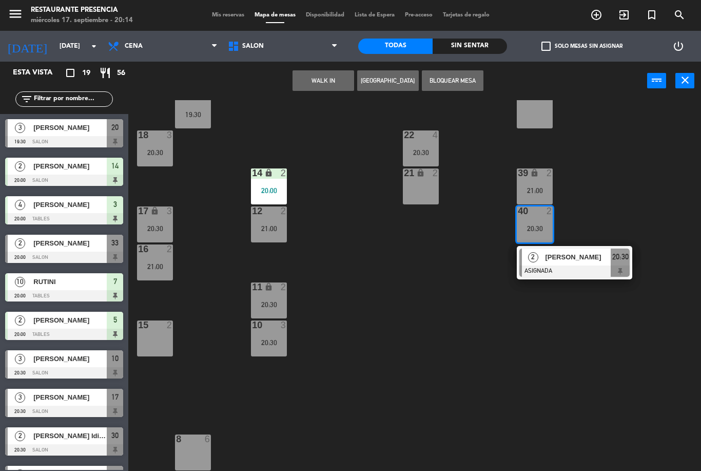
click at [603, 205] on div "30 2 20:30 31 lock 4 20:30 32 4 20:30 33 lock 2 20:00 34 3 21:00 35 lock 3 21:0…" at bounding box center [418, 285] width 566 height 371
click at [600, 208] on div "30 2 20:30 31 lock 4 20:30 32 4 20:30 33 lock 2 20:00 34 3 21:00 35 lock 3 21:0…" at bounding box center [418, 285] width 566 height 371
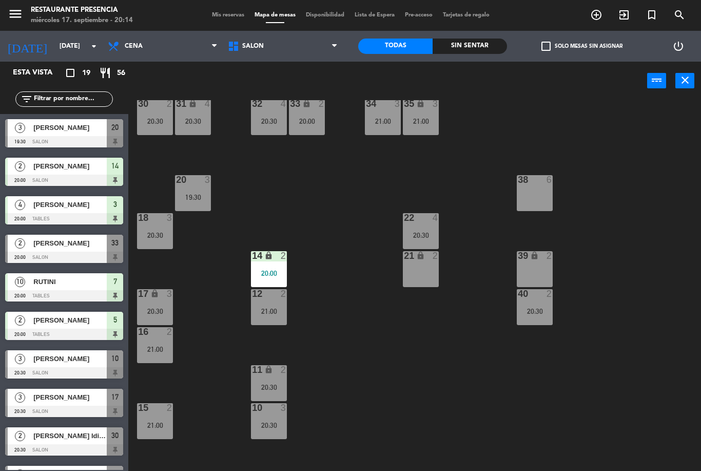
scroll to position [0, 0]
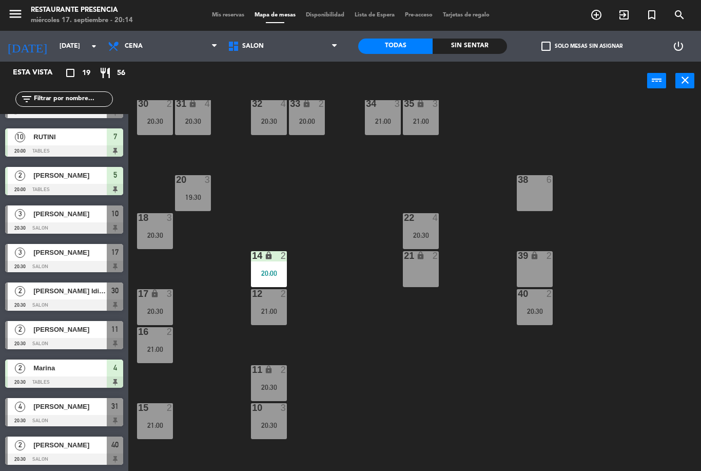
click at [165, 341] on div "16 2 21:00" at bounding box center [155, 345] width 36 height 36
click at [220, 301] on div "30 2 20:30 31 lock 4 20:30 32 4 20:30 33 lock 2 20:00 34 3 21:00 35 lock 3 21:0…" at bounding box center [418, 285] width 566 height 371
click at [157, 240] on div "18 3 20:30" at bounding box center [155, 231] width 36 height 36
click at [233, 312] on div "30 2 20:30 31 lock 4 20:30 32 4 20:30 33 lock 2 20:00 34 3 21:00 35 lock 3 21:0…" at bounding box center [418, 285] width 566 height 371
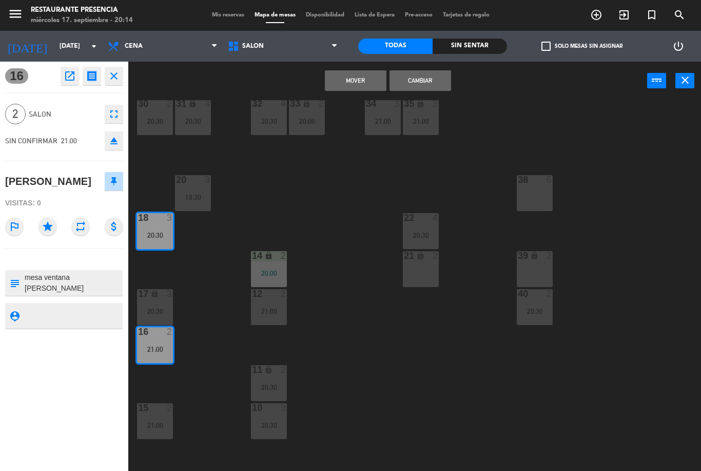
click at [431, 77] on button "Cambiar" at bounding box center [420, 80] width 62 height 21
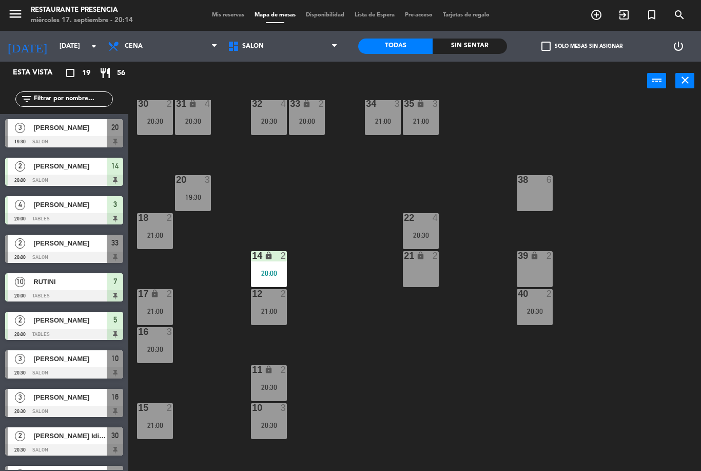
scroll to position [68, 0]
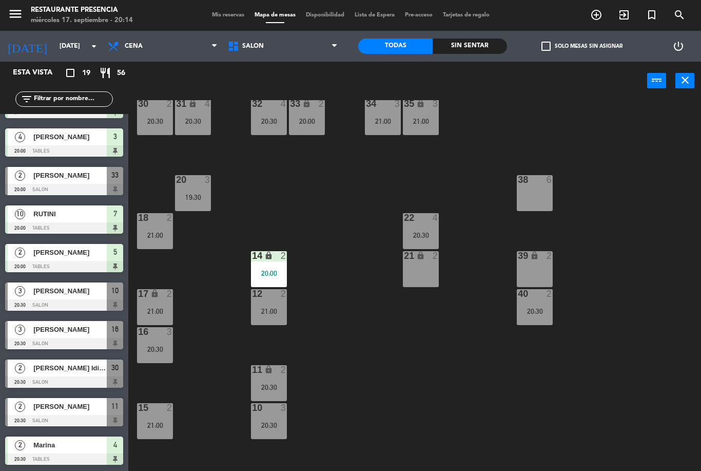
click at [158, 304] on div "17 lock 2 21:00" at bounding box center [155, 307] width 36 height 36
click at [210, 285] on div "30 2 20:30 31 lock 4 20:30 32 4 20:30 33 lock 2 20:00 34 3 21:00 35 lock 3 21:0…" at bounding box center [418, 285] width 566 height 371
click at [204, 274] on div "30 2 20:30 31 lock 4 20:30 32 4 20:30 33 lock 2 20:00 34 3 21:00 35 lock 3 21:0…" at bounding box center [418, 285] width 566 height 371
click at [165, 299] on div "17 lock 2" at bounding box center [155, 294] width 36 height 10
click at [225, 287] on div "30 2 20:30 31 lock 4 20:30 32 4 20:30 33 lock 2 20:00 34 3 21:00 35 lock 3 21:0…" at bounding box center [418, 285] width 566 height 371
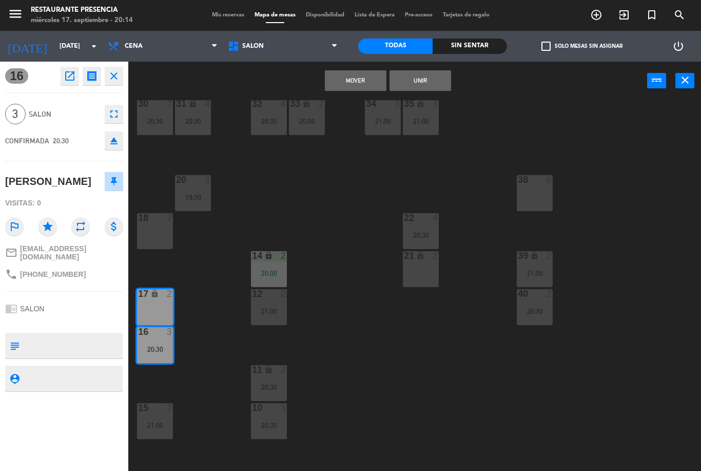
click at [435, 80] on button "Unir" at bounding box center [420, 80] width 62 height 21
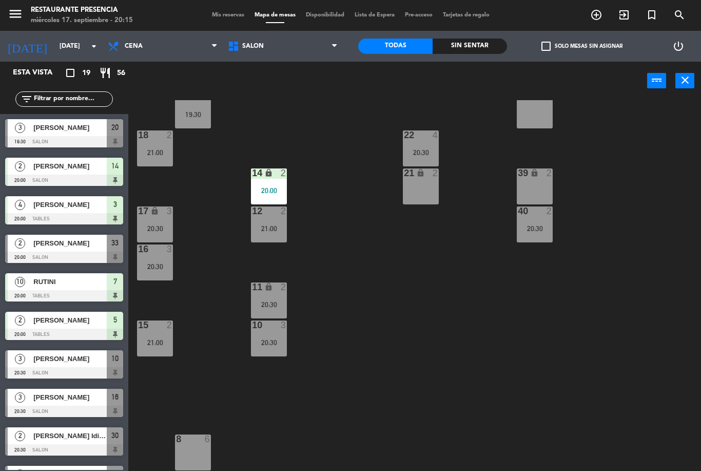
scroll to position [0, 0]
click at [186, 120] on div "20 3 19:30" at bounding box center [193, 110] width 36 height 36
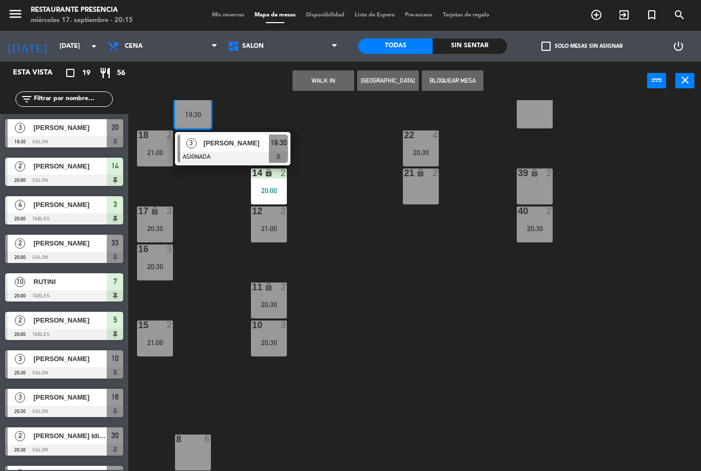
click at [219, 151] on div "[PERSON_NAME]" at bounding box center [235, 142] width 67 height 17
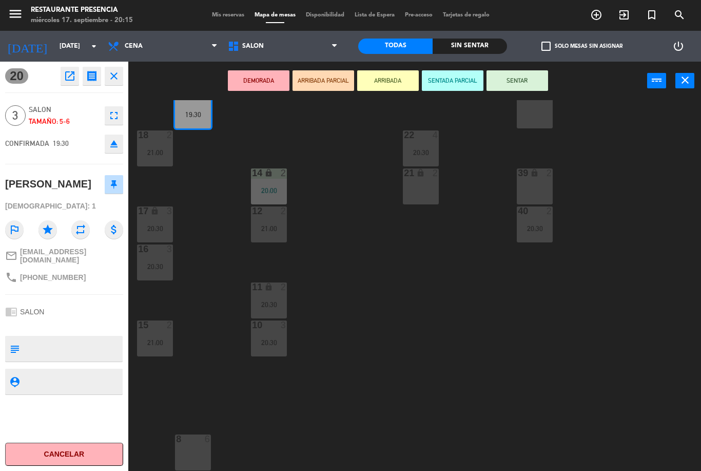
click at [378, 85] on button "ARRIBADA" at bounding box center [388, 80] width 62 height 21
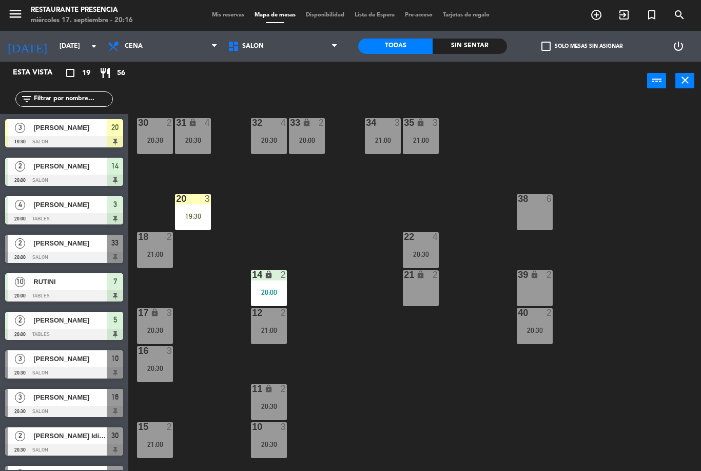
click at [199, 214] on div "19:30" at bounding box center [193, 215] width 36 height 7
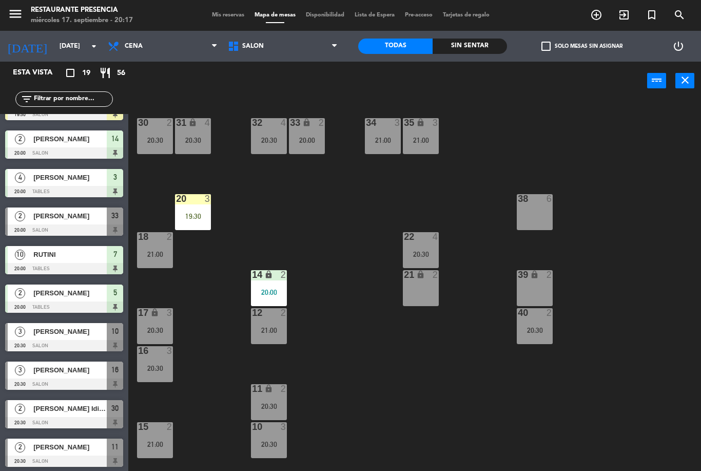
scroll to position [41, 0]
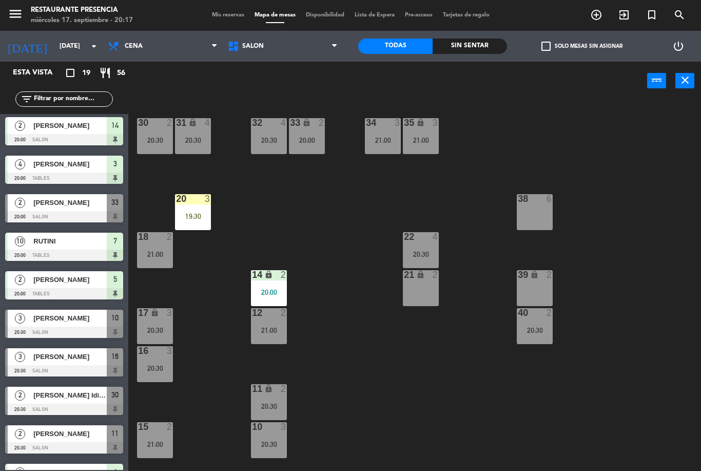
click at [77, 327] on div at bounding box center [64, 331] width 118 height 11
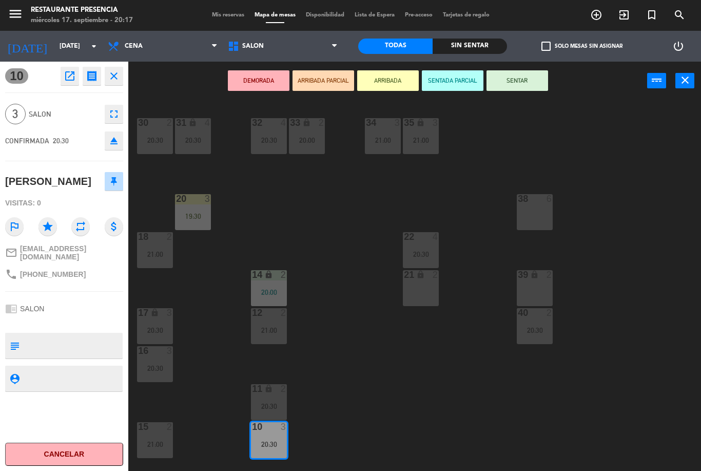
click at [528, 84] on button "SENTAR" at bounding box center [517, 80] width 62 height 21
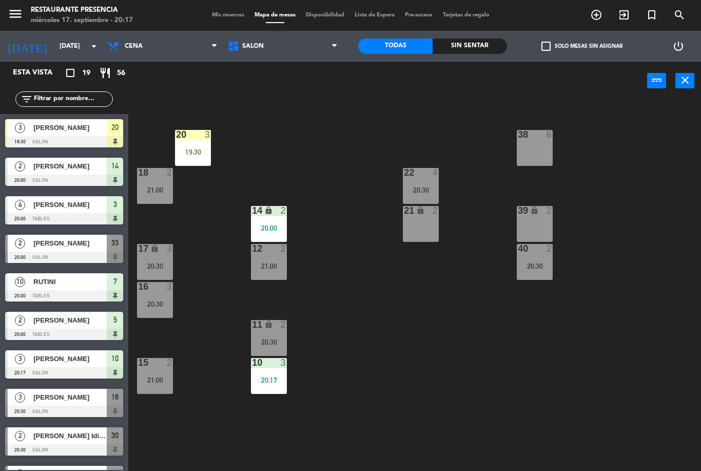
scroll to position [66, 0]
